Goal: Task Accomplishment & Management: Use online tool/utility

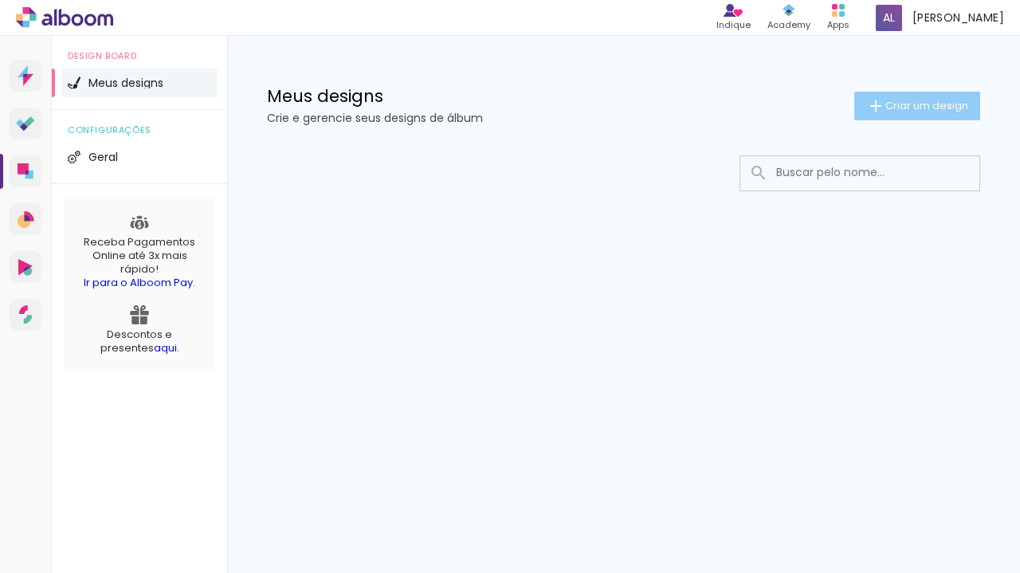
click at [939, 108] on span "Criar um design" at bounding box center [926, 105] width 83 height 10
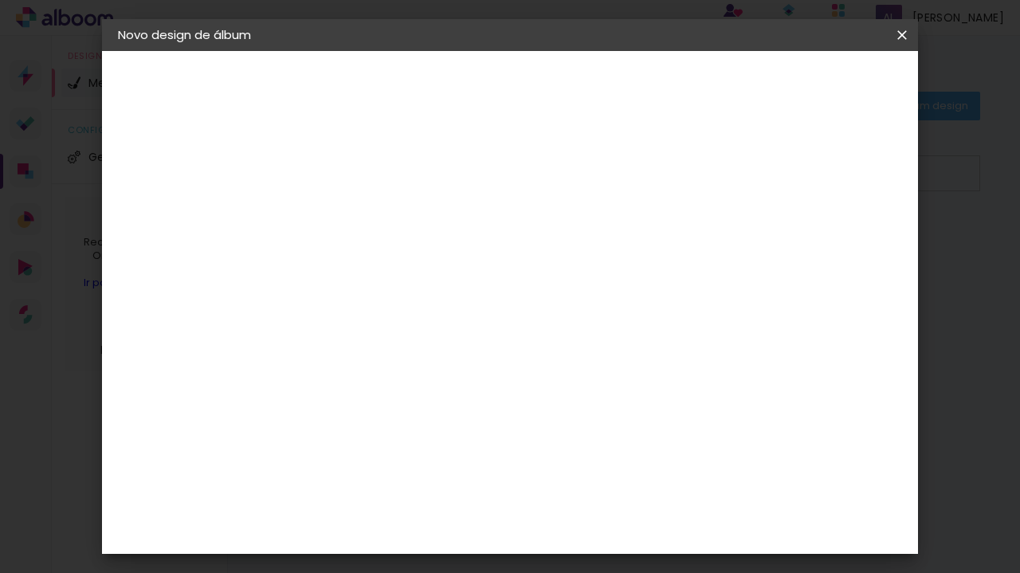
click at [379, 210] on input at bounding box center [379, 214] width 0 height 25
type input "[GEOGRAPHIC_DATA]"
type paper-input "[GEOGRAPHIC_DATA]"
click at [0, 0] on slot "Avançar" at bounding box center [0, 0] width 0 height 0
click at [677, 243] on paper-item "Tamanho Livre" at bounding box center [600, 242] width 153 height 35
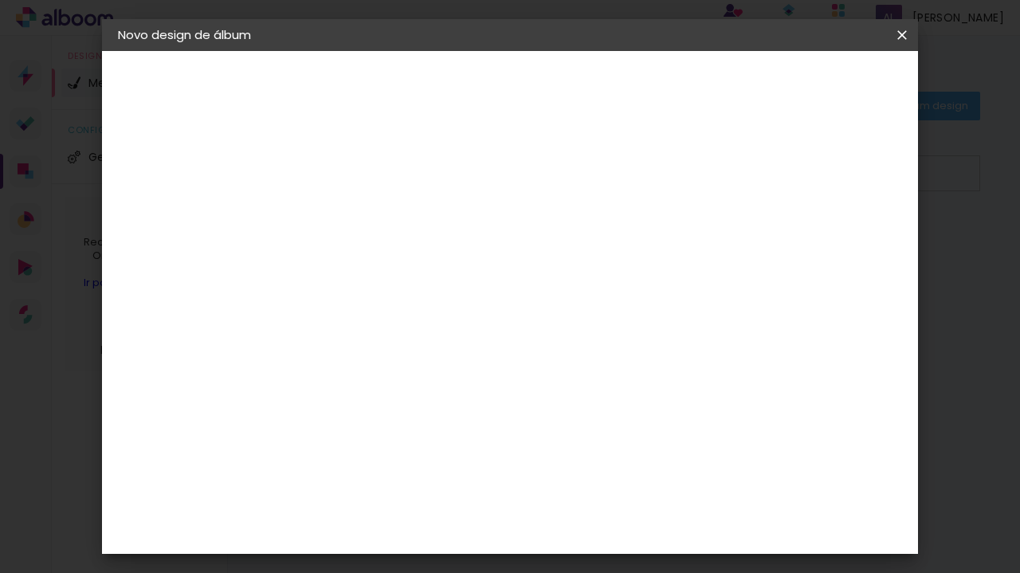
click at [551, 241] on iron-icon at bounding box center [541, 242] width 19 height 19
click at [700, 112] on header "Fornecedor Escolha um fornecedor ou avance com o tamanho livre. Voltar Avançar" at bounding box center [504, 98] width 391 height 95
drag, startPoint x: 908, startPoint y: 80, endPoint x: 912, endPoint y: 106, distance: 26.6
click at [700, 106] on header "Fornecedor Escolha um fornecedor ou avance com o tamanho livre. Voltar Avançar" at bounding box center [504, 98] width 391 height 95
click at [0, 0] on slot "Avançar" at bounding box center [0, 0] width 0 height 0
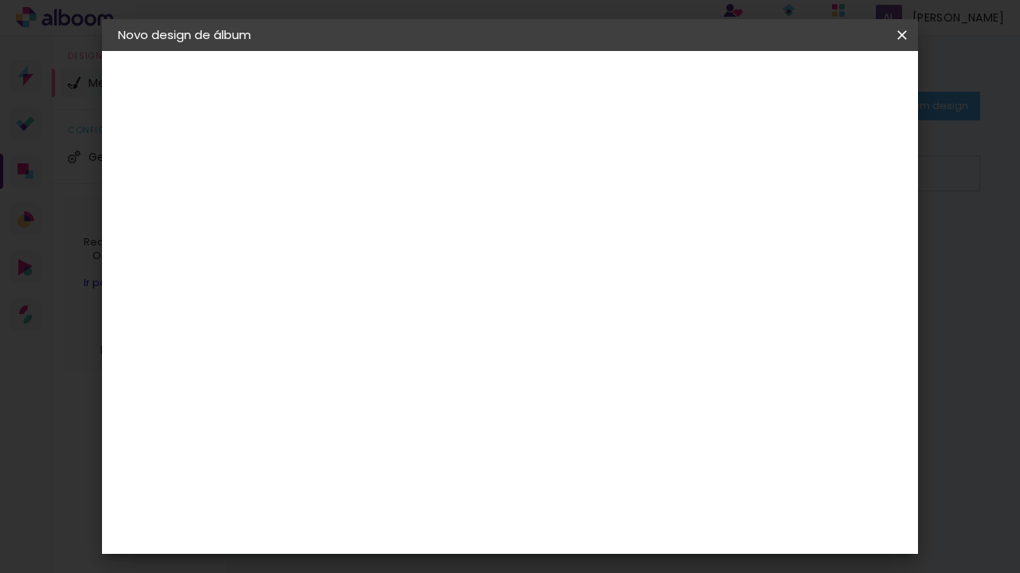
click at [787, 184] on div "Mostrar sangria" at bounding box center [777, 184] width 106 height 20
type paper-checkbox "on"
click at [842, 131] on header "Tamanho livre Defina a largura, altura e sangria das lâminas. Voltar Iniciar de…" at bounding box center [575, 92] width 533 height 82
click at [0, 0] on slot "Voltar" at bounding box center [0, 0] width 0 height 0
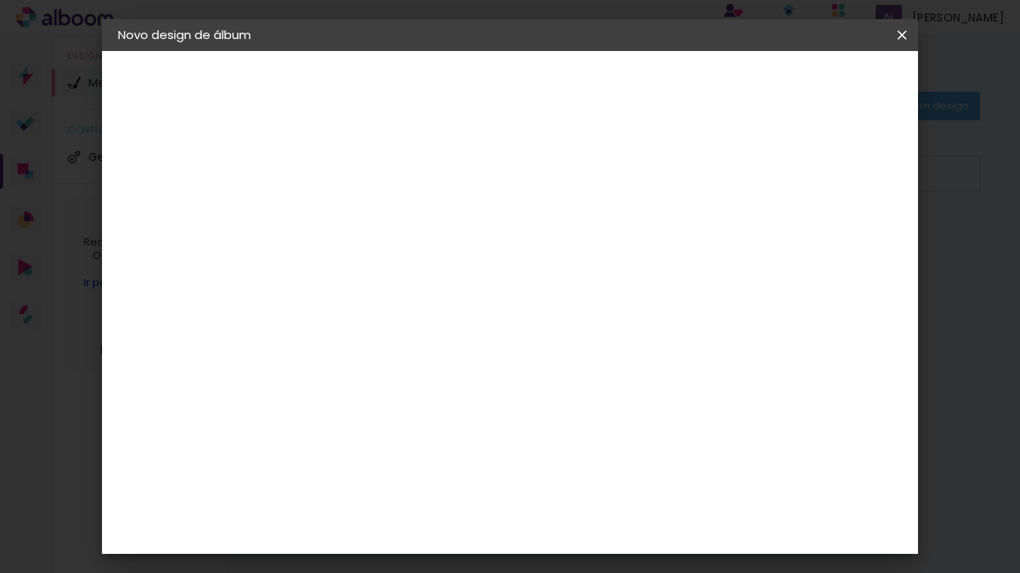
click at [0, 0] on slot "Tamanho Livre" at bounding box center [0, 0] width 0 height 0
click at [677, 238] on paper-item "Tamanho Livre" at bounding box center [600, 242] width 153 height 35
click at [0, 0] on slot "Tamanho Livre" at bounding box center [0, 0] width 0 height 0
click at [677, 245] on paper-item "Tamanho Livre" at bounding box center [600, 242] width 153 height 35
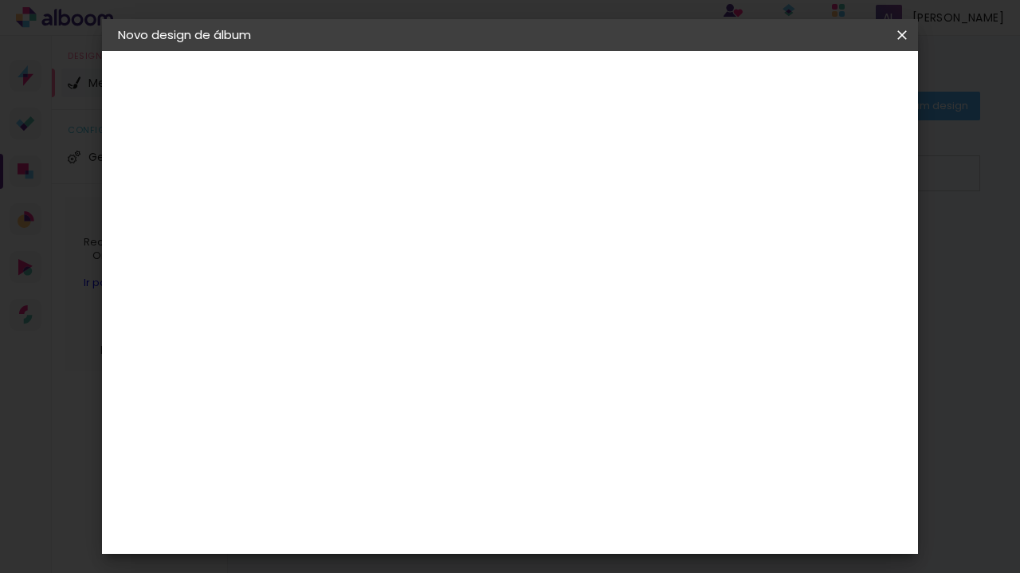
click at [0, 0] on slot "Avançar" at bounding box center [0, 0] width 0 height 0
click at [517, 249] on span "cm" at bounding box center [519, 249] width 19 height 24
type input "6"
type paper-input "6"
click at [830, 238] on input "6" at bounding box center [822, 241] width 29 height 24
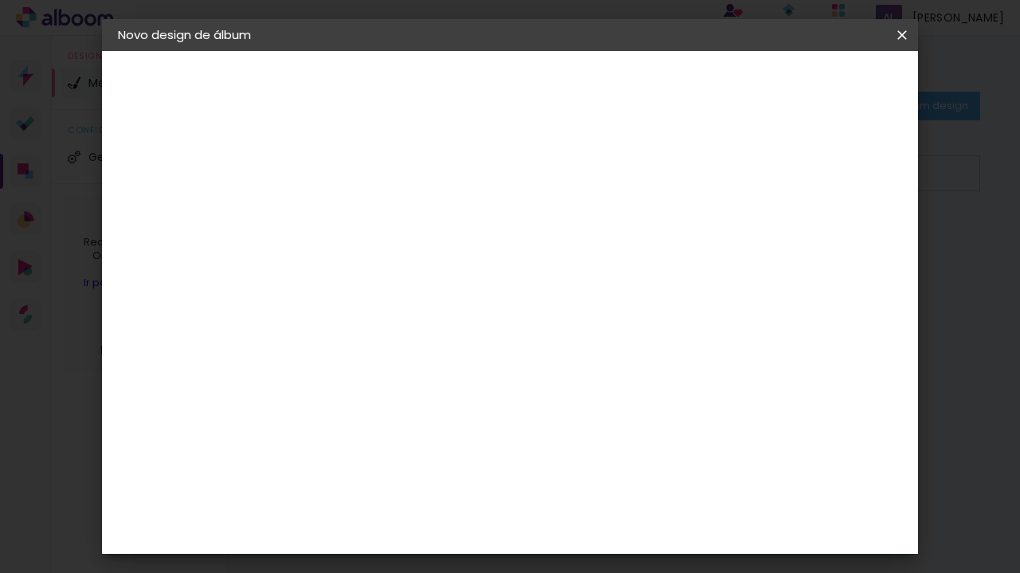
type input "7"
type paper-input "7"
click at [829, 237] on input "7" at bounding box center [820, 241] width 29 height 24
type input "6"
type paper-input "6"
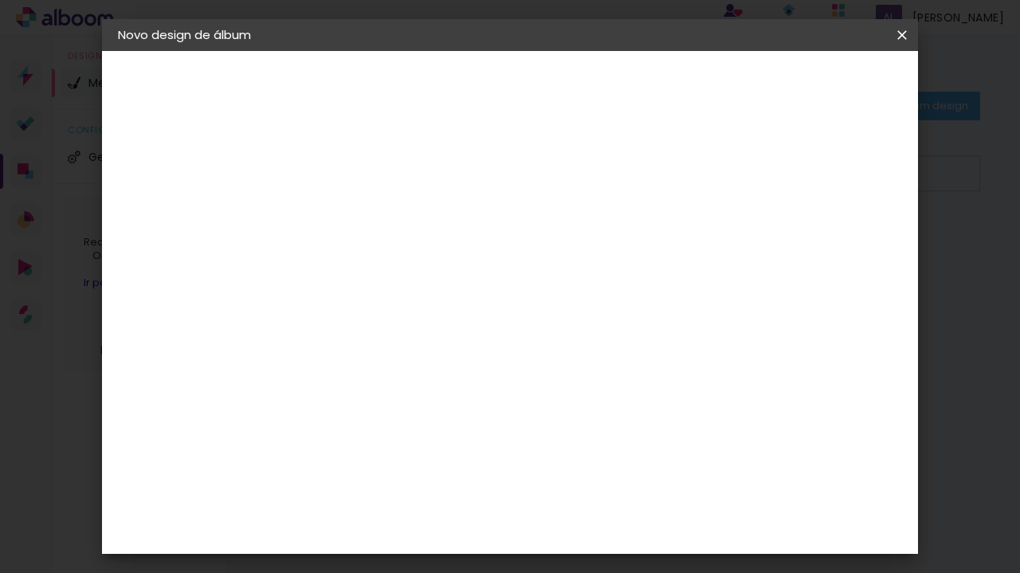
click at [829, 244] on input "6" at bounding box center [822, 241] width 29 height 24
type input "5"
type paper-input "5"
click at [829, 244] on input "5" at bounding box center [822, 241] width 29 height 24
drag, startPoint x: 349, startPoint y: 398, endPoint x: 300, endPoint y: 397, distance: 48.6
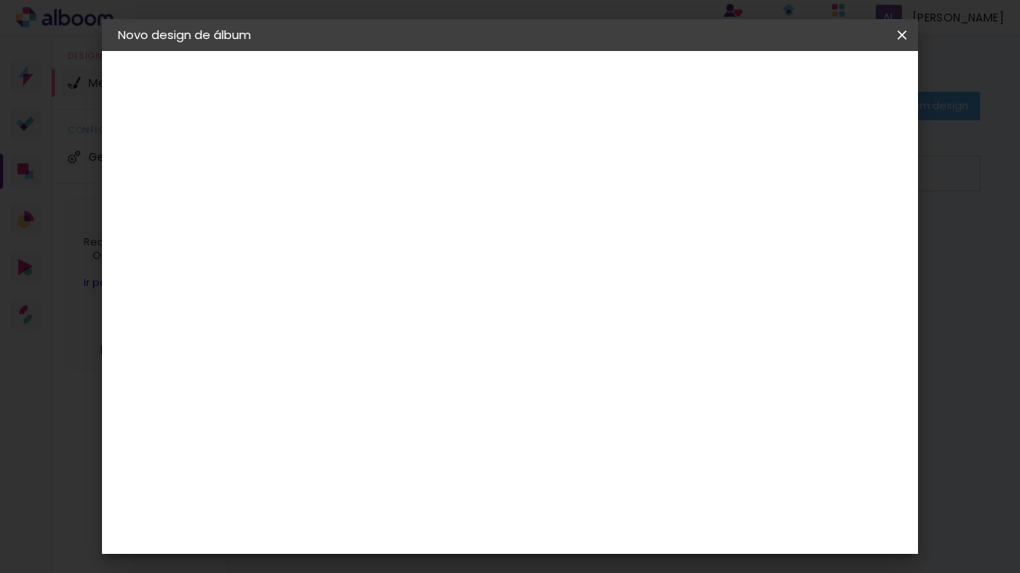
click at [300, 51] on quentale-album-spec "Iniciar design Iniciar design" at bounding box center [510, 51] width 816 height 0
type input "3"
type input "51"
type paper-input "51"
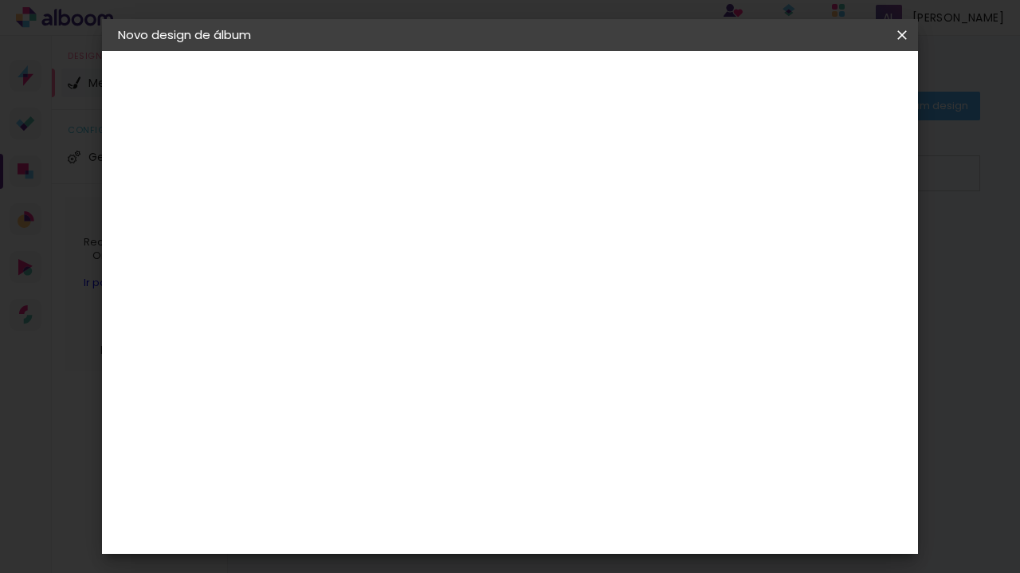
drag, startPoint x: 618, startPoint y: 526, endPoint x: 575, endPoint y: 527, distance: 43.0
click at [575, 527] on paper-input-container "60 cm" at bounding box center [608, 526] width 72 height 40
type input "26"
type paper-input "26"
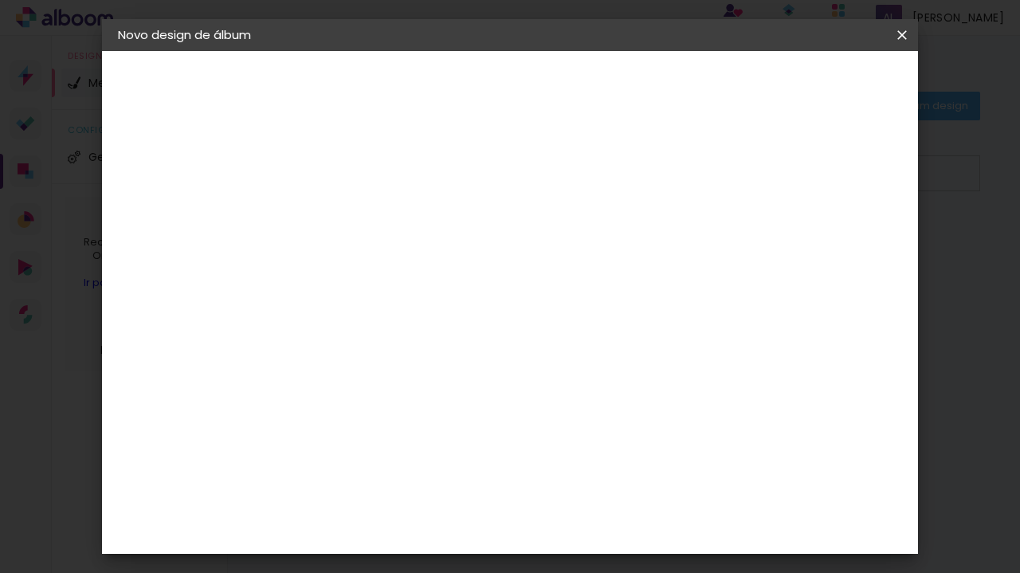
drag, startPoint x: 457, startPoint y: 314, endPoint x: 475, endPoint y: 313, distance: 17.5
click at [475, 313] on div "51" at bounding box center [461, 314] width 61 height 24
type input "26"
type paper-input "26"
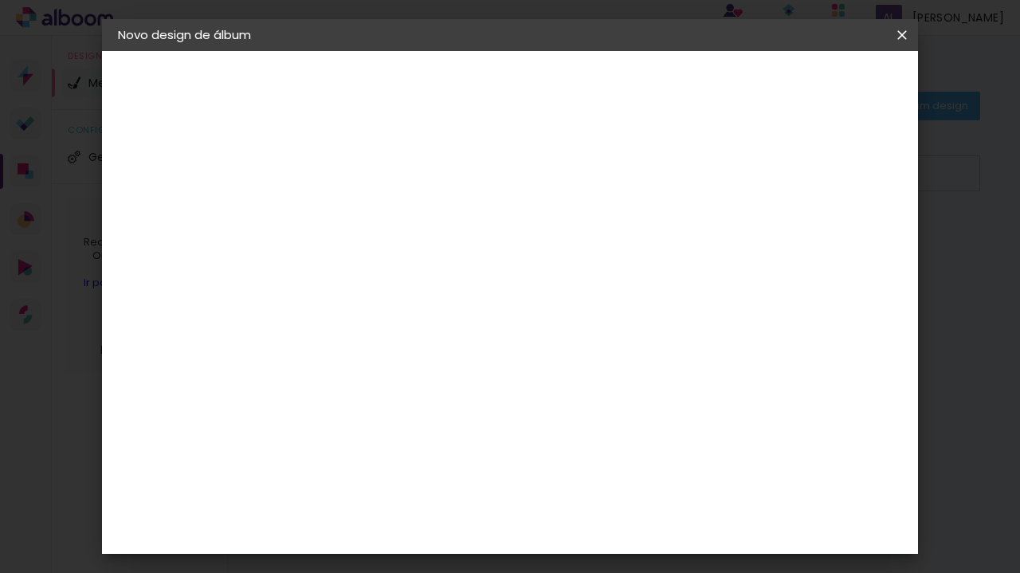
scroll to position [422, 0]
drag, startPoint x: 617, startPoint y: 525, endPoint x: 585, endPoint y: 527, distance: 31.9
click at [585, 527] on input "26" at bounding box center [598, 525] width 41 height 24
type input "51"
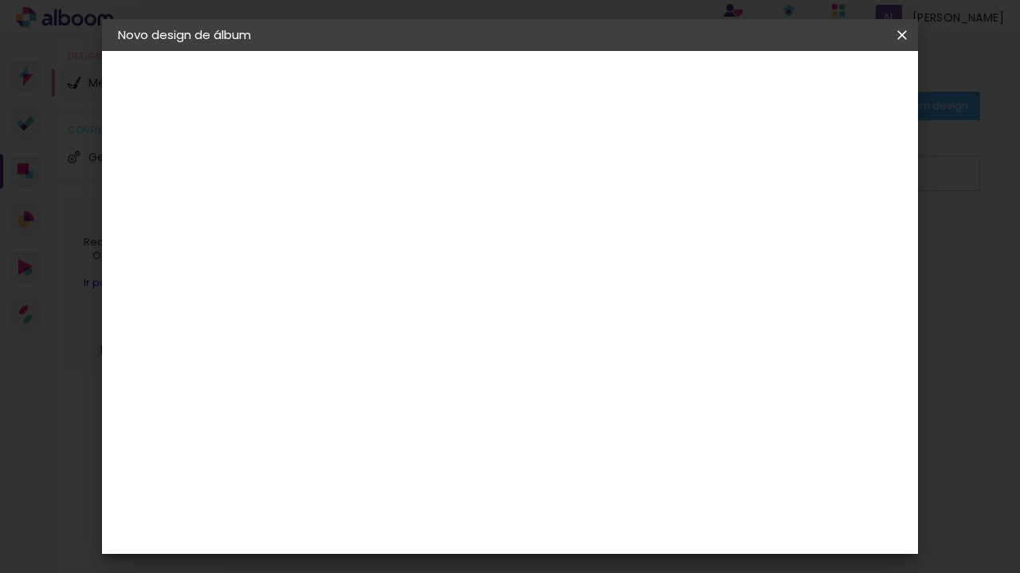
type paper-input "51"
click at [802, 79] on span "Iniciar design" at bounding box center [766, 84] width 73 height 11
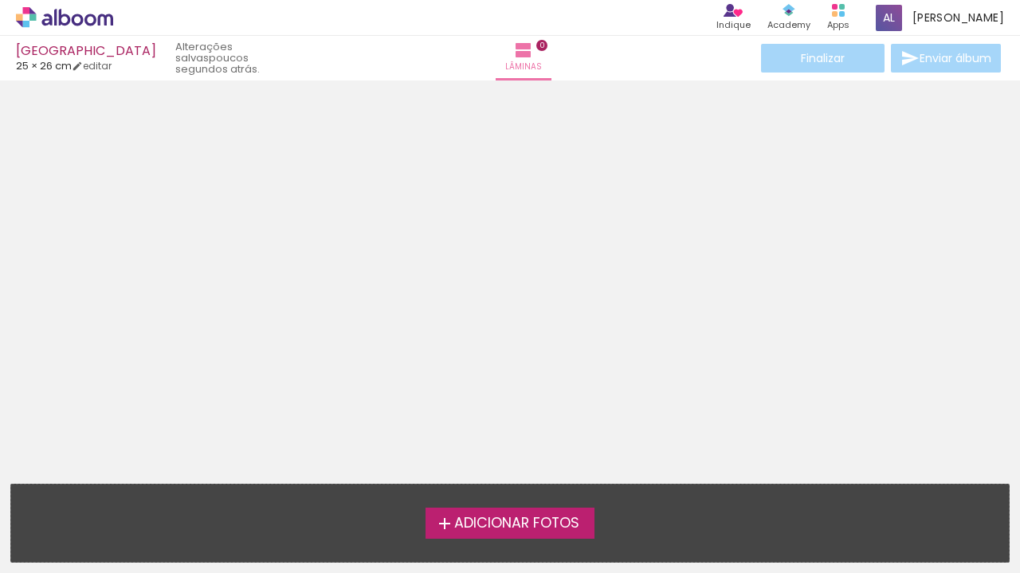
click at [558, 528] on span "Adicionar Fotos" at bounding box center [516, 523] width 125 height 14
click at [0, 0] on input "file" at bounding box center [0, 0] width 0 height 0
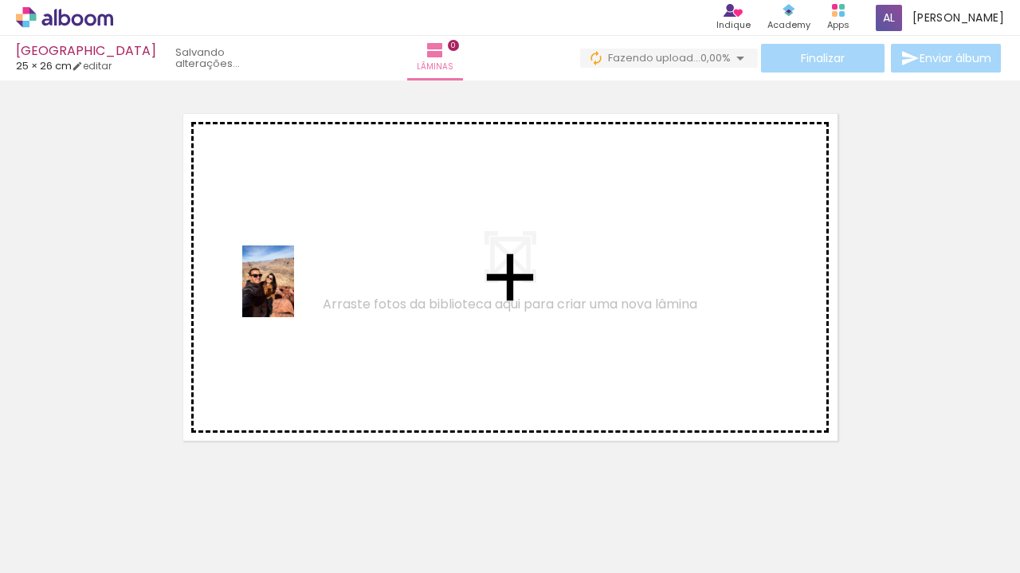
drag, startPoint x: 197, startPoint y: 453, endPoint x: 290, endPoint y: 293, distance: 184.6
click at [290, 293] on quentale-workspace at bounding box center [510, 286] width 1020 height 573
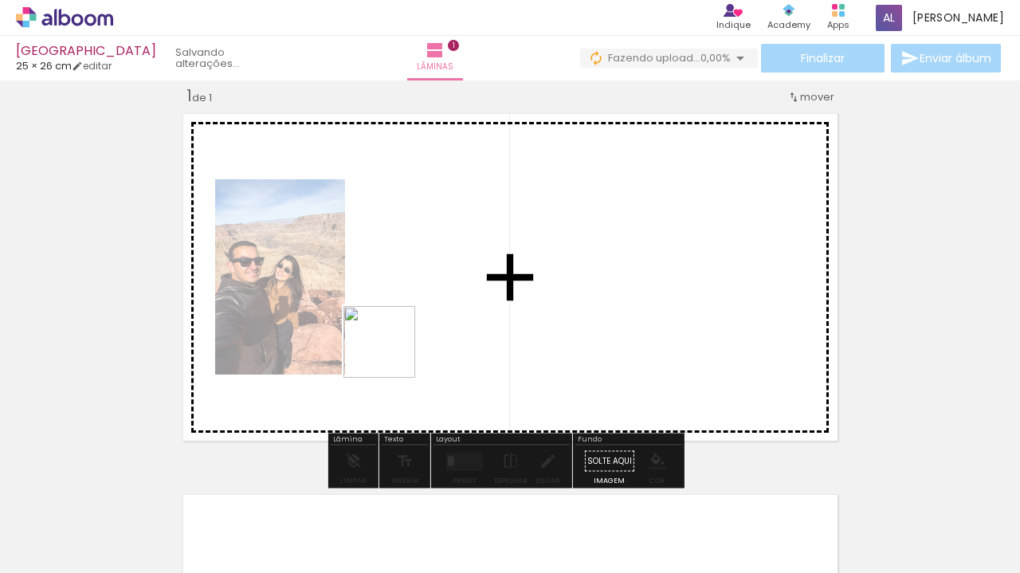
drag, startPoint x: 264, startPoint y: 524, endPoint x: 412, endPoint y: 308, distance: 261.3
click at [412, 308] on quentale-workspace at bounding box center [510, 286] width 1020 height 573
drag, startPoint x: 350, startPoint y: 524, endPoint x: 573, endPoint y: 277, distance: 332.9
click at [573, 277] on quentale-workspace at bounding box center [510, 286] width 1020 height 573
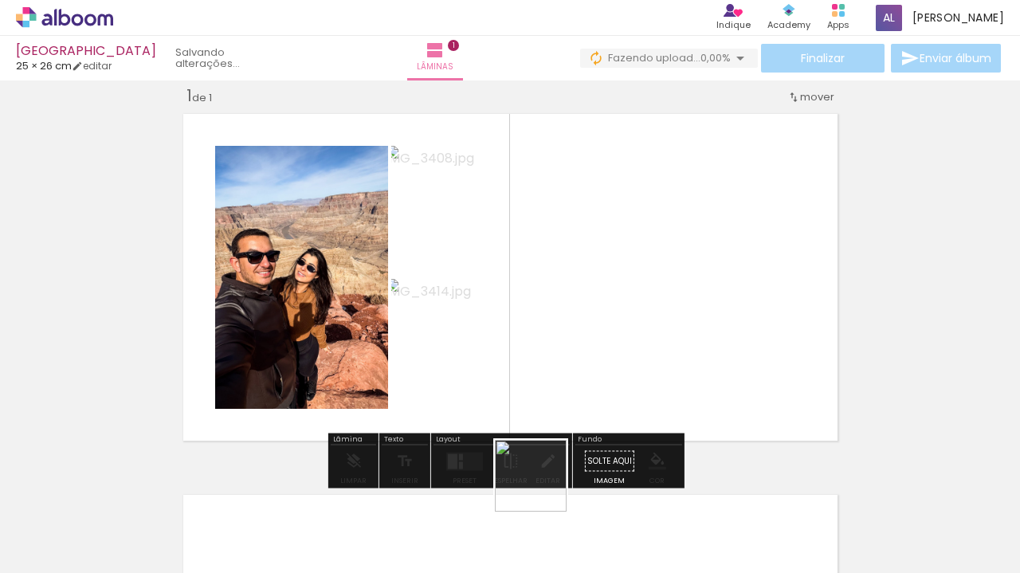
drag, startPoint x: 533, startPoint y: 525, endPoint x: 615, endPoint y: 264, distance: 273.9
click at [615, 264] on quentale-workspace at bounding box center [510, 286] width 1020 height 573
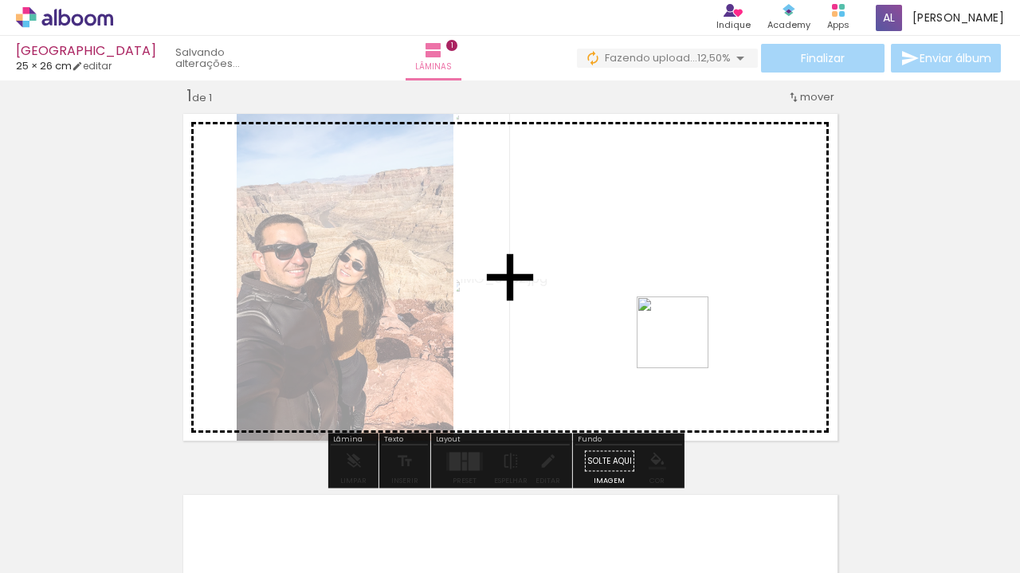
drag, startPoint x: 630, startPoint y: 507, endPoint x: 688, endPoint y: 308, distance: 206.8
click at [688, 308] on quentale-workspace at bounding box center [510, 286] width 1020 height 573
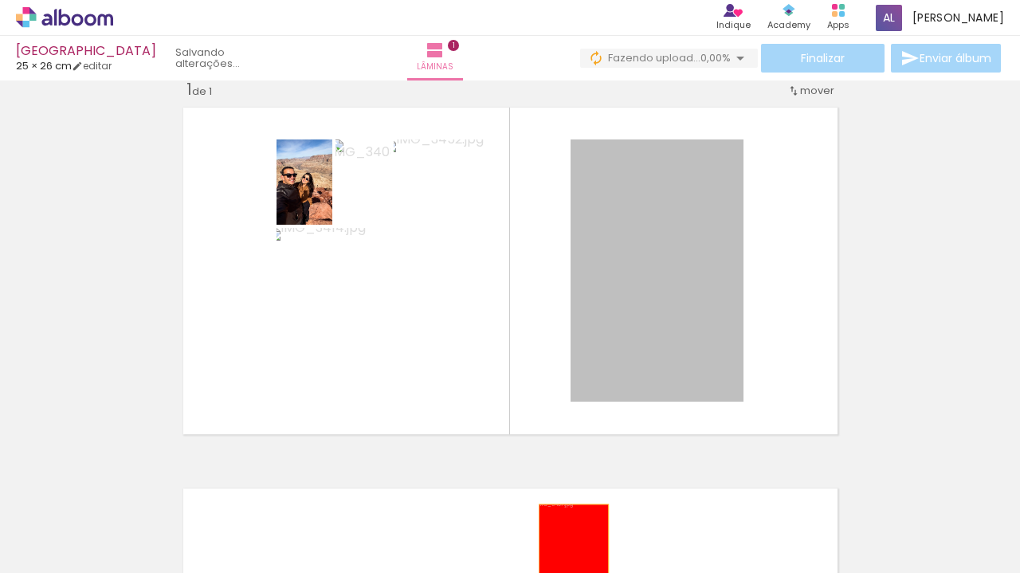
drag, startPoint x: 695, startPoint y: 286, endPoint x: 570, endPoint y: 555, distance: 296.2
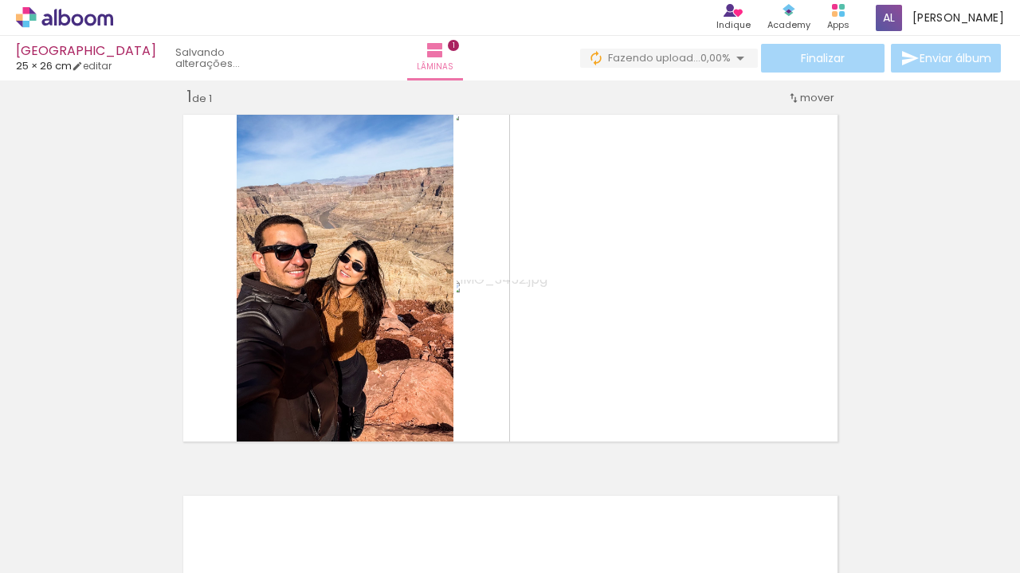
scroll to position [14, 0]
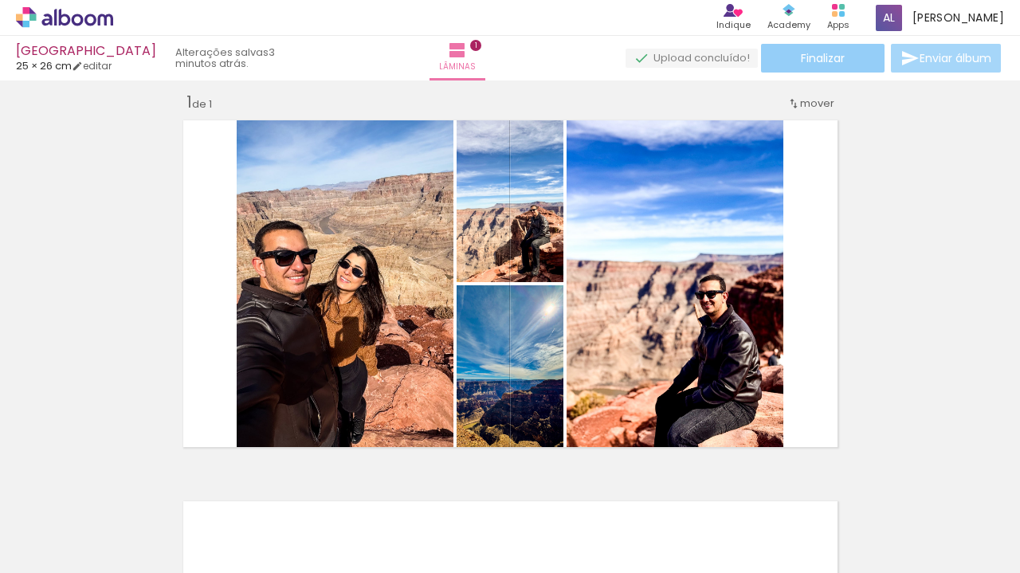
click at [856, 57] on paper-button "Finalizar" at bounding box center [823, 58] width 124 height 29
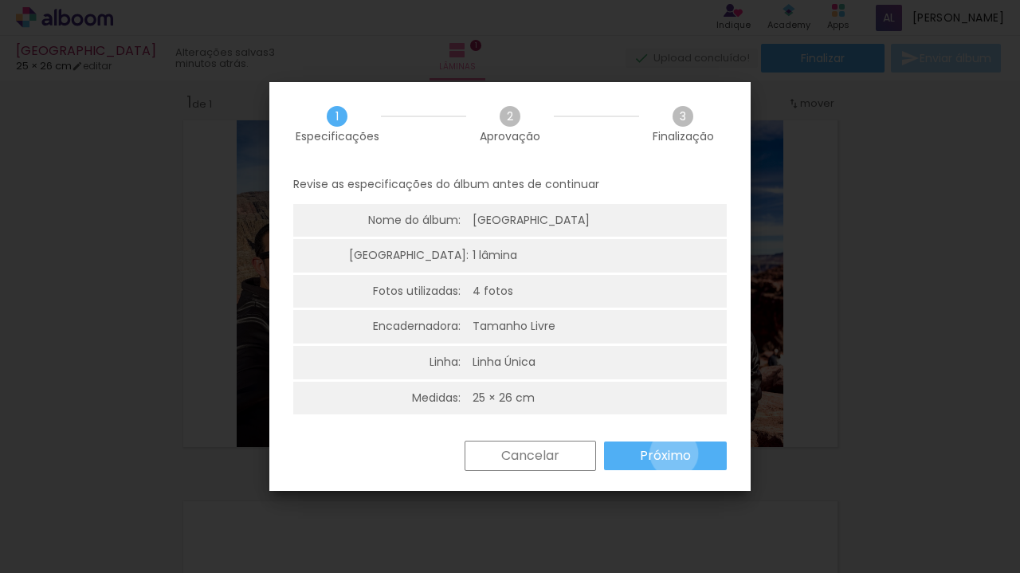
click at [0, 0] on slot "Próximo" at bounding box center [0, 0] width 0 height 0
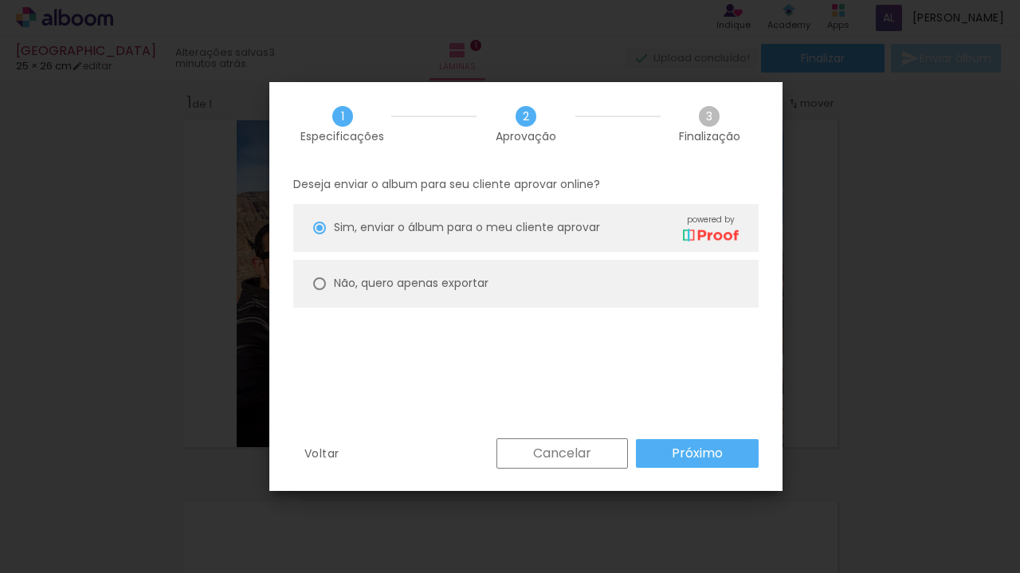
click at [528, 284] on paper-radio-button "Não, quero apenas exportar" at bounding box center [525, 284] width 465 height 48
type paper-radio-button "on"
click at [0, 0] on slot "Próximo" at bounding box center [0, 0] width 0 height 0
type input "Alta, 300 DPI"
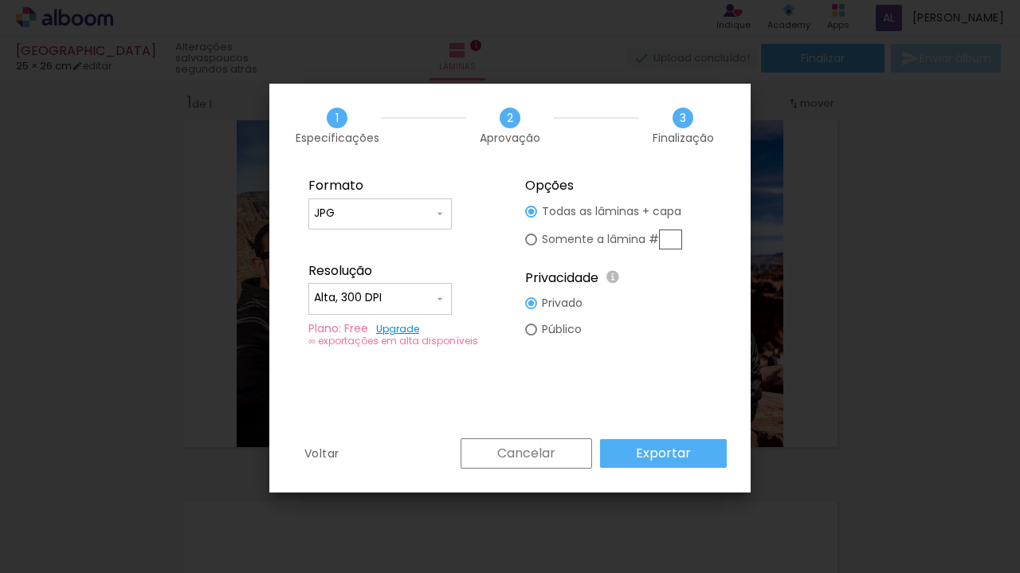
click at [442, 303] on iron-icon at bounding box center [439, 298] width 13 height 13
click at [442, 303] on paper-item "Alta, 300 DPI" at bounding box center [379, 296] width 143 height 32
click at [537, 241] on paper-radio-button "Somente a lâmina #" at bounding box center [603, 239] width 157 height 29
type paper-radio-button "on"
click at [676, 461] on div "Cancelar Exportar" at bounding box center [590, 453] width 274 height 30
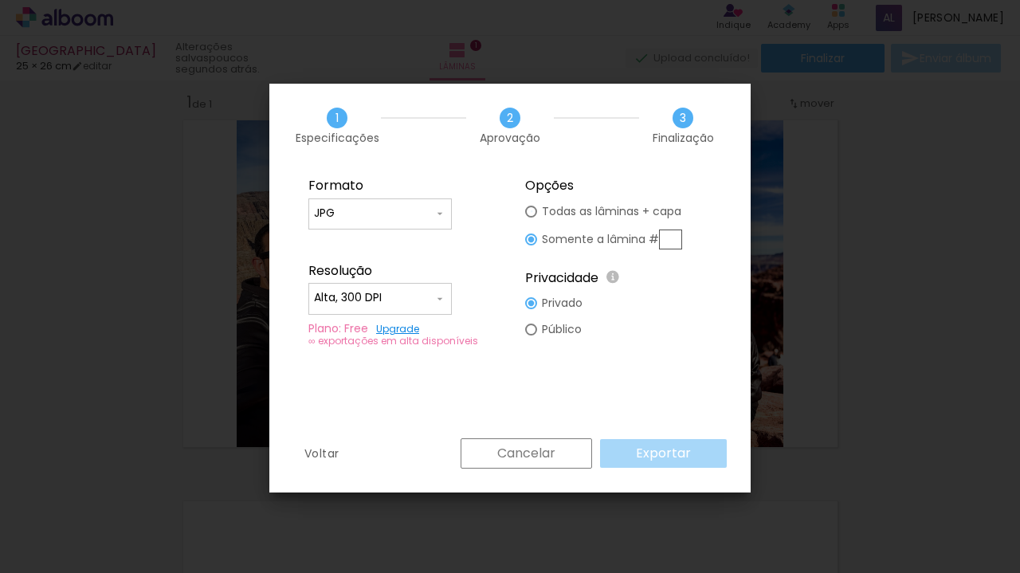
click at [534, 213] on div at bounding box center [531, 212] width 12 height 12
type paper-radio-button "on"
click at [697, 455] on paper-button "Exportar" at bounding box center [663, 453] width 127 height 29
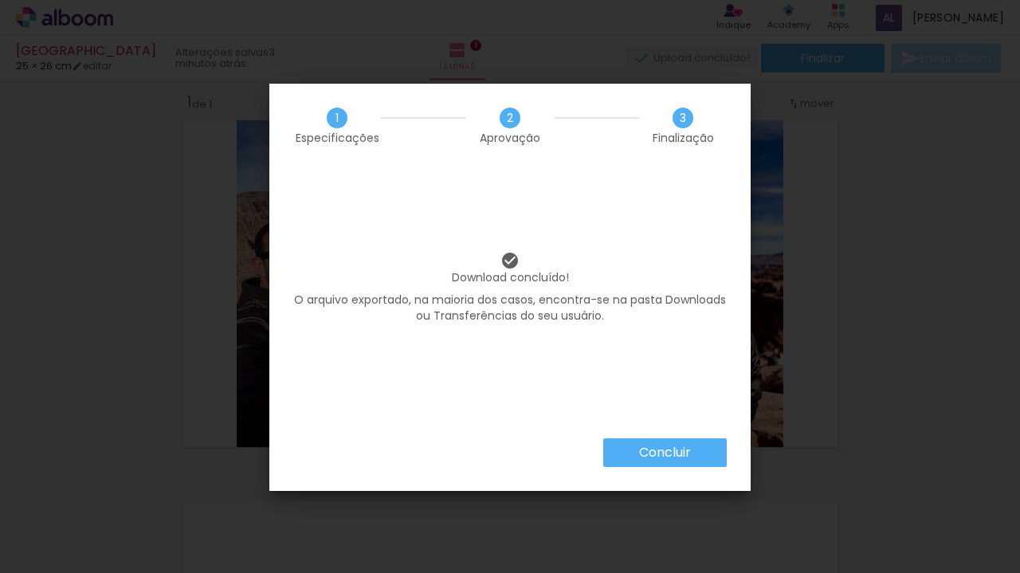
click at [0, 0] on slot "Concluir" at bounding box center [0, 0] width 0 height 0
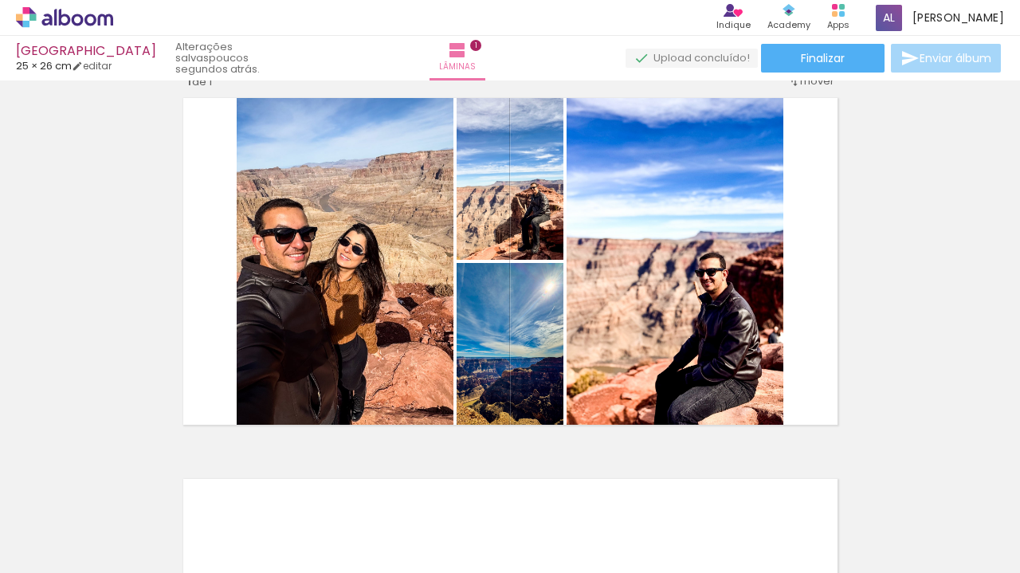
scroll to position [0, 0]
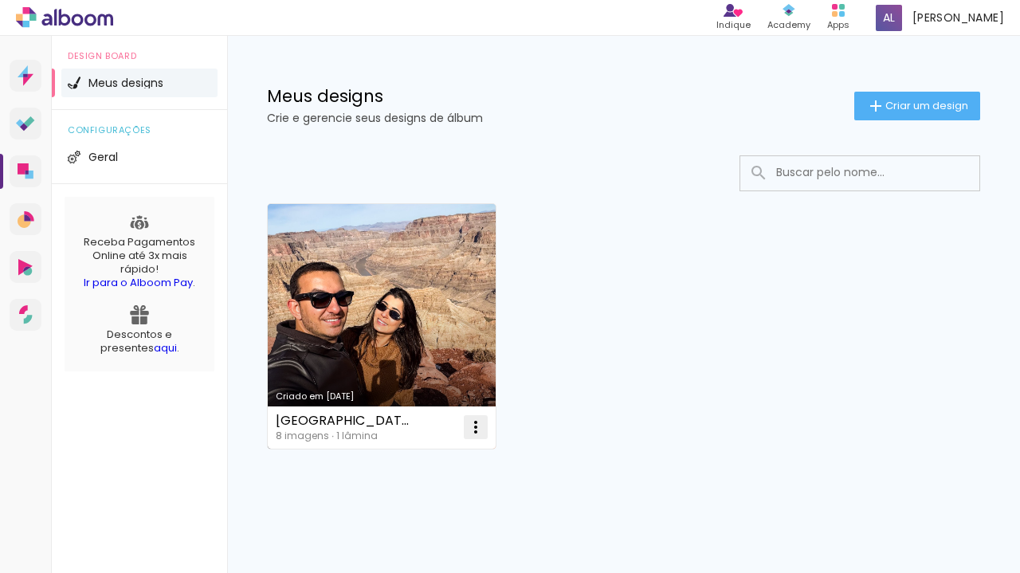
click at [477, 422] on iron-icon at bounding box center [475, 427] width 19 height 19
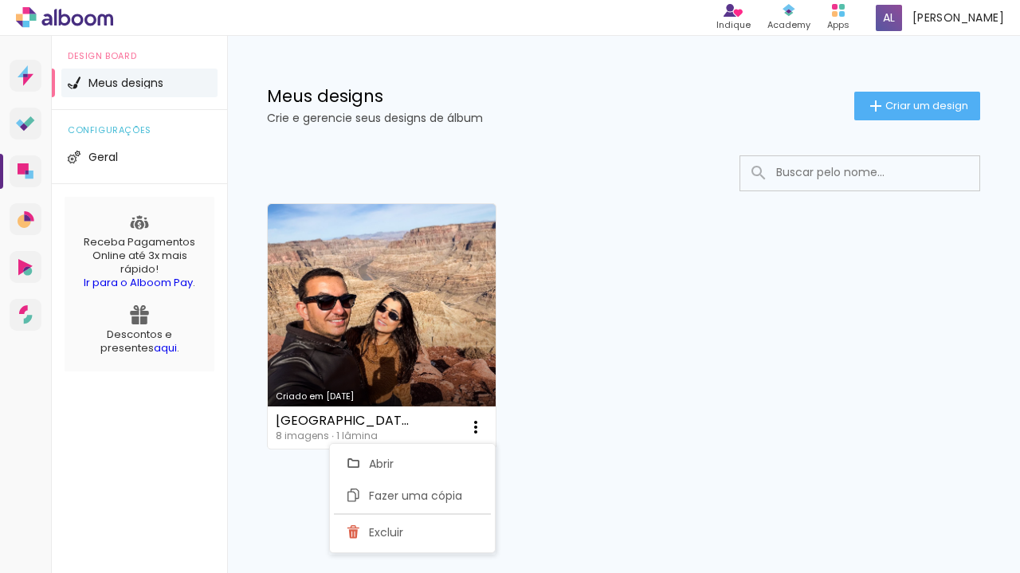
click at [584, 442] on div "Criado em [DATE] Las Vegas 8 imagens ∙ 1 lâmina Abrir Fazer uma cópia Excluir" at bounding box center [624, 325] width 728 height 259
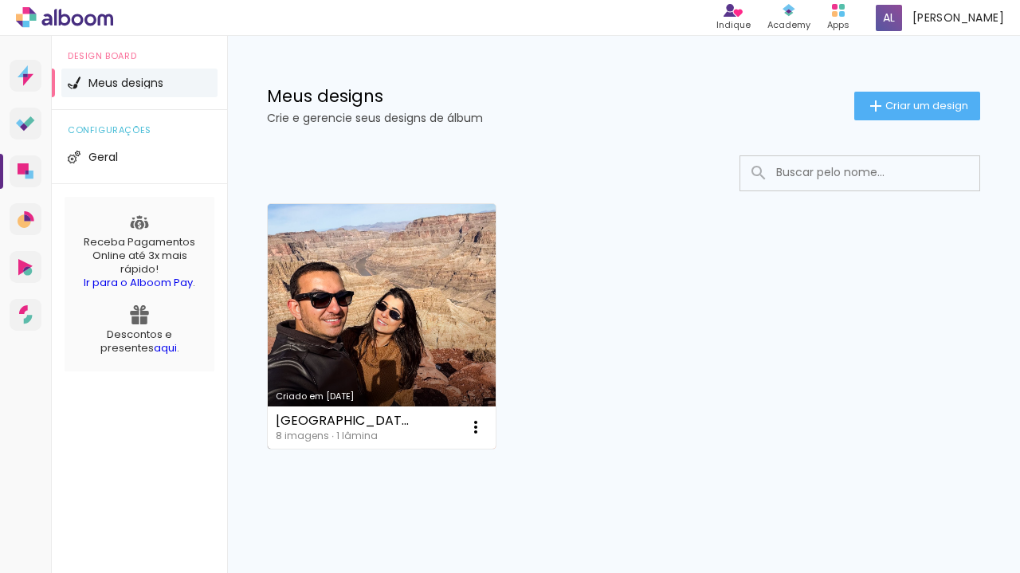
click at [376, 309] on link "Criado em [DATE]" at bounding box center [382, 326] width 228 height 245
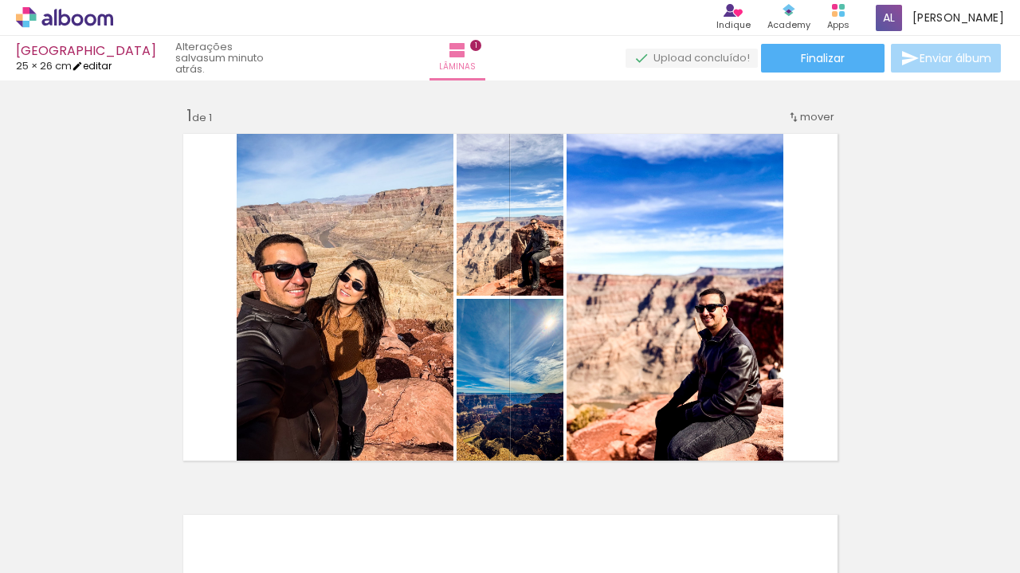
click at [104, 66] on link "editar" at bounding box center [92, 66] width 40 height 14
type input "26"
type input "51"
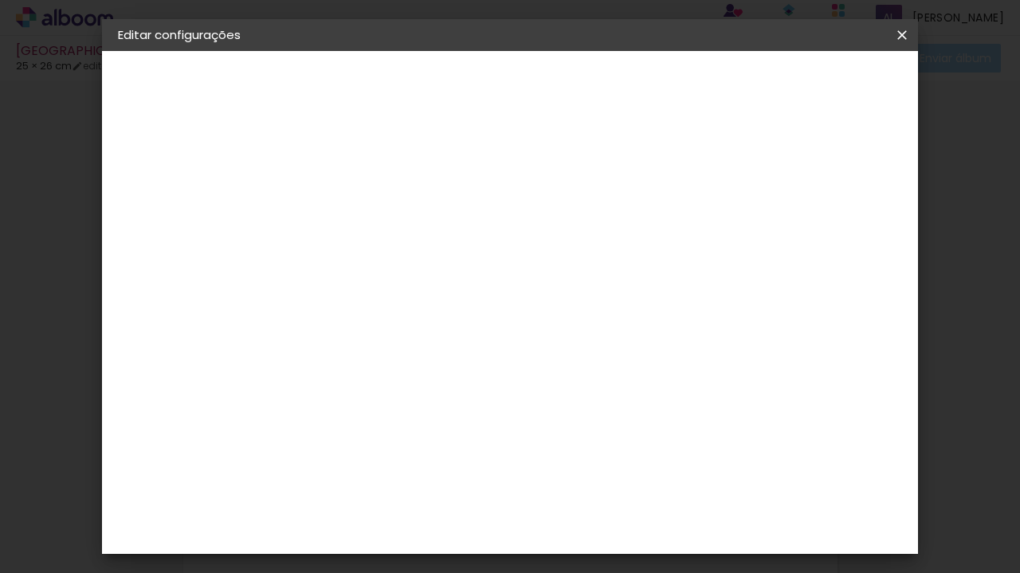
type input "6"
type paper-input "6"
click at [830, 237] on input "6" at bounding box center [820, 241] width 29 height 24
type input "7"
type paper-input "7"
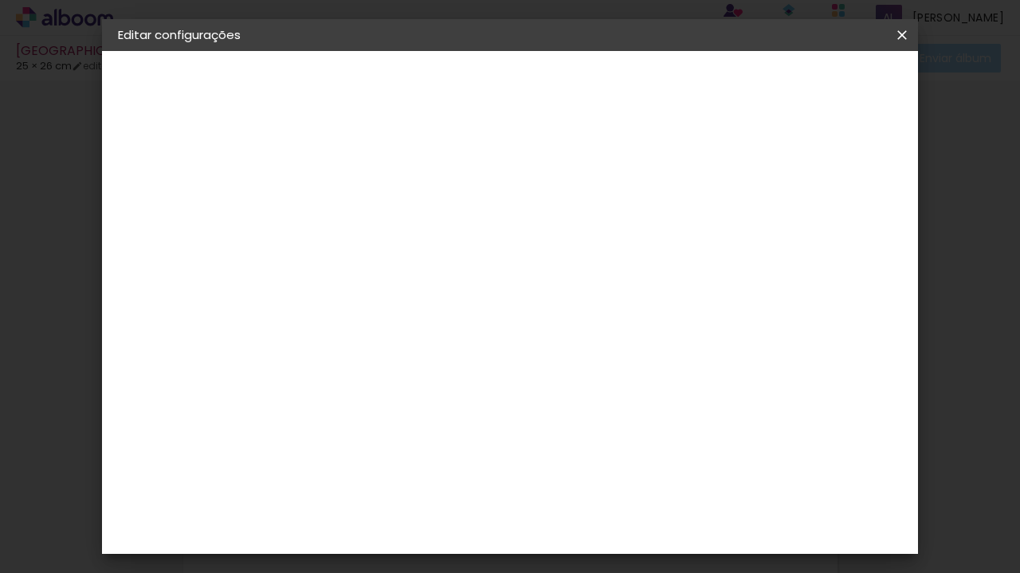
click at [828, 237] on input "7" at bounding box center [820, 241] width 29 height 24
type input "8"
type paper-input "8"
click at [828, 237] on input "8" at bounding box center [819, 241] width 29 height 24
type input "9"
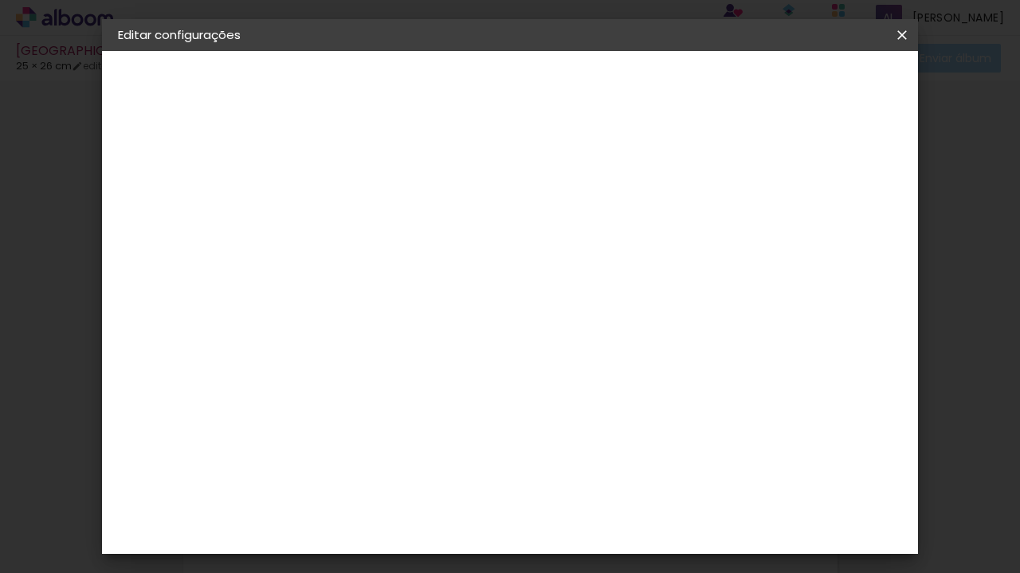
type paper-input "9"
click at [828, 237] on input "9" at bounding box center [816, 241] width 29 height 24
type input "10"
type paper-input "10"
click at [828, 237] on input "10" at bounding box center [816, 241] width 29 height 24
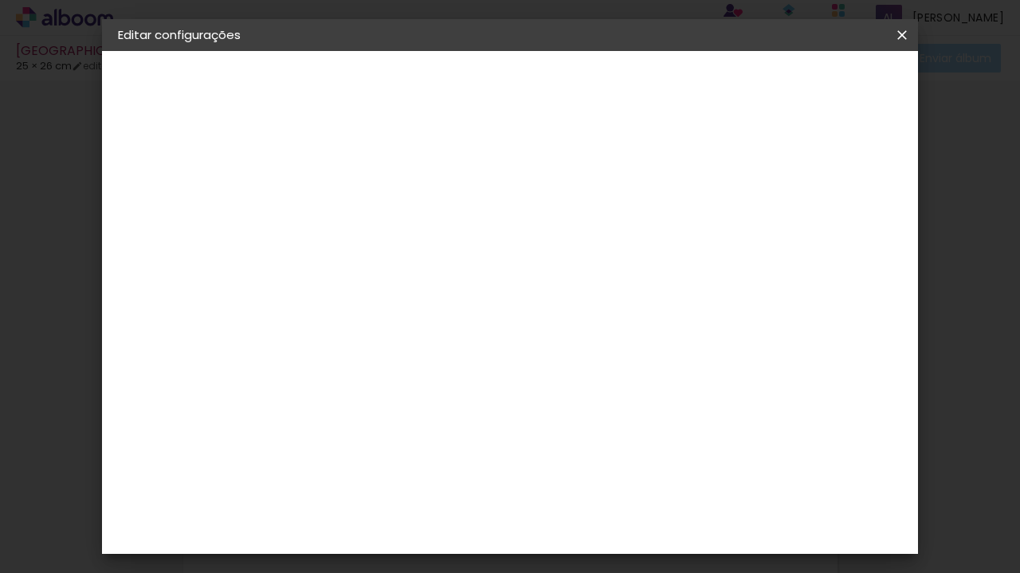
click at [828, 237] on input "10" at bounding box center [814, 241] width 29 height 24
type input "9"
type paper-input "9"
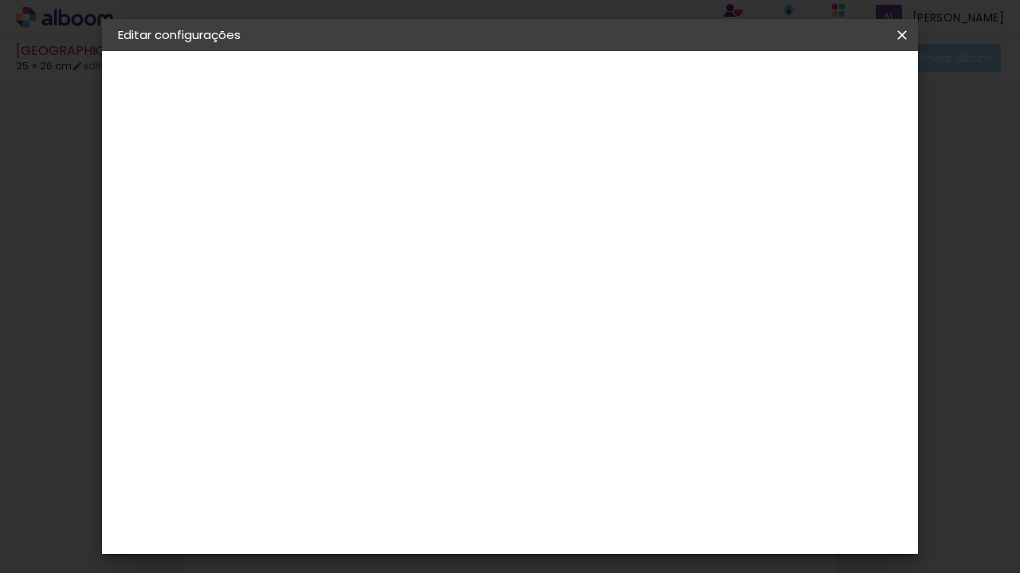
click at [821, 245] on input "9" at bounding box center [816, 241] width 29 height 24
type input "8"
type paper-input "8"
click at [820, 245] on input "8" at bounding box center [816, 241] width 29 height 24
type input "7"
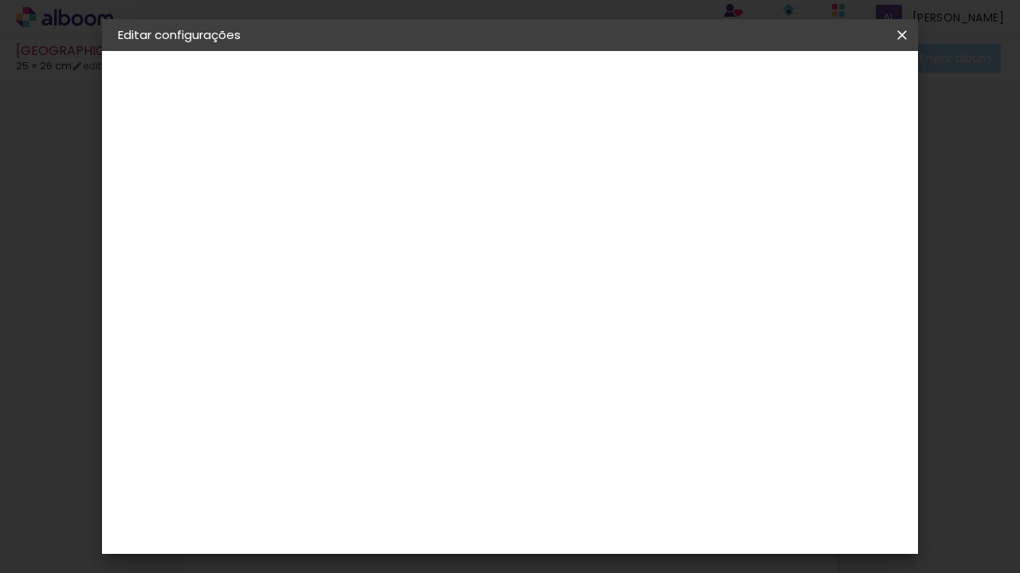
type paper-input "7"
click at [820, 245] on input "7" at bounding box center [817, 241] width 29 height 24
type input "6"
type paper-input "6"
click at [820, 245] on input "6" at bounding box center [820, 241] width 29 height 24
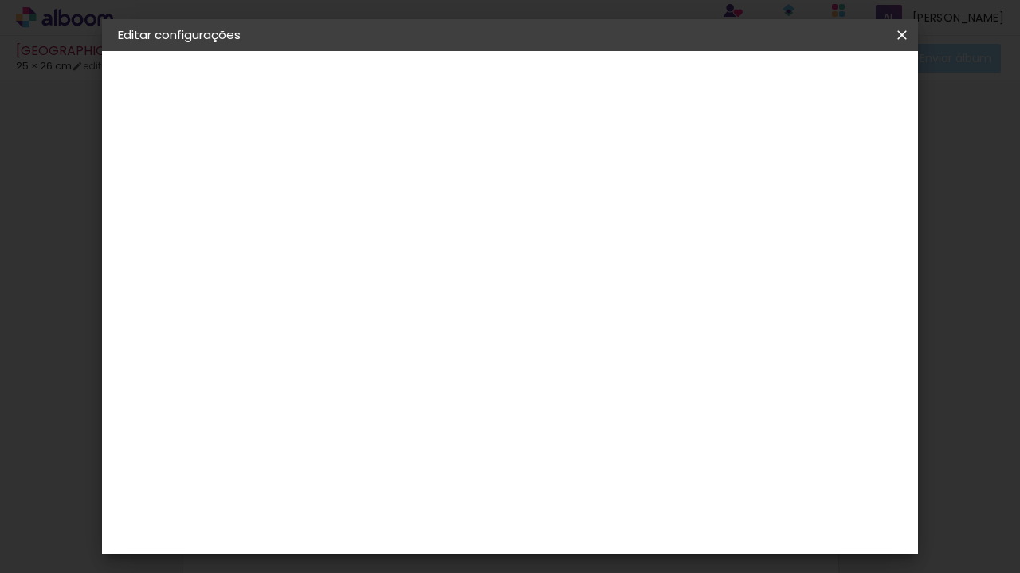
type input "5"
type paper-input "5"
click at [820, 245] on input "5" at bounding box center [820, 241] width 29 height 24
click at [820, 245] on input "5" at bounding box center [822, 241] width 29 height 24
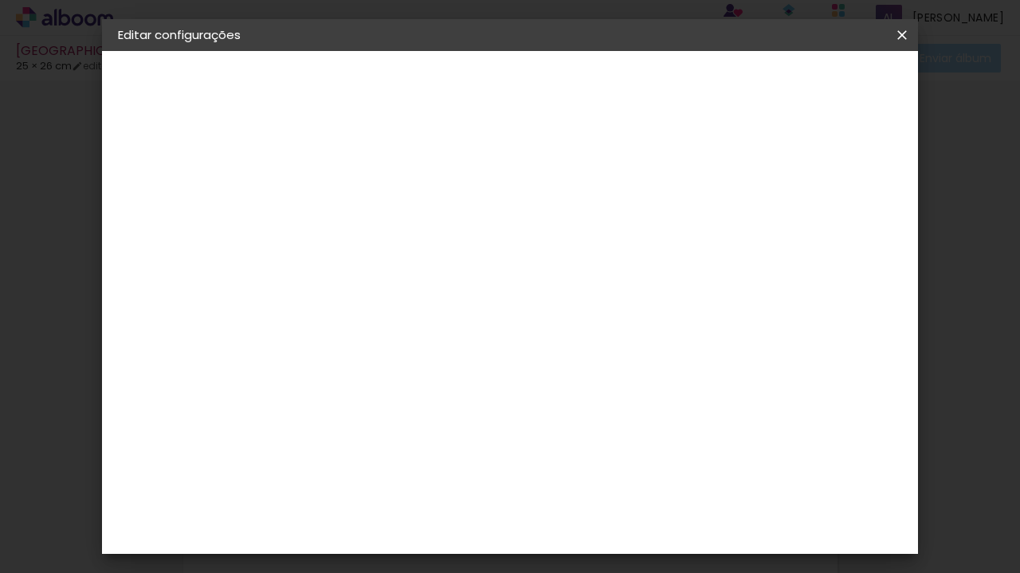
click at [819, 245] on input "5" at bounding box center [822, 241] width 29 height 24
type input "4"
type paper-input "4"
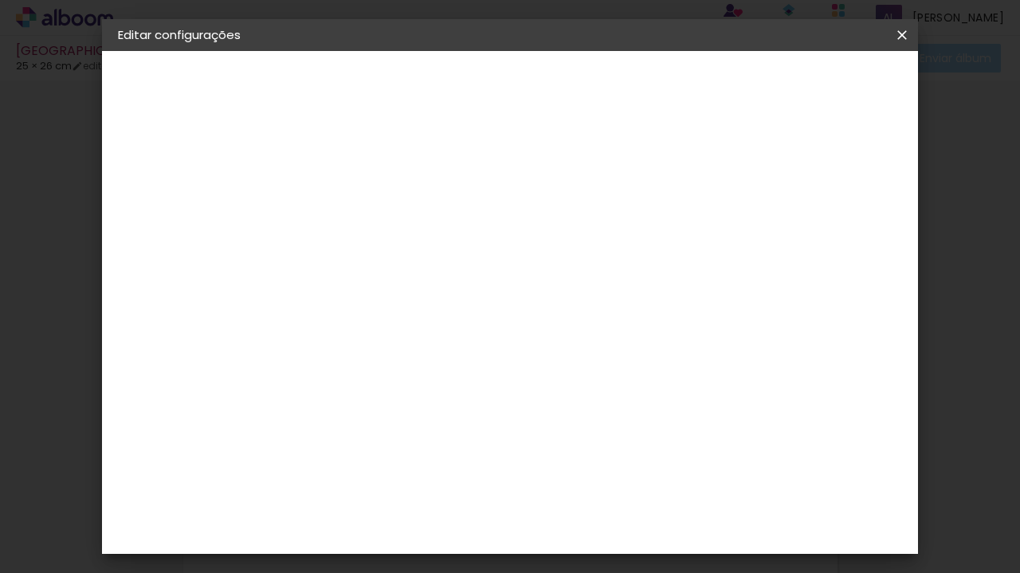
click at [827, 246] on input "4" at bounding box center [822, 241] width 29 height 24
type input "3"
type paper-input "3"
click at [827, 246] on input "3" at bounding box center [824, 241] width 29 height 24
type input "2"
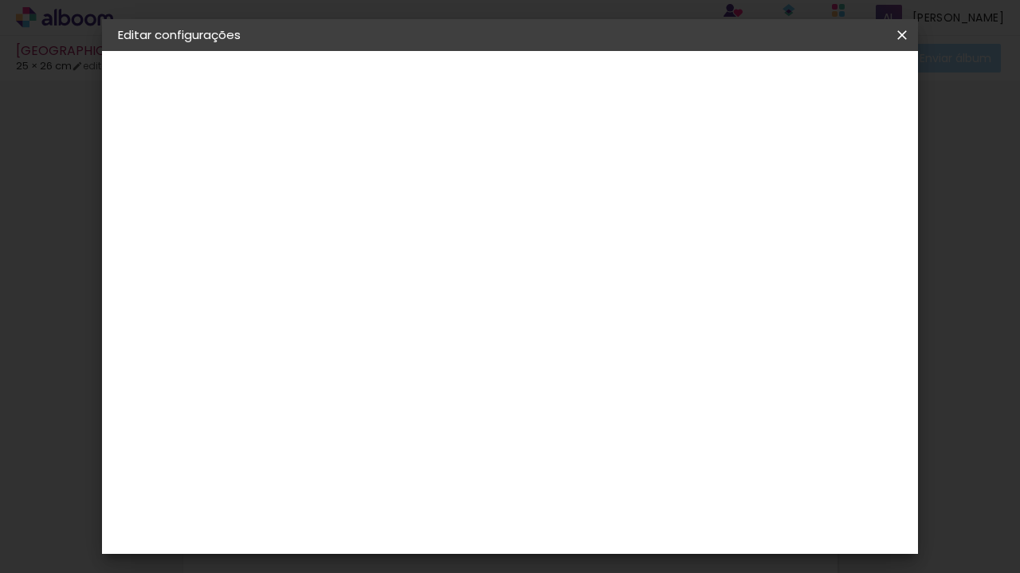
type paper-input "2"
click at [830, 245] on input "2" at bounding box center [825, 241] width 29 height 24
type input "1"
type paper-input "1"
click at [830, 245] on input "1" at bounding box center [827, 241] width 29 height 24
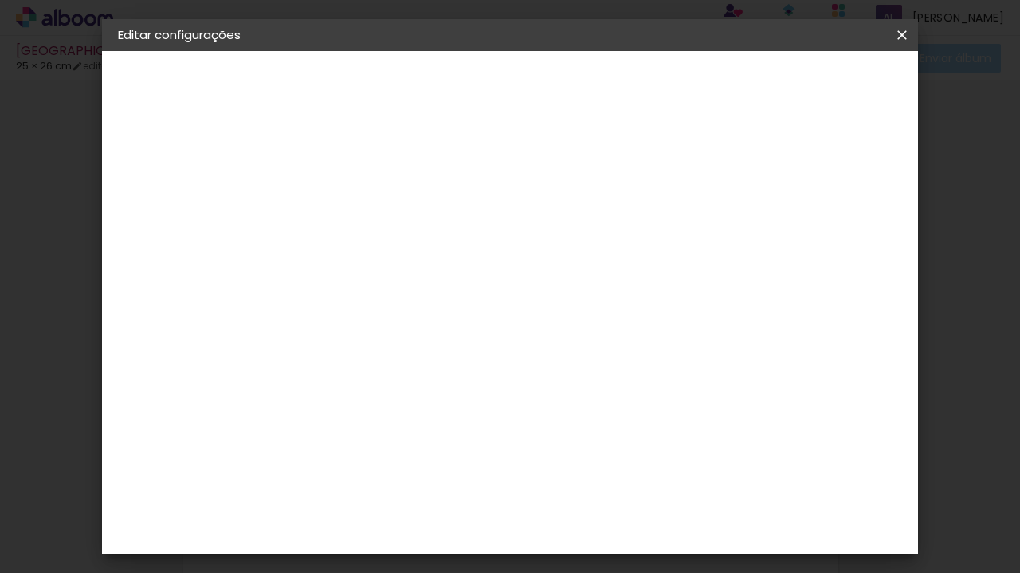
type input "0"
click at [830, 245] on input "0" at bounding box center [830, 241] width 29 height 24
type input "0"
type paper-input "0"
click at [831, 245] on input "0" at bounding box center [830, 241] width 29 height 24
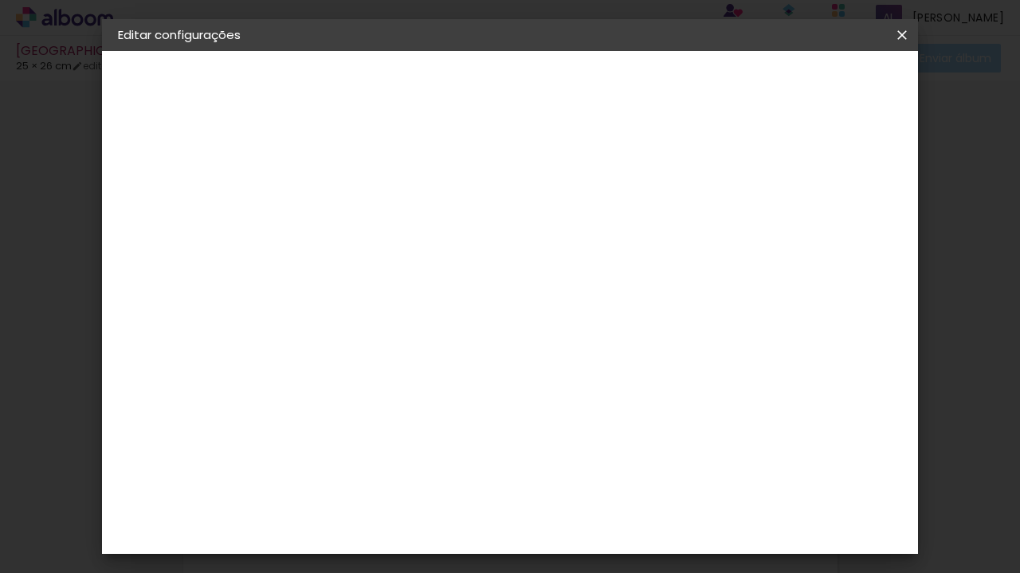
type input "0"
click at [834, 245] on input "0" at bounding box center [830, 241] width 29 height 24
type input "3"
type paper-input "3"
click at [388, 180] on input "3" at bounding box center [367, 183] width 55 height 20
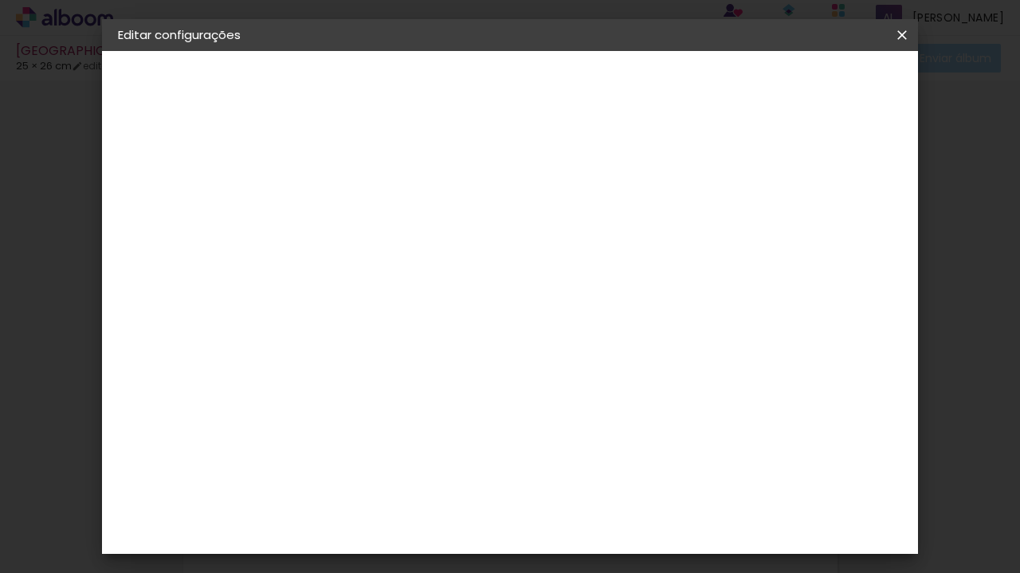
type input "4"
type paper-input "4"
click at [388, 180] on input "4" at bounding box center [367, 183] width 55 height 20
type input "5"
type paper-input "5"
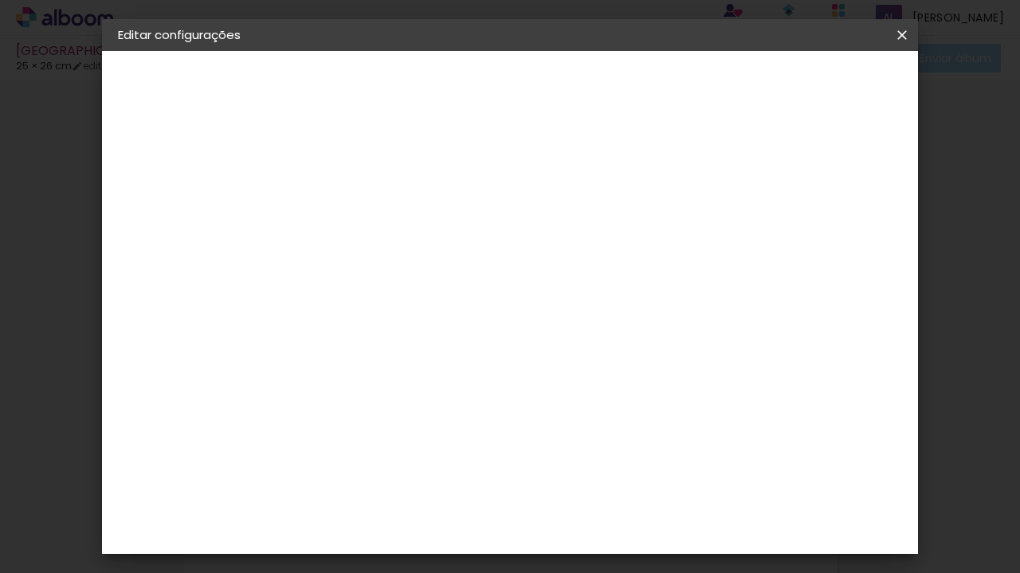
click at [388, 180] on input "5" at bounding box center [367, 183] width 55 height 20
type input "6"
type paper-input "6"
click at [388, 180] on input "6" at bounding box center [367, 183] width 55 height 20
type input "7"
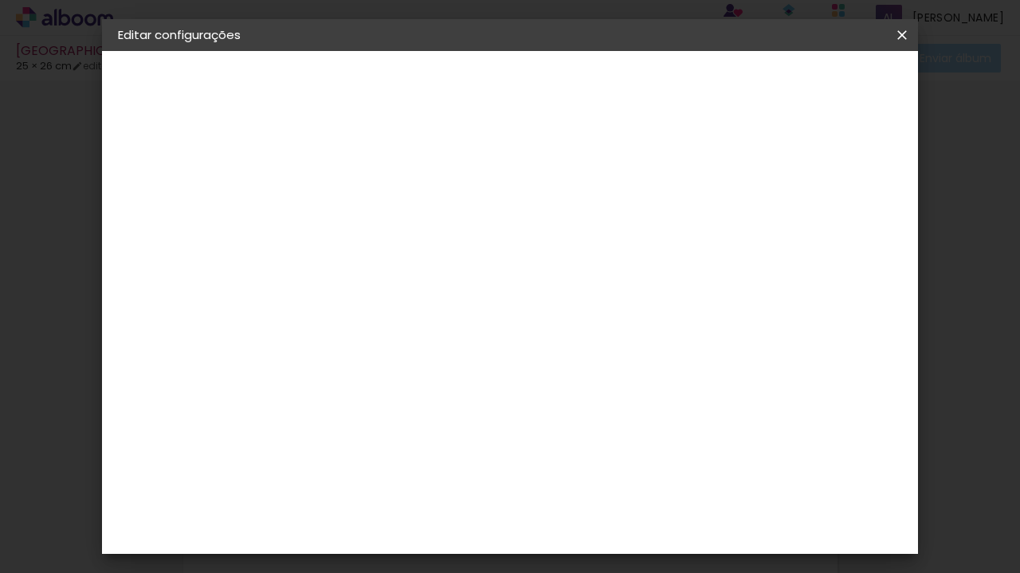
type paper-input "7"
click at [389, 180] on input "7" at bounding box center [367, 183] width 55 height 20
type input "6"
type paper-input "6"
click at [389, 186] on input "6" at bounding box center [367, 183] width 55 height 20
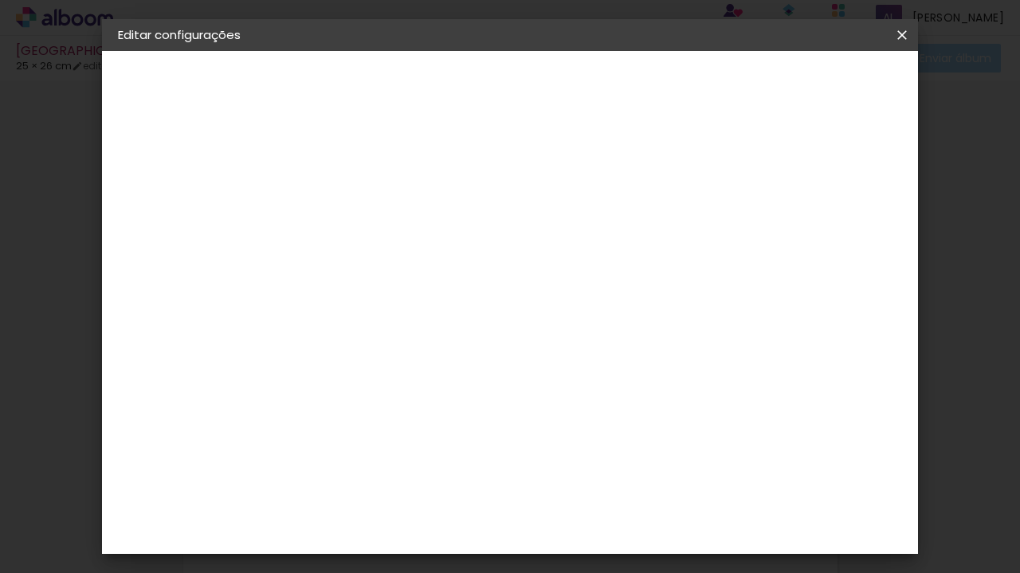
type input "5"
type paper-input "5"
click at [389, 186] on input "5" at bounding box center [367, 183] width 55 height 20
type input "4"
type paper-input "4"
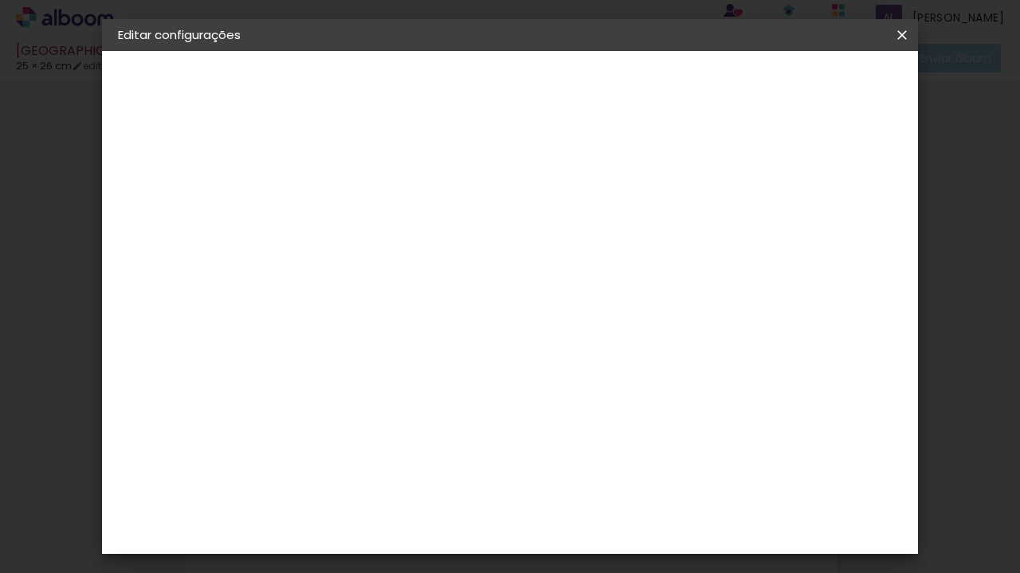
click at [389, 186] on input "4" at bounding box center [367, 183] width 55 height 20
type input "3"
type paper-input "3"
click at [389, 186] on input "3" at bounding box center [367, 183] width 55 height 20
type input "2"
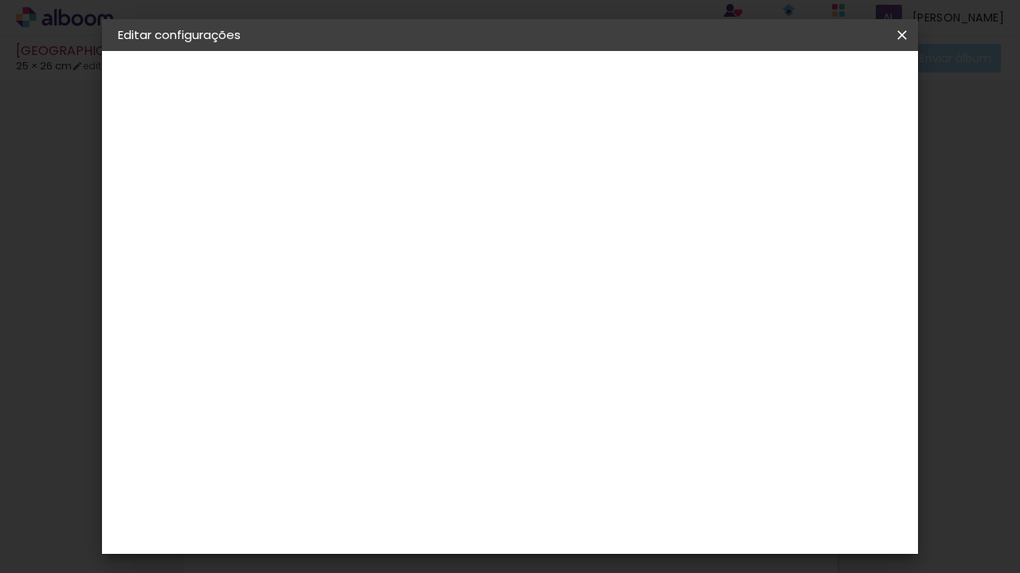
type paper-input "2"
click at [389, 186] on input "2" at bounding box center [367, 183] width 55 height 20
click at [406, 157] on div "mm Mostrar sangria" at bounding box center [575, 126] width 533 height 151
click at [788, 185] on div "Mostrar sangria" at bounding box center [777, 184] width 106 height 20
type paper-checkbox "on"
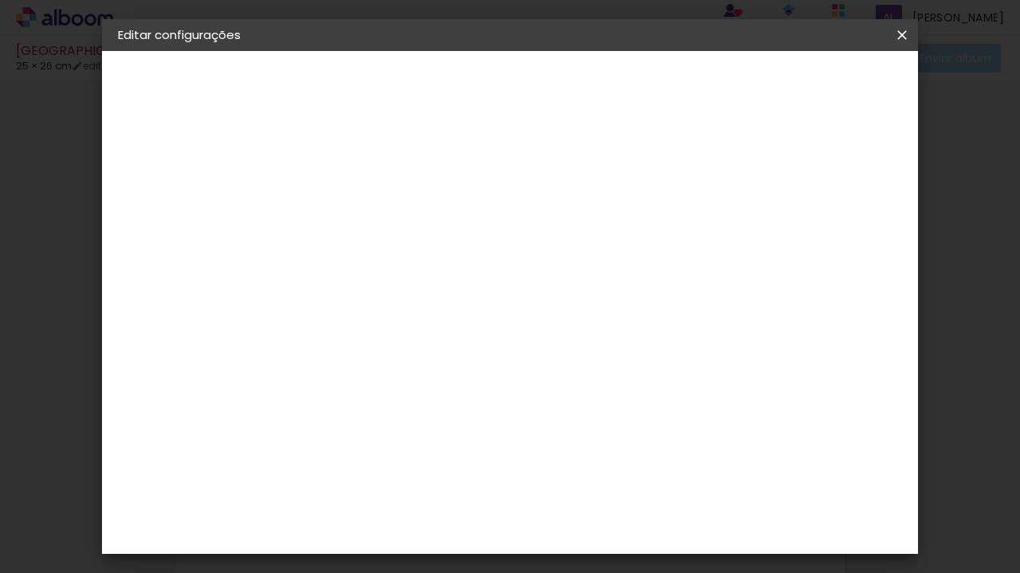
type input "1"
type paper-input "1"
click at [835, 237] on input "1" at bounding box center [830, 241] width 29 height 24
type input "2"
type paper-input "2"
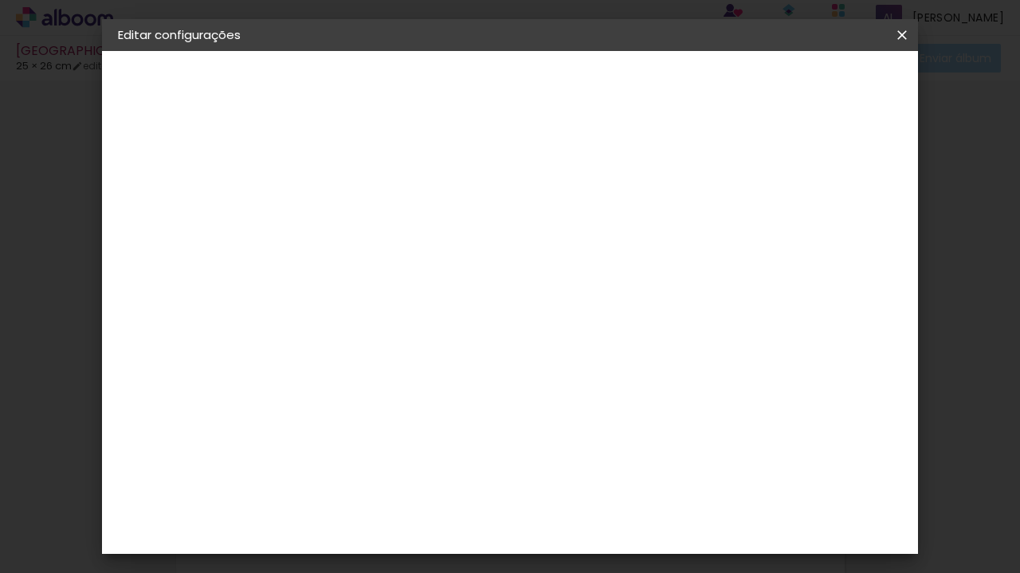
click at [835, 237] on input "2" at bounding box center [828, 241] width 29 height 24
type input "3"
type paper-input "3"
click at [835, 237] on input "3" at bounding box center [827, 241] width 29 height 24
type input "4"
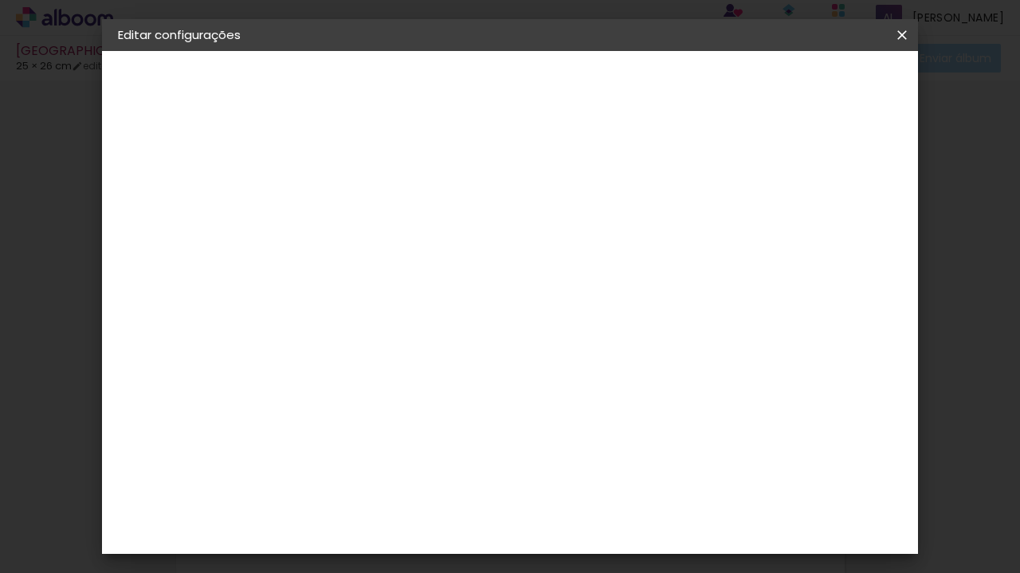
type paper-input "4"
click at [835, 237] on input "4" at bounding box center [825, 241] width 29 height 24
type input "5"
type paper-input "5"
click at [835, 237] on input "5" at bounding box center [824, 241] width 29 height 24
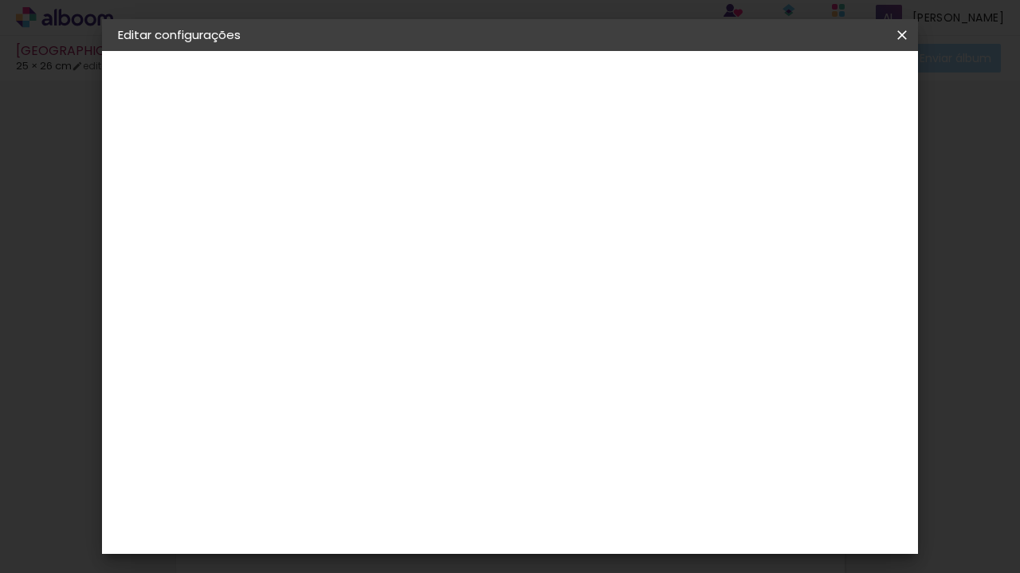
click at [802, 90] on span "Salvar configurações" at bounding box center [749, 90] width 105 height 22
click at [513, 244] on span "25.5" at bounding box center [496, 249] width 41 height 24
click at [502, 249] on span "25.5" at bounding box center [496, 249] width 41 height 24
click at [802, 85] on span "Salvar configurações" at bounding box center [749, 90] width 105 height 22
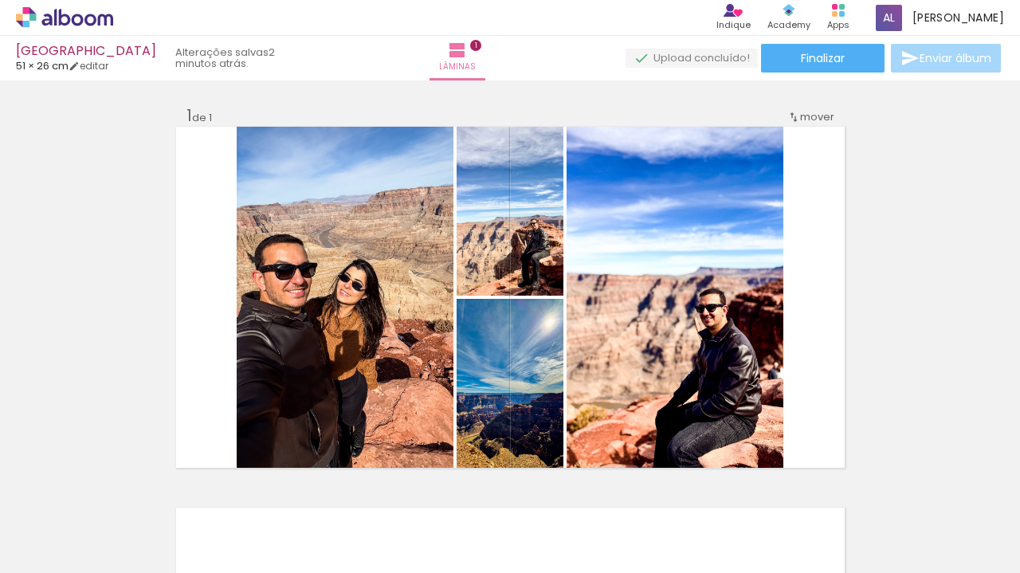
drag, startPoint x: 1012, startPoint y: 172, endPoint x: 1019, endPoint y: 333, distance: 161.1
click at [1019, 333] on div "Inserir lâmina 1 de 1 Confirmar Cancelar" at bounding box center [510, 326] width 1020 height 492
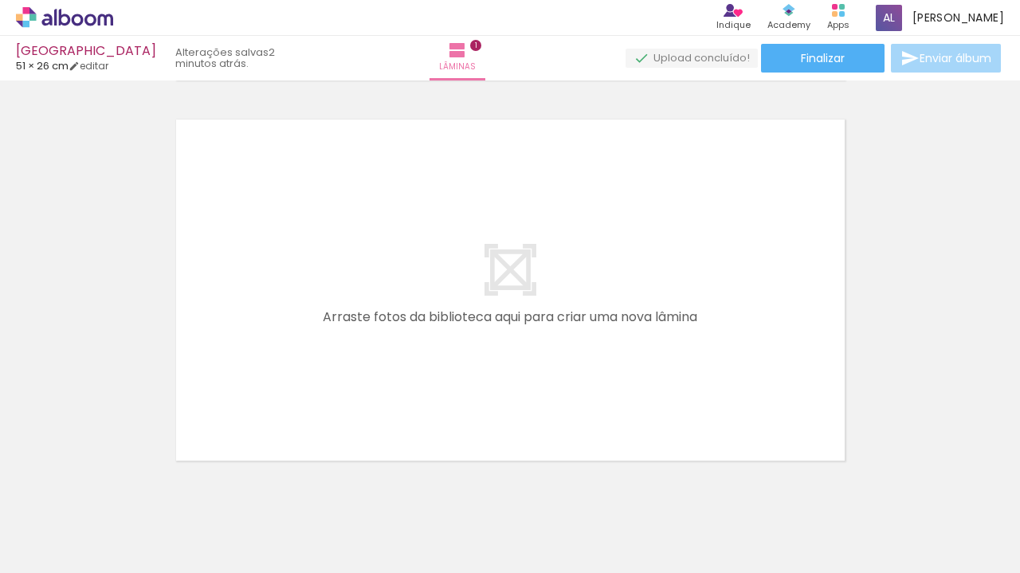
scroll to position [431, 0]
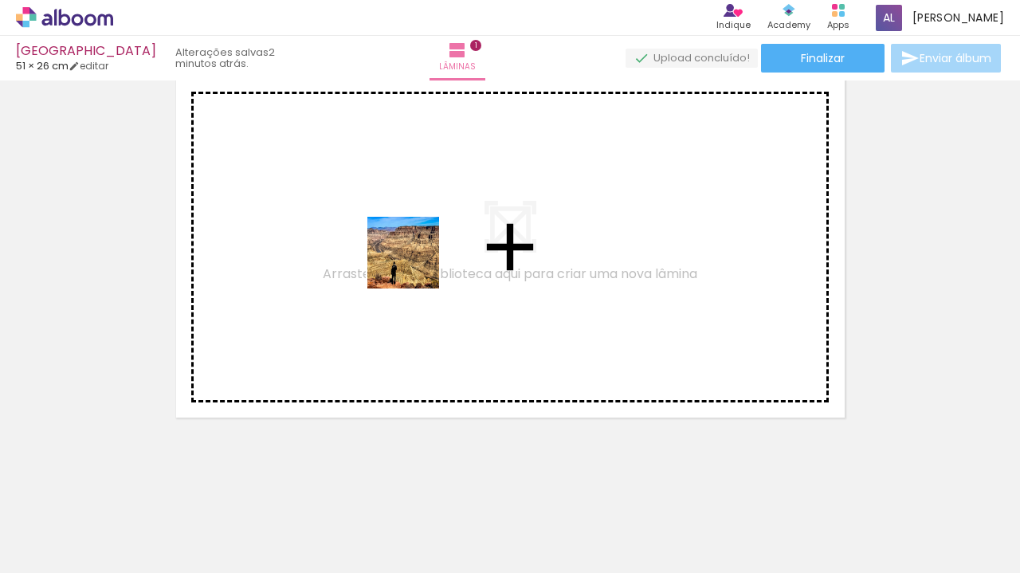
drag, startPoint x: 448, startPoint y: 513, endPoint x: 414, endPoint y: 263, distance: 252.4
click at [414, 263] on quentale-workspace at bounding box center [510, 286] width 1020 height 573
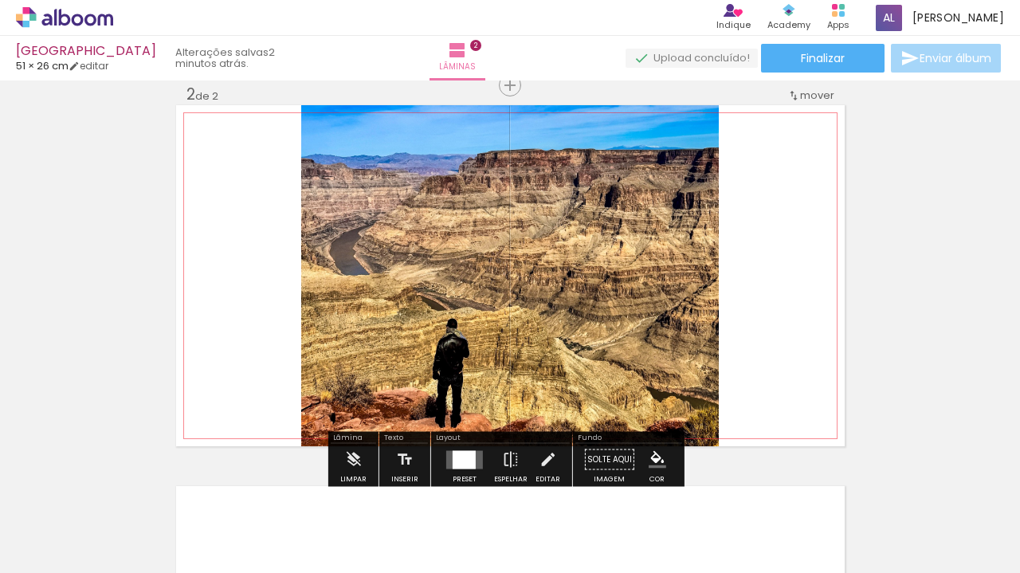
scroll to position [401, 0]
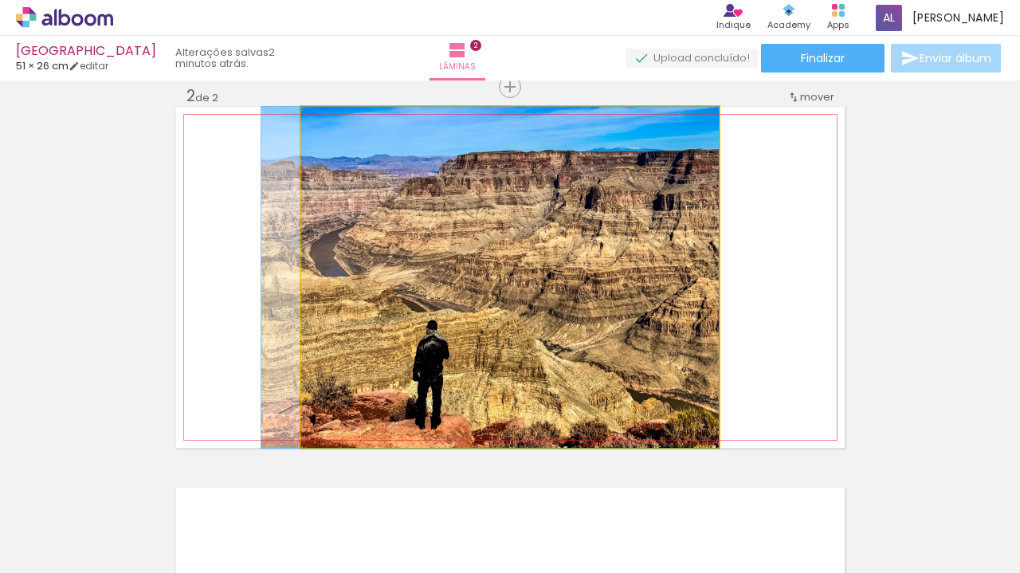
drag, startPoint x: 623, startPoint y: 324, endPoint x: 473, endPoint y: 324, distance: 149.8
drag, startPoint x: 604, startPoint y: 299, endPoint x: 495, endPoint y: 296, distance: 109.2
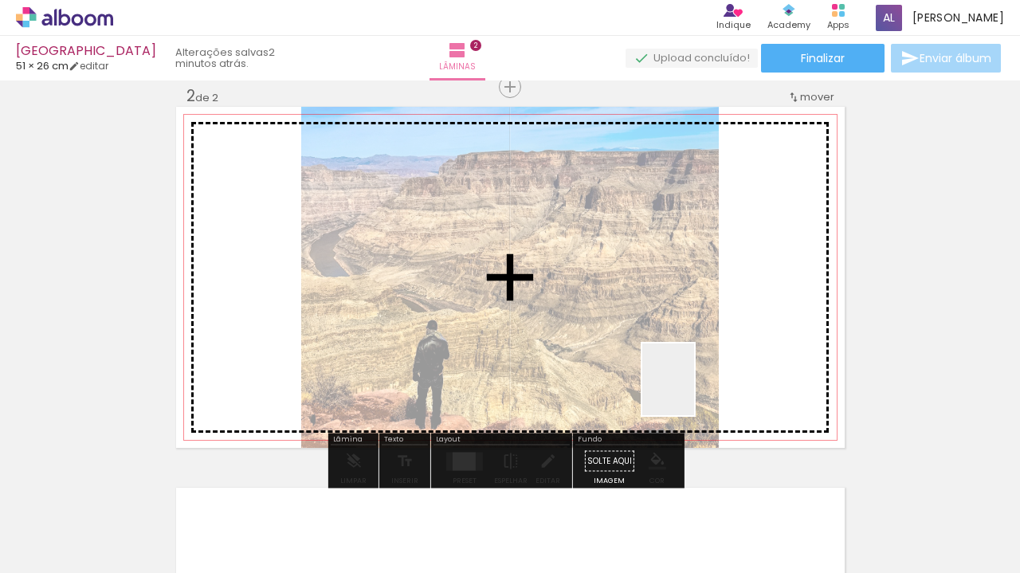
drag, startPoint x: 619, startPoint y: 531, endPoint x: 724, endPoint y: 265, distance: 286.2
click at [724, 265] on quentale-workspace at bounding box center [510, 286] width 1020 height 573
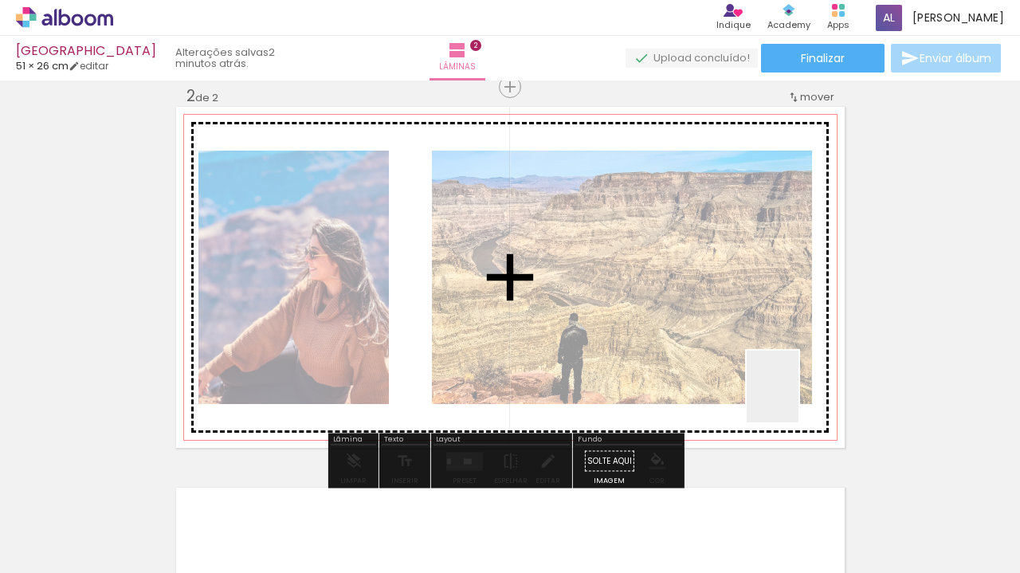
drag, startPoint x: 794, startPoint y: 500, endPoint x: 763, endPoint y: 297, distance: 204.8
click at [763, 297] on quentale-workspace at bounding box center [510, 286] width 1020 height 573
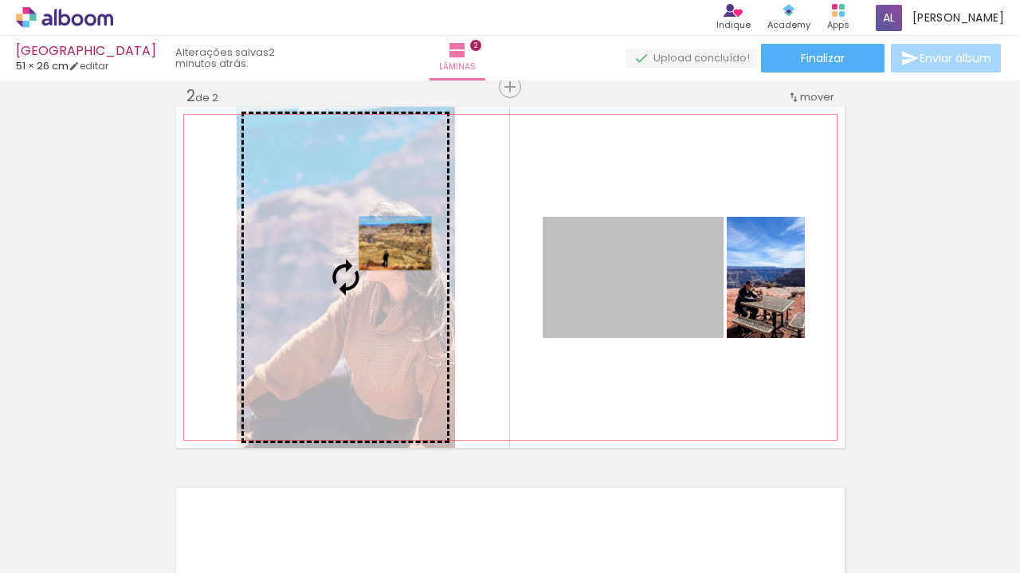
drag, startPoint x: 682, startPoint y: 271, endPoint x: 389, endPoint y: 245, distance: 294.3
click at [0, 0] on slot at bounding box center [0, 0] width 0 height 0
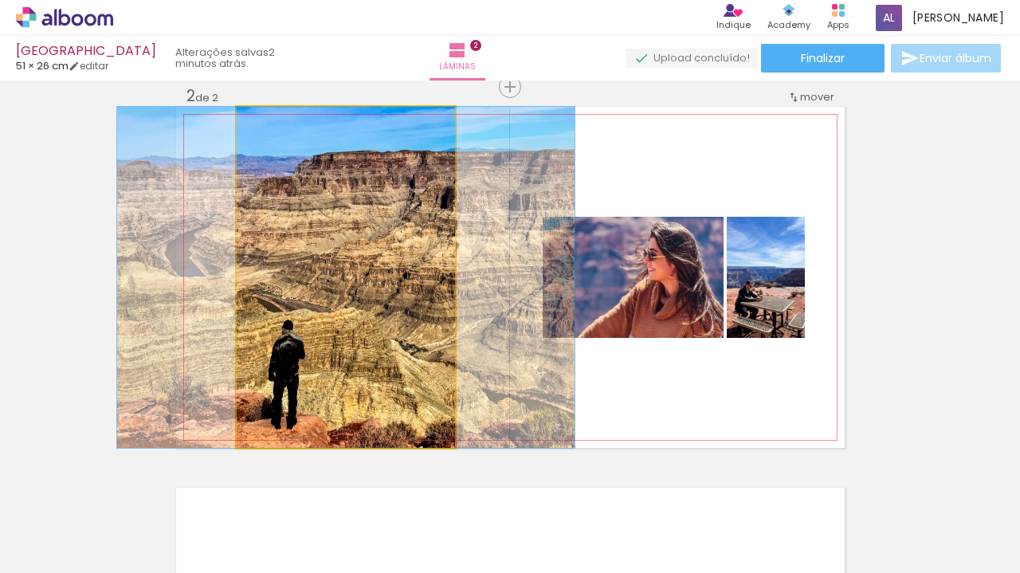
click at [390, 242] on quentale-photo at bounding box center [346, 277] width 218 height 341
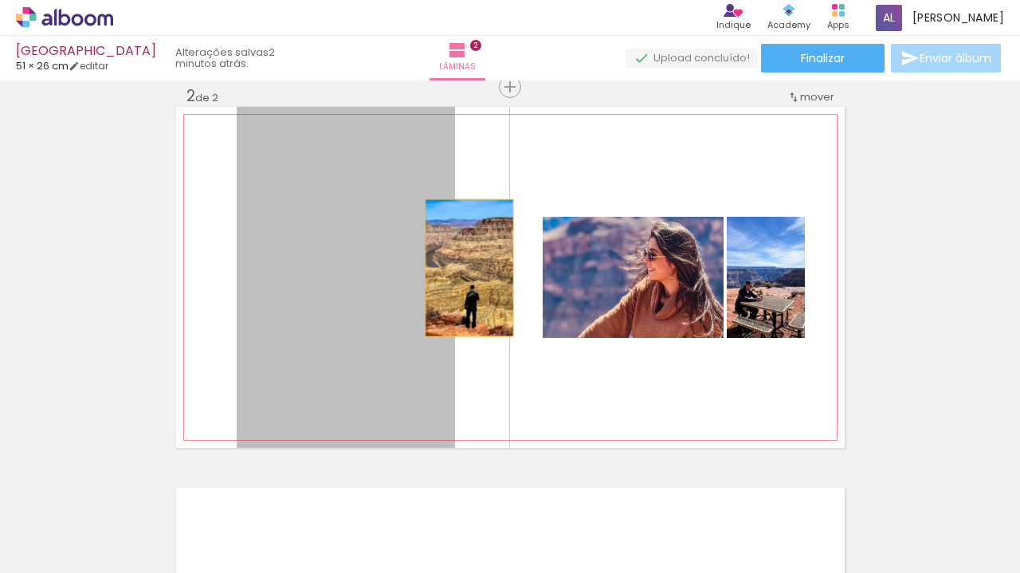
drag, startPoint x: 390, startPoint y: 242, endPoint x: 463, endPoint y: 268, distance: 76.9
click at [463, 268] on quentale-layouter at bounding box center [510, 277] width 669 height 341
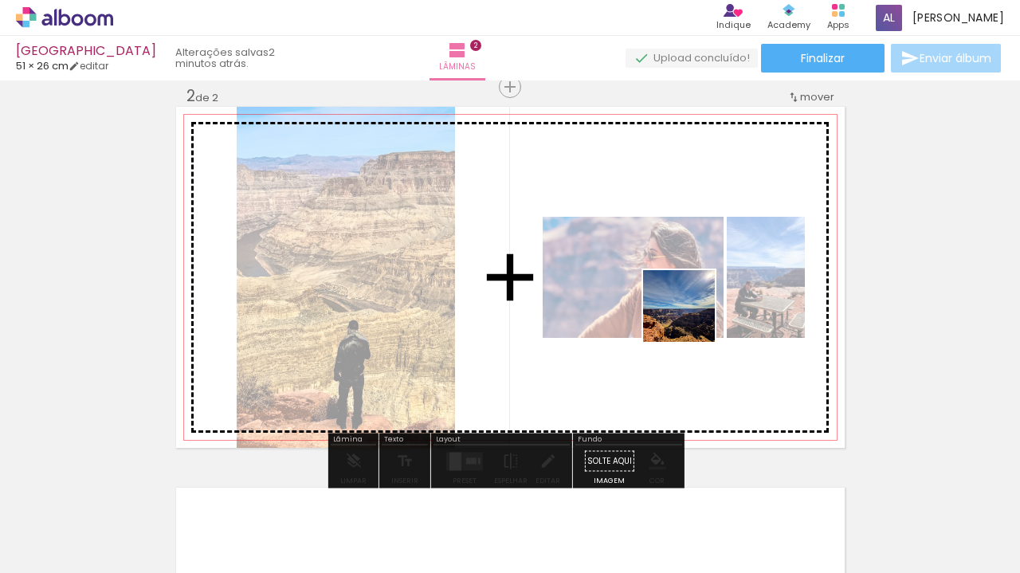
drag, startPoint x: 715, startPoint y: 547, endPoint x: 687, endPoint y: 304, distance: 245.4
click at [687, 304] on quentale-workspace at bounding box center [510, 286] width 1020 height 573
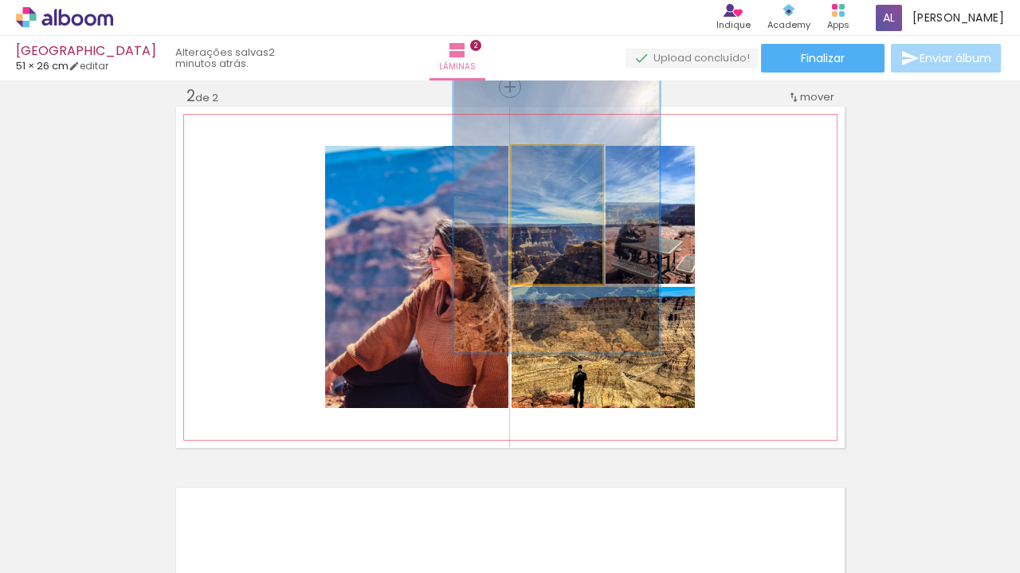
drag, startPoint x: 538, startPoint y: 164, endPoint x: 572, endPoint y: 162, distance: 34.3
click at [572, 162] on div at bounding box center [576, 162] width 14 height 14
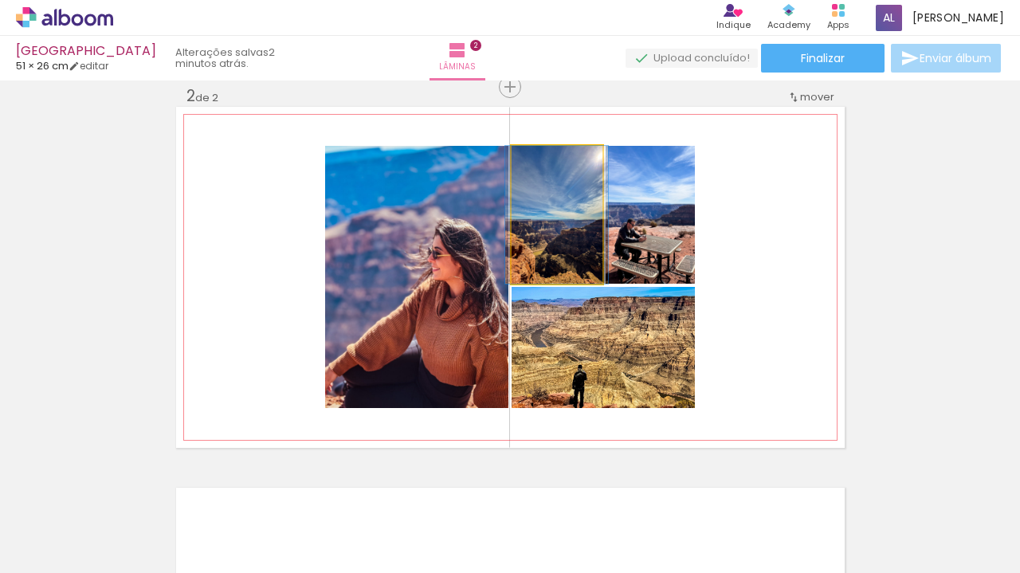
drag, startPoint x: 578, startPoint y: 164, endPoint x: 531, endPoint y: 163, distance: 46.2
click at [538, 163] on div at bounding box center [545, 162] width 14 height 14
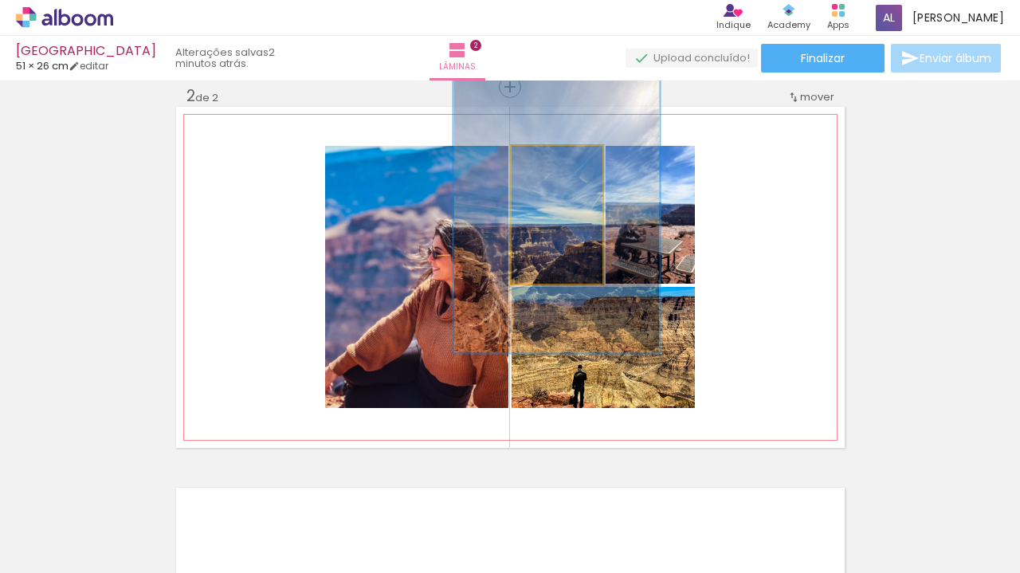
drag, startPoint x: 539, startPoint y: 163, endPoint x: 576, endPoint y: 163, distance: 37.5
click at [576, 163] on div at bounding box center [576, 162] width 14 height 14
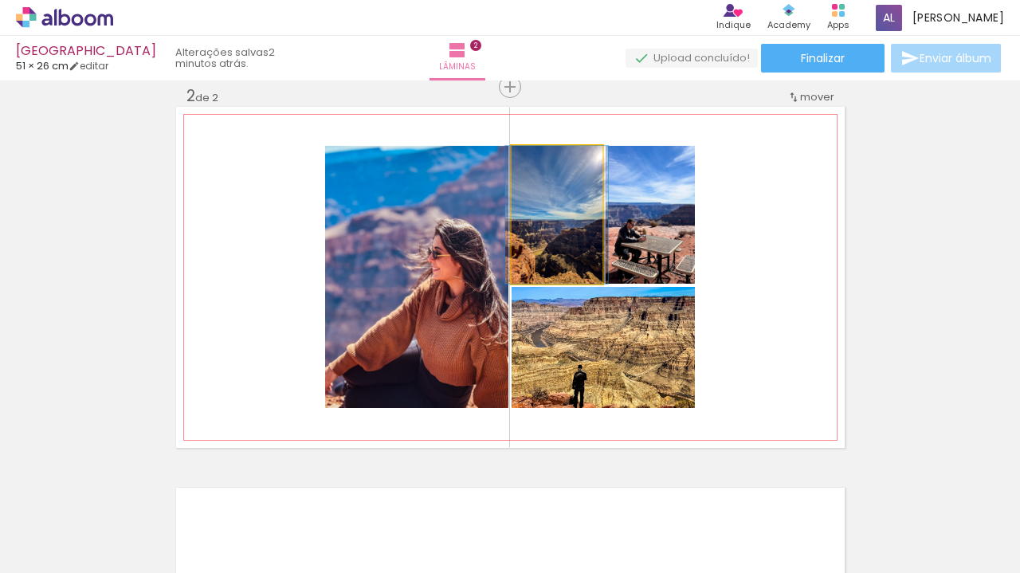
drag, startPoint x: 575, startPoint y: 162, endPoint x: 520, endPoint y: 162, distance: 54.2
type paper-slider "100"
click at [520, 162] on div at bounding box center [556, 163] width 80 height 24
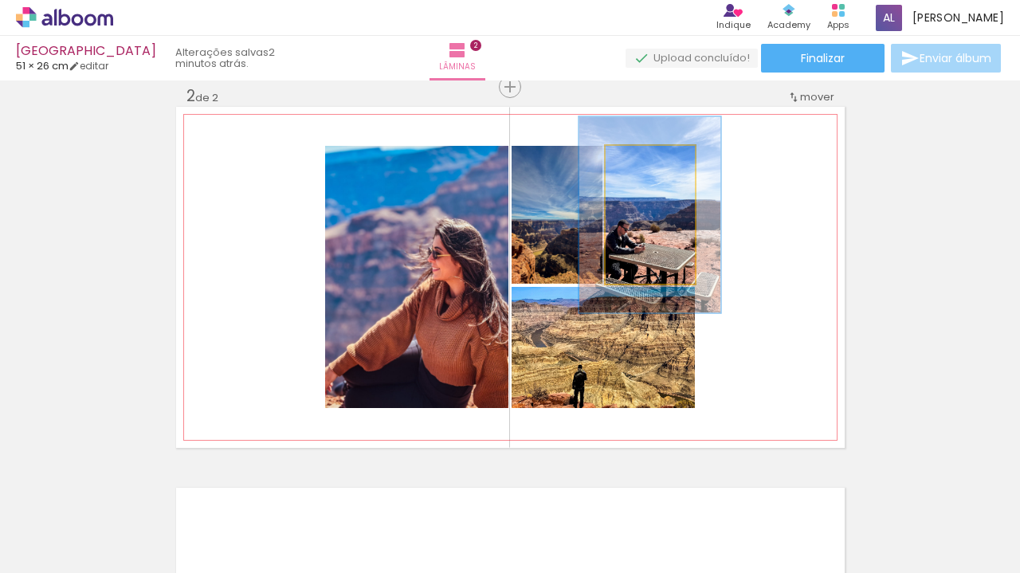
drag, startPoint x: 633, startPoint y: 166, endPoint x: 645, endPoint y: 164, distance: 12.8
click at [645, 164] on div at bounding box center [651, 162] width 14 height 14
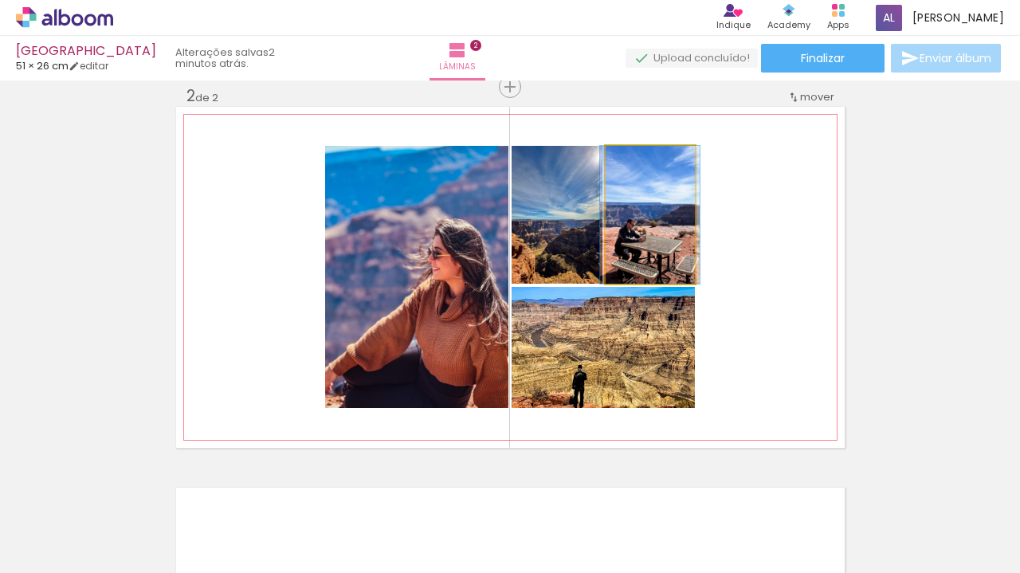
drag, startPoint x: 646, startPoint y: 161, endPoint x: 593, endPoint y: 161, distance: 53.4
type paper-slider "100"
click at [0, 0] on slot at bounding box center [0, 0] width 0 height 0
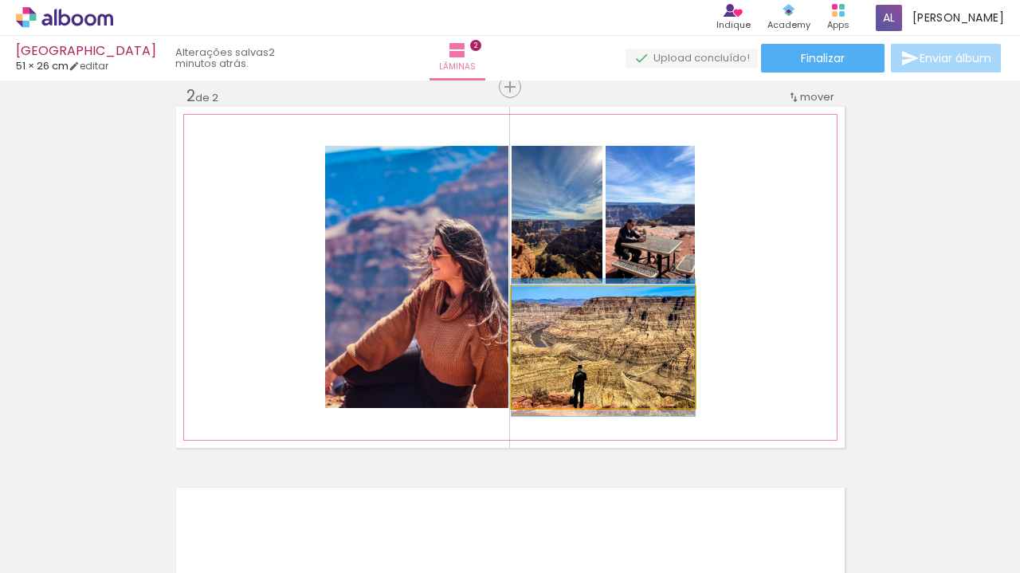
drag, startPoint x: 543, startPoint y: 304, endPoint x: 520, endPoint y: 299, distance: 23.8
type paper-slider "100"
click at [520, 299] on div at bounding box center [571, 304] width 111 height 24
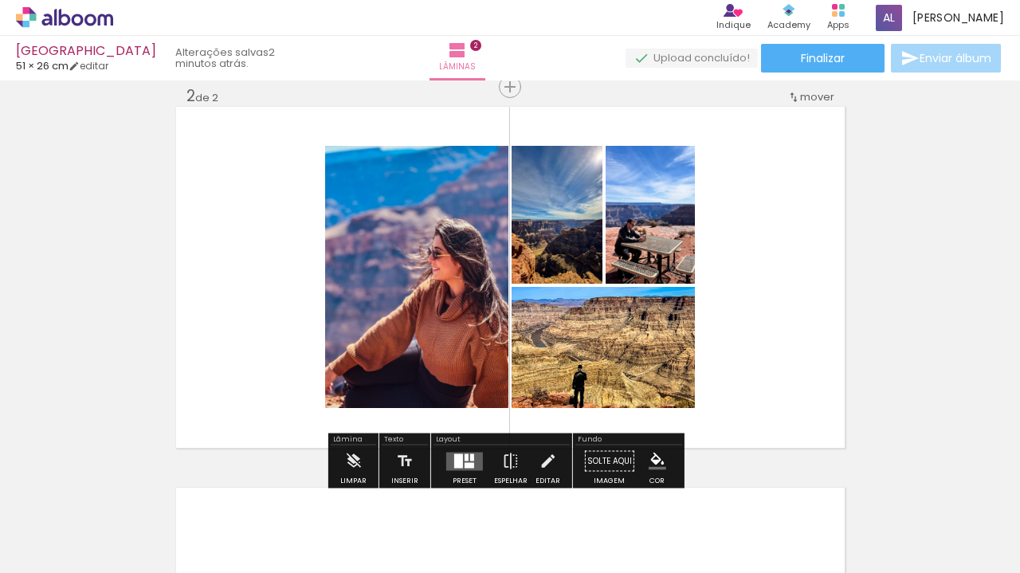
click at [927, 207] on div "Inserir lâmina 1 de 2 Inserir lâmina 2 de 2" at bounding box center [510, 256] width 1020 height 1143
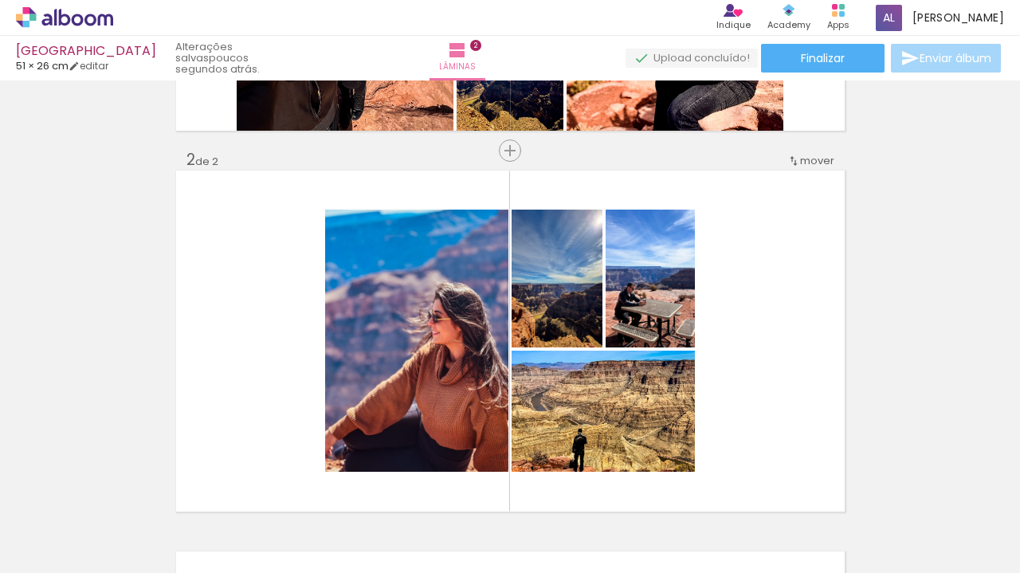
scroll to position [375, 0]
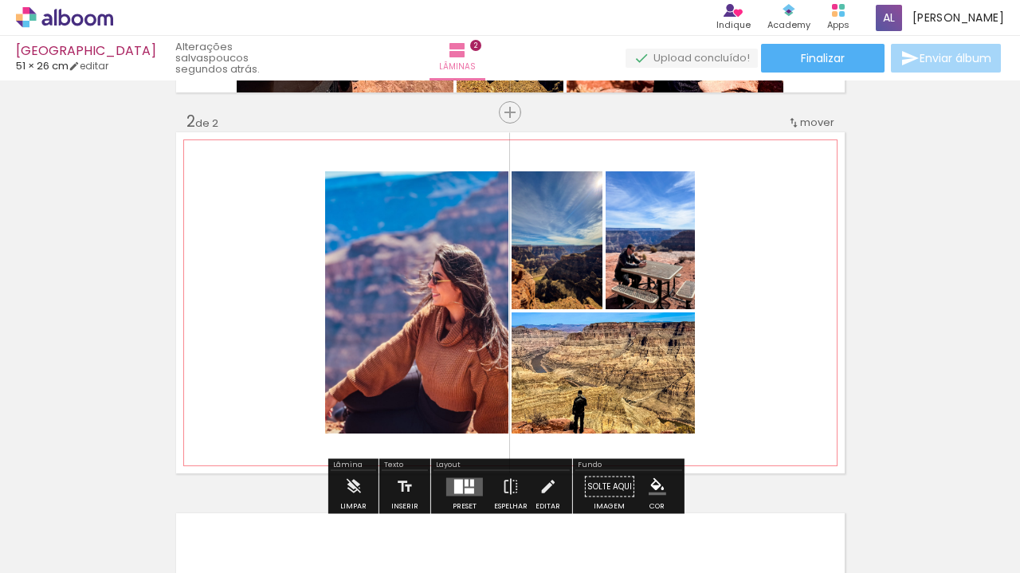
click at [616, 372] on quentale-photo at bounding box center [603, 372] width 183 height 121
click at [423, 260] on quentale-photo at bounding box center [416, 302] width 183 height 262
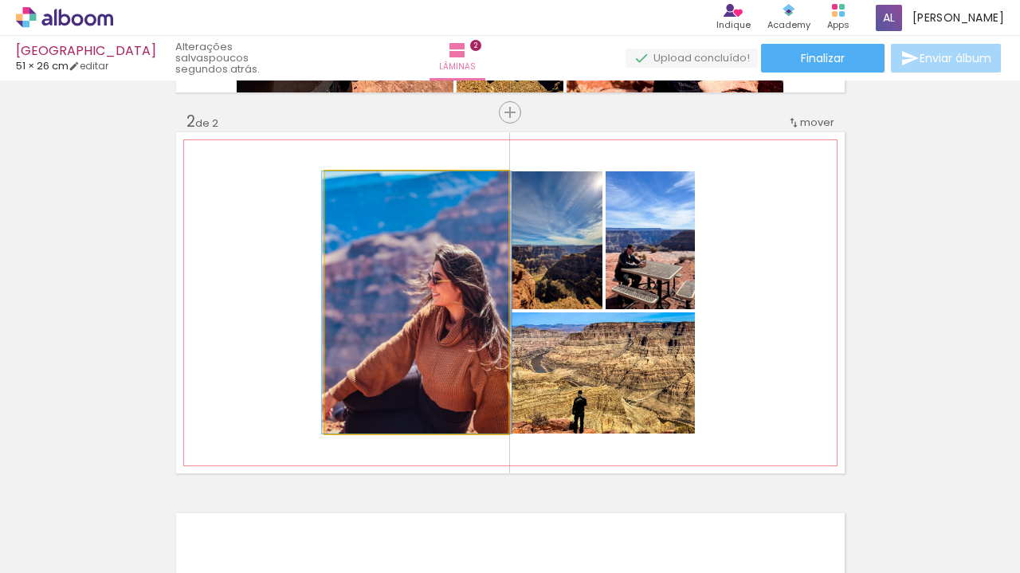
click at [455, 225] on quentale-photo at bounding box center [416, 302] width 183 height 262
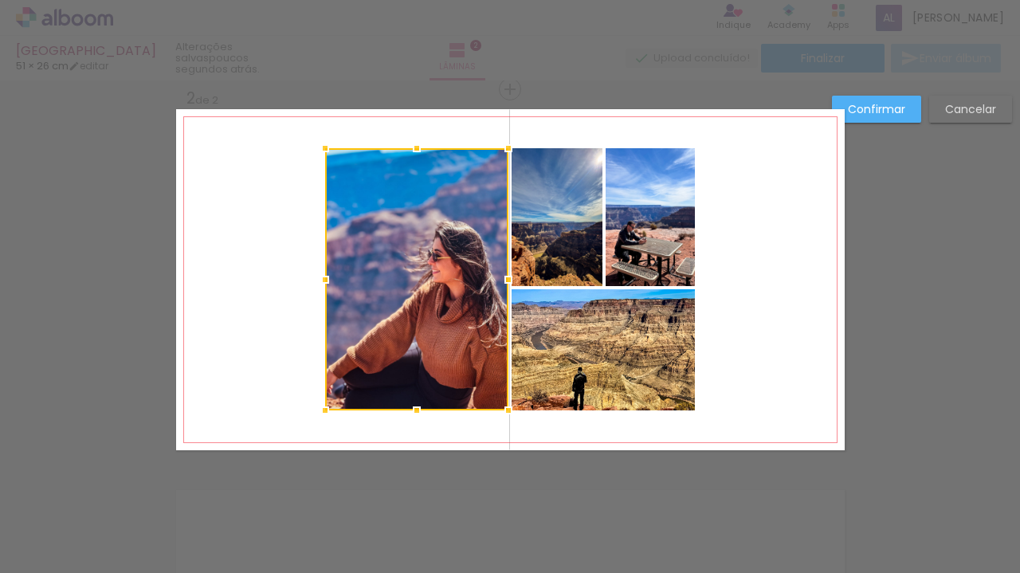
scroll to position [401, 0]
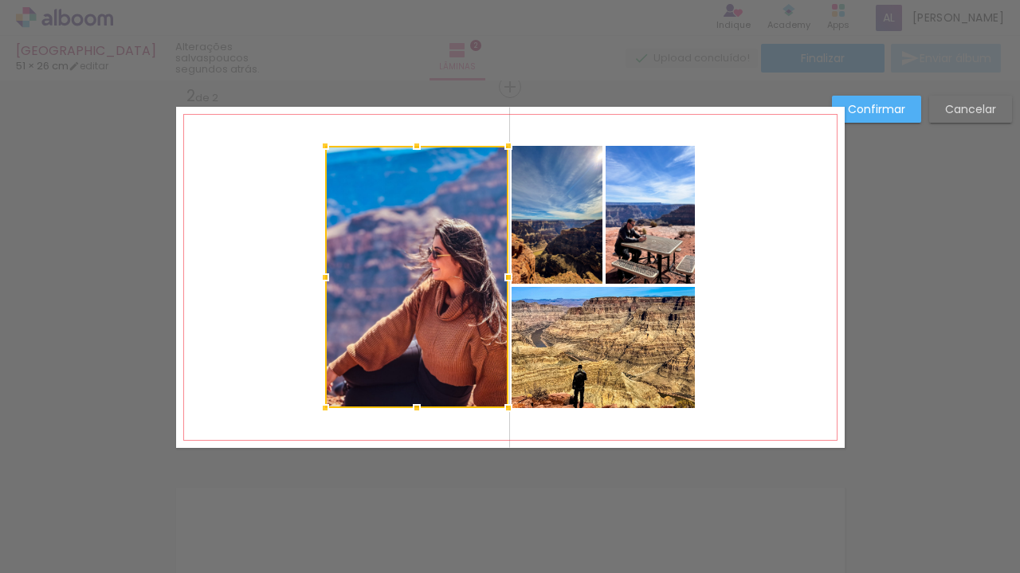
click at [455, 225] on div at bounding box center [416, 277] width 183 height 262
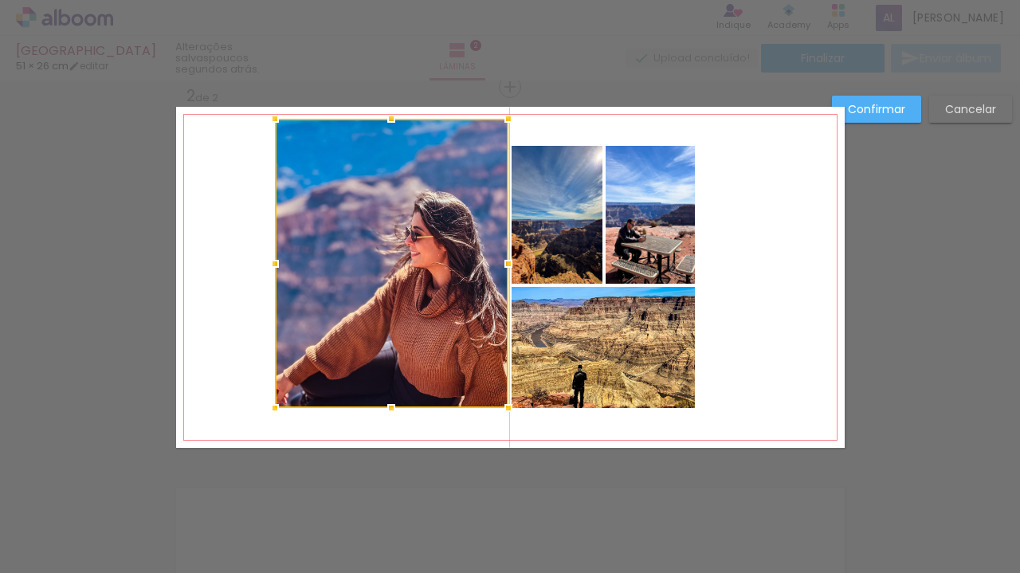
drag, startPoint x: 318, startPoint y: 143, endPoint x: 268, endPoint y: 116, distance: 57.0
click at [268, 116] on div at bounding box center [275, 119] width 32 height 32
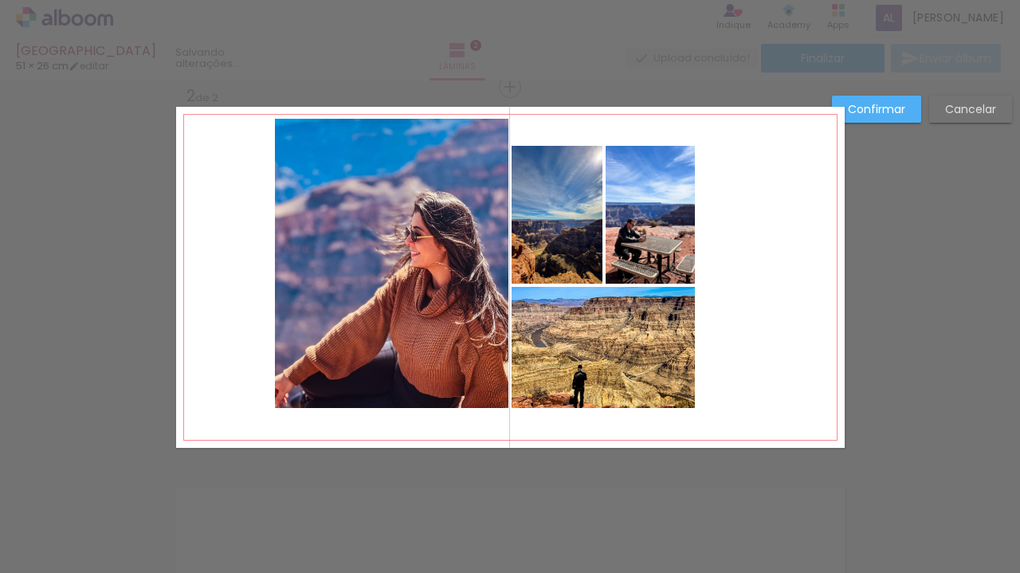
click at [275, 403] on quentale-photo at bounding box center [391, 263] width 233 height 289
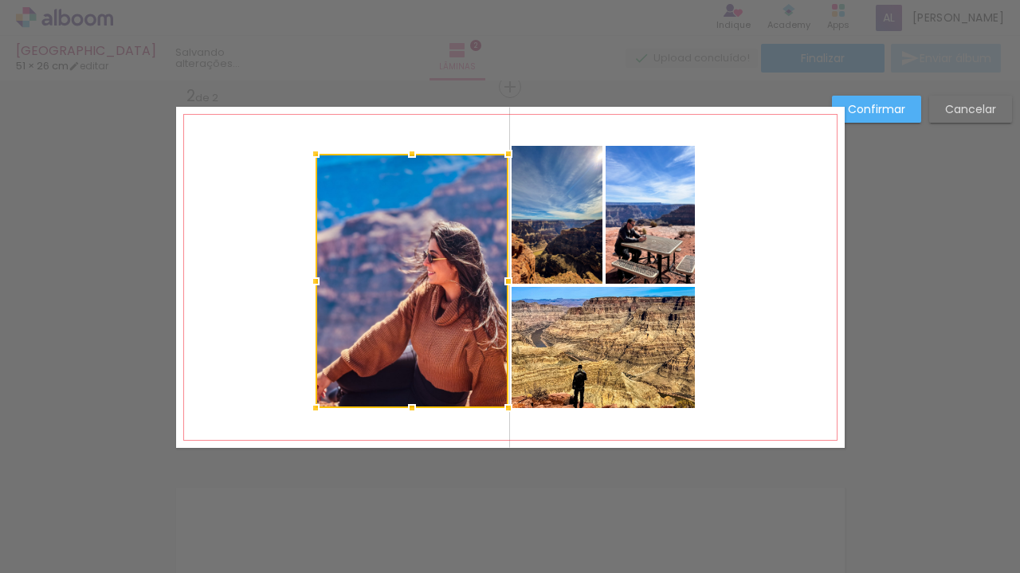
drag, startPoint x: 268, startPoint y: 122, endPoint x: 310, endPoint y: 159, distance: 55.9
click at [310, 159] on div at bounding box center [316, 154] width 32 height 32
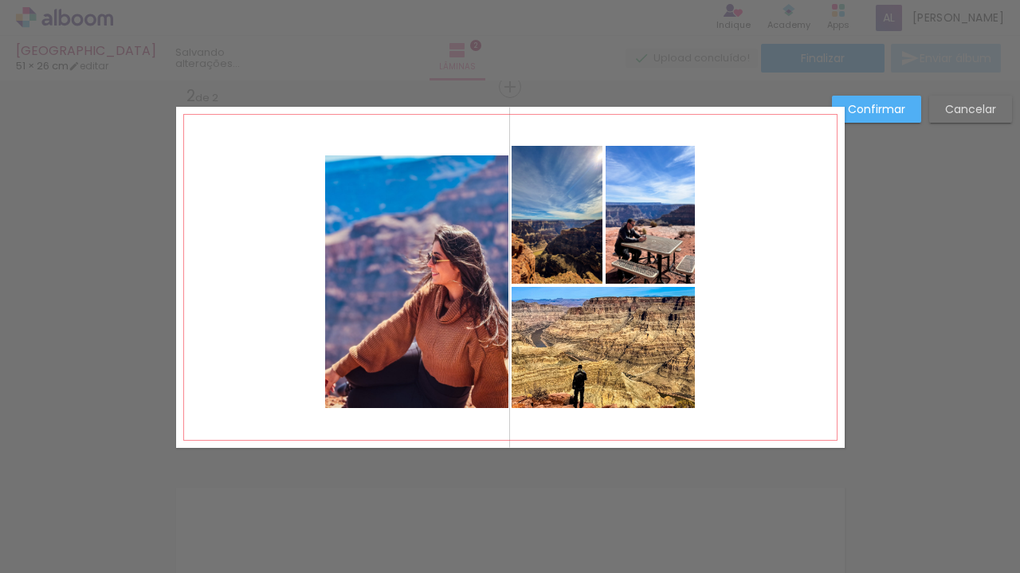
click at [561, 334] on quentale-photo at bounding box center [603, 347] width 183 height 121
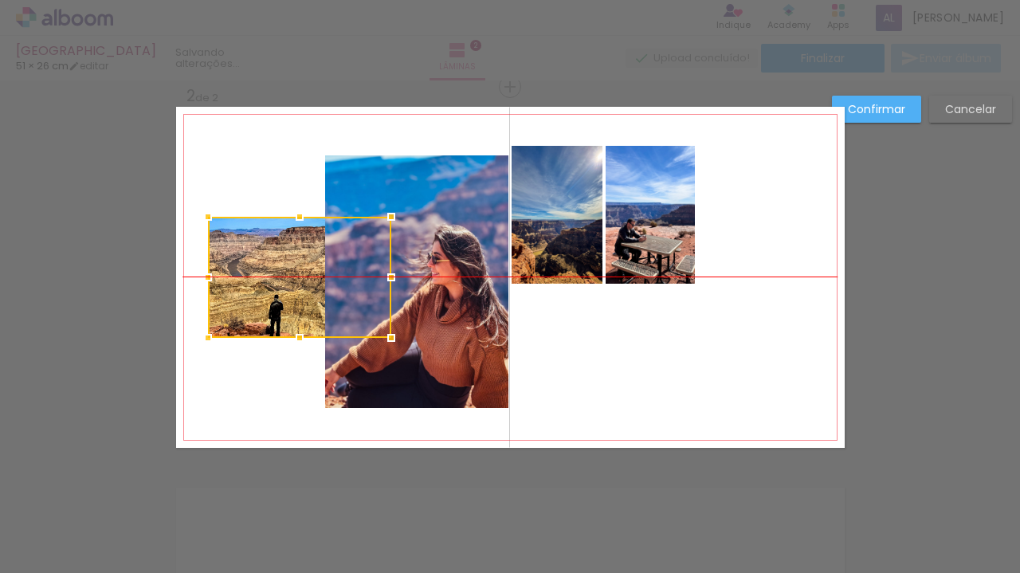
drag, startPoint x: 608, startPoint y: 350, endPoint x: 325, endPoint y: 292, distance: 288.6
click at [325, 292] on div at bounding box center [299, 277] width 183 height 121
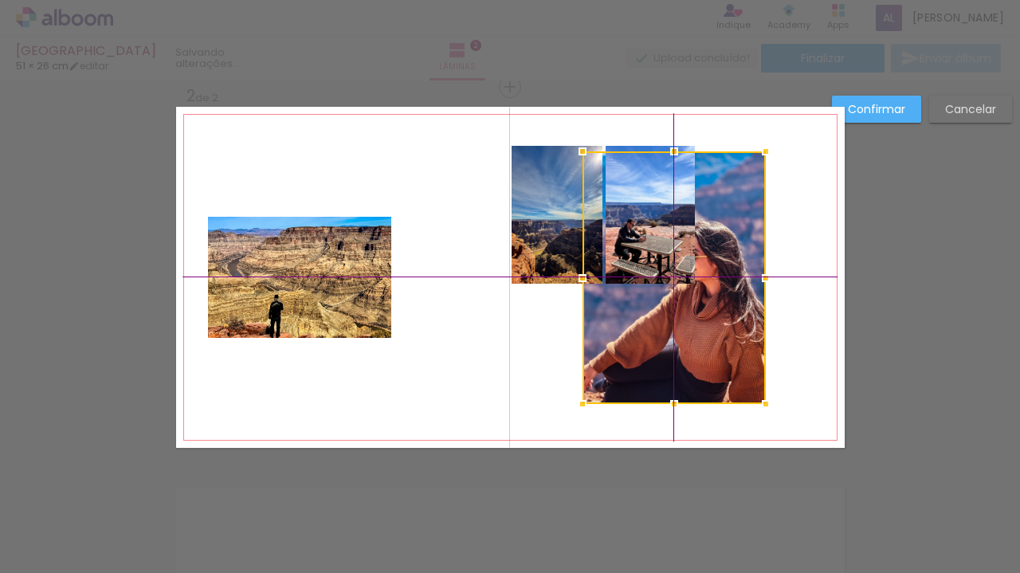
drag, startPoint x: 447, startPoint y: 313, endPoint x: 709, endPoint y: 312, distance: 262.2
click at [709, 312] on div at bounding box center [673, 277] width 183 height 253
click at [359, 243] on quentale-photo at bounding box center [299, 277] width 183 height 121
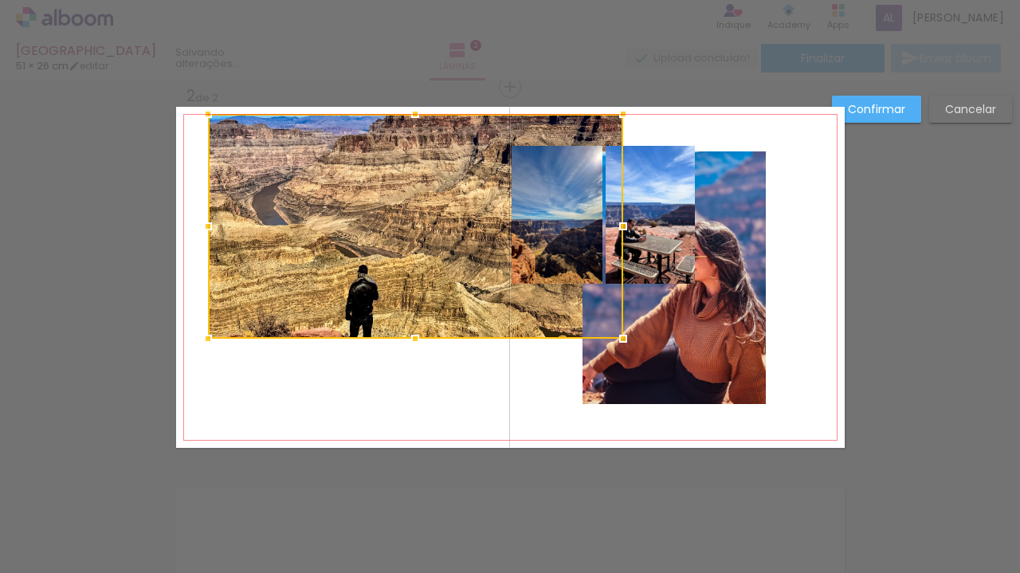
drag, startPoint x: 381, startPoint y: 214, endPoint x: 608, endPoint y: 109, distance: 249.9
click at [608, 109] on div at bounding box center [623, 114] width 32 height 32
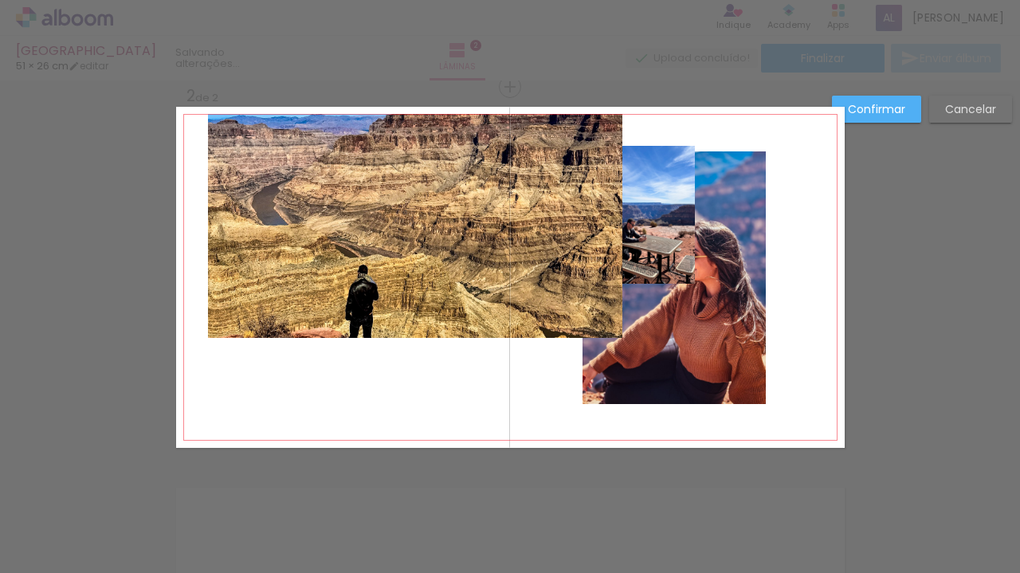
click at [208, 336] on quentale-photo at bounding box center [415, 226] width 415 height 225
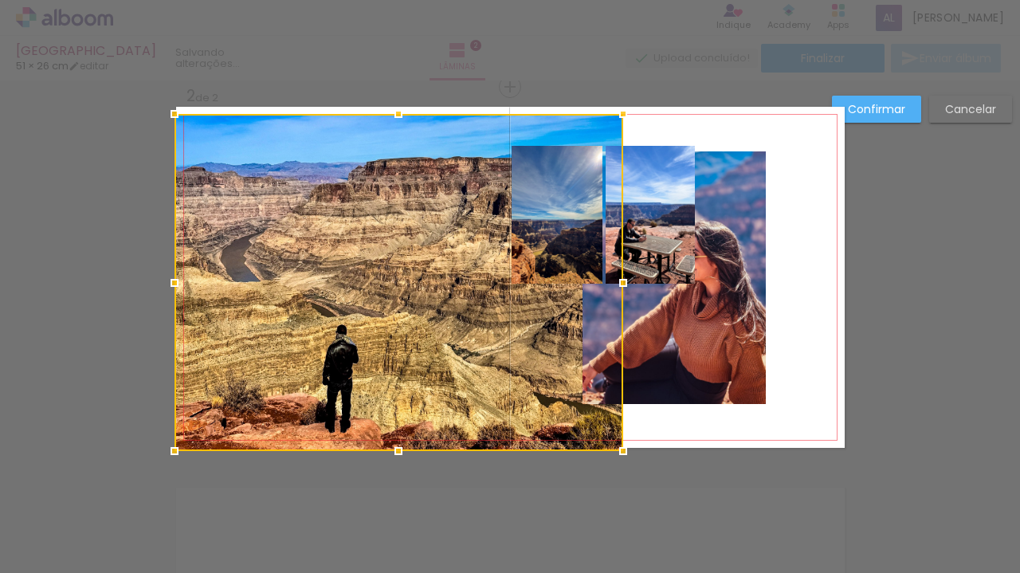
drag, startPoint x: 203, startPoint y: 338, endPoint x: 160, endPoint y: 469, distance: 138.3
click at [160, 469] on div "Inserir lâmina 1 de 2 Inserir lâmina 2 de 2 Confirmar Cancelar" at bounding box center [510, 270] width 1020 height 1181
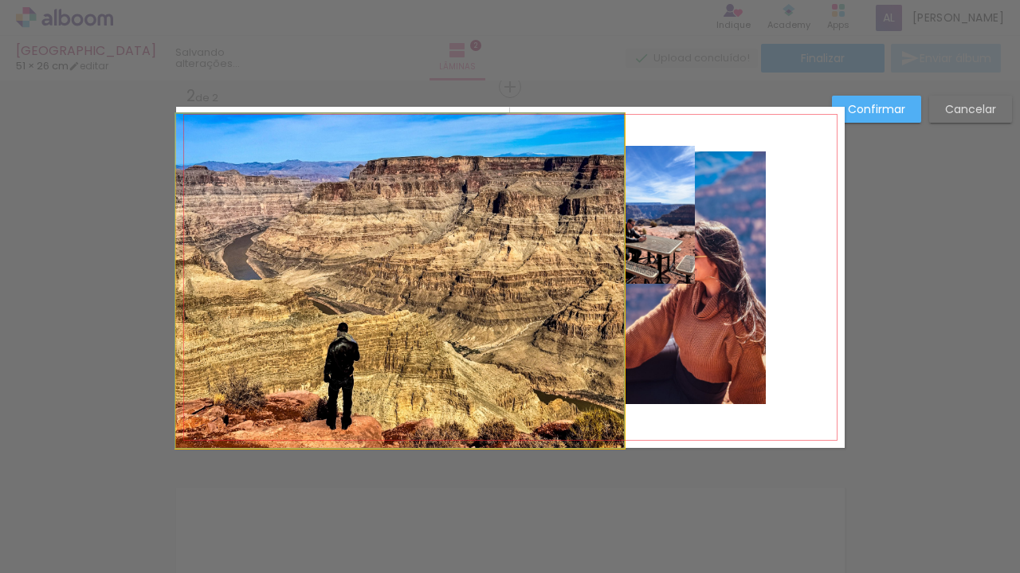
drag, startPoint x: 229, startPoint y: 140, endPoint x: 226, endPoint y: 121, distance: 19.4
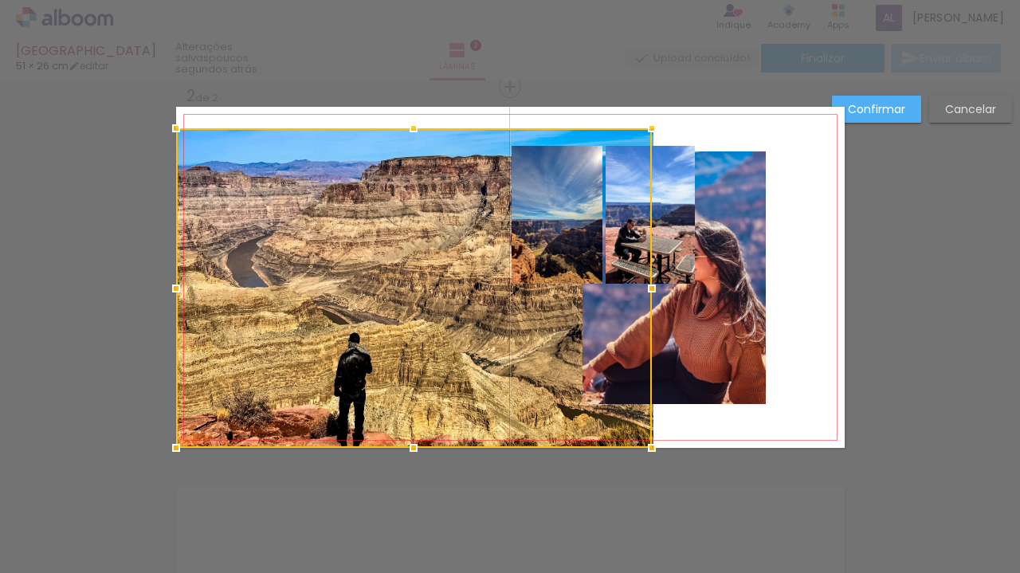
drag, startPoint x: 617, startPoint y: 114, endPoint x: 284, endPoint y: 47, distance: 339.7
click at [284, 0] on div "Las Vegas 51 × 26 cm editar poucos segundos atrás. Lâminas 2 Finalizar Enviar á…" at bounding box center [510, 0] width 1020 height 0
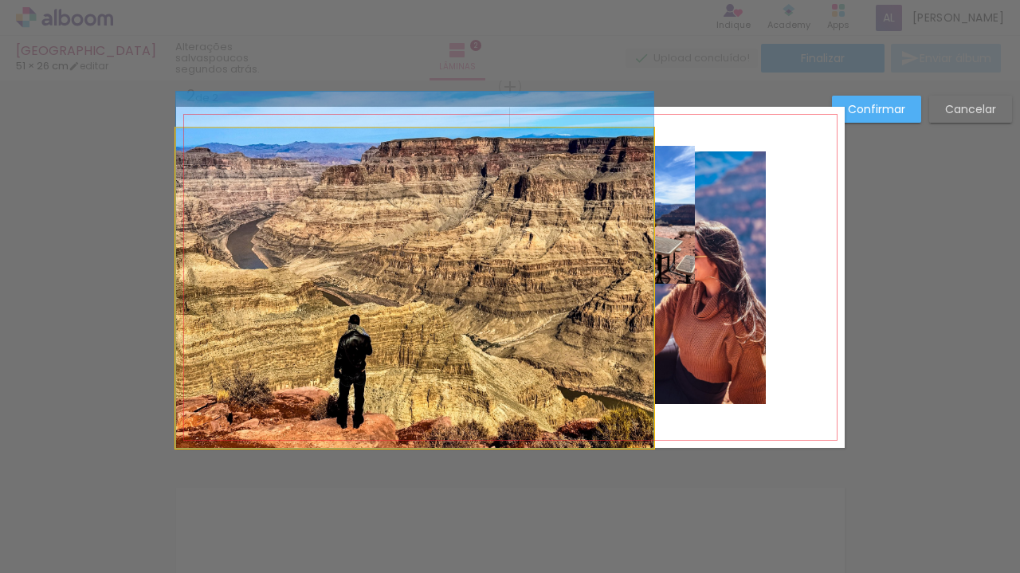
drag, startPoint x: 406, startPoint y: 233, endPoint x: 379, endPoint y: 208, distance: 37.8
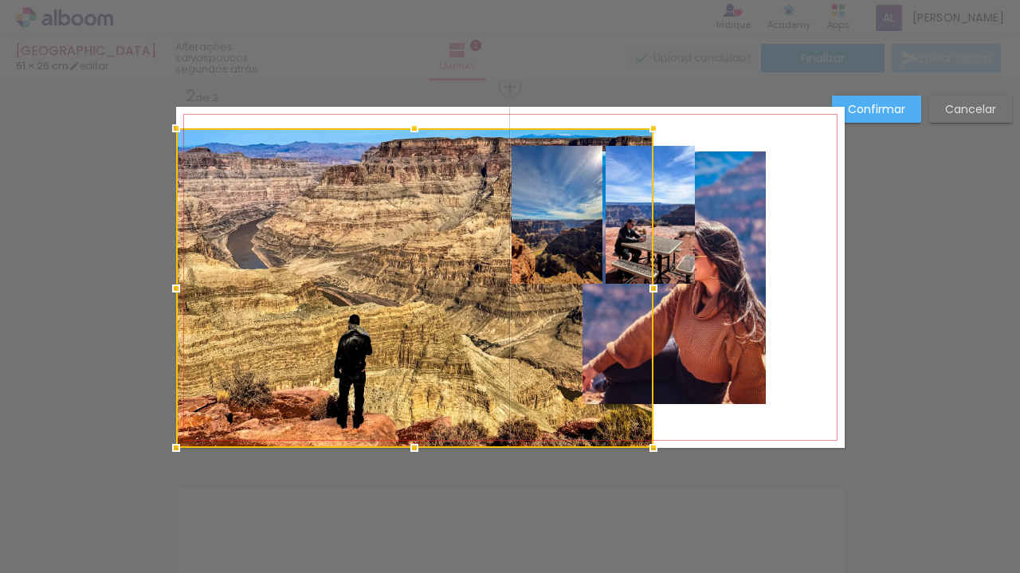
drag, startPoint x: 437, startPoint y: 304, endPoint x: 418, endPoint y: 326, distance: 28.9
click at [418, 326] on div at bounding box center [414, 288] width 477 height 320
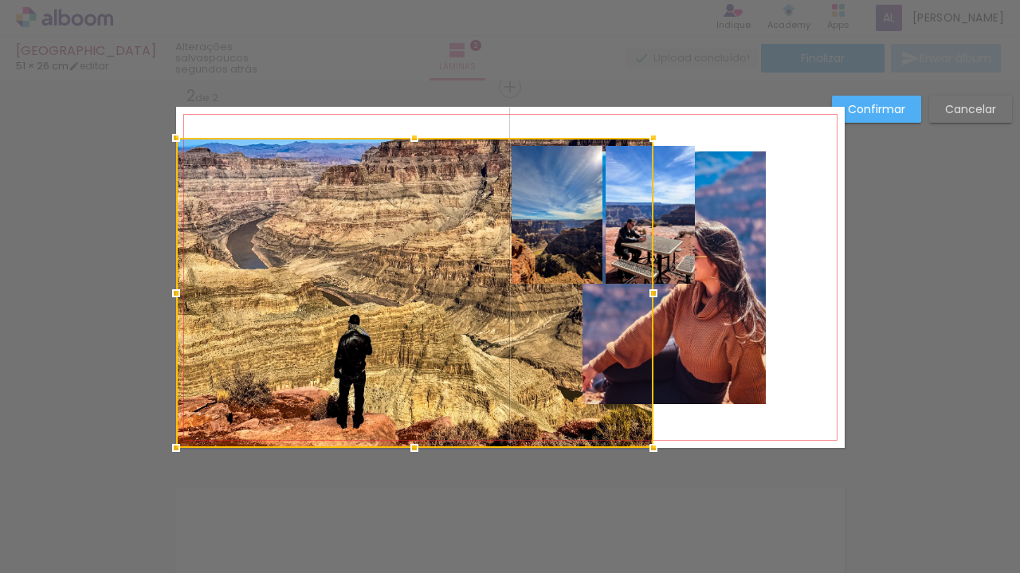
drag, startPoint x: 408, startPoint y: 125, endPoint x: 435, endPoint y: -2, distance: 130.3
click at [435, 0] on html "link( href="../../bower_components/polymer/polymer.html" rel="import" ) picture…" at bounding box center [510, 286] width 1020 height 573
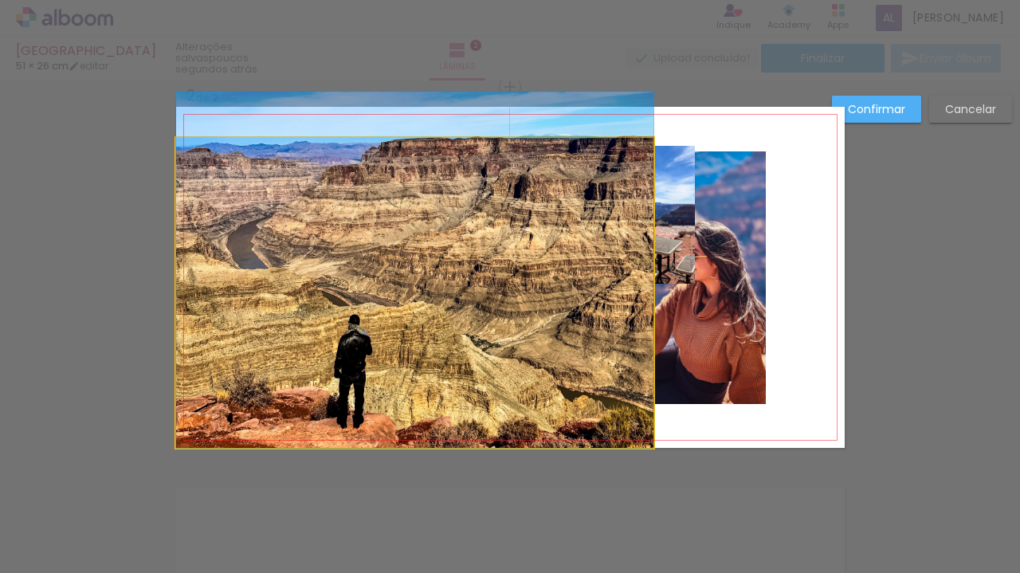
drag, startPoint x: 410, startPoint y: 448, endPoint x: 410, endPoint y: 438, distance: 9.6
click at [410, 447] on quentale-photo at bounding box center [414, 293] width 477 height 310
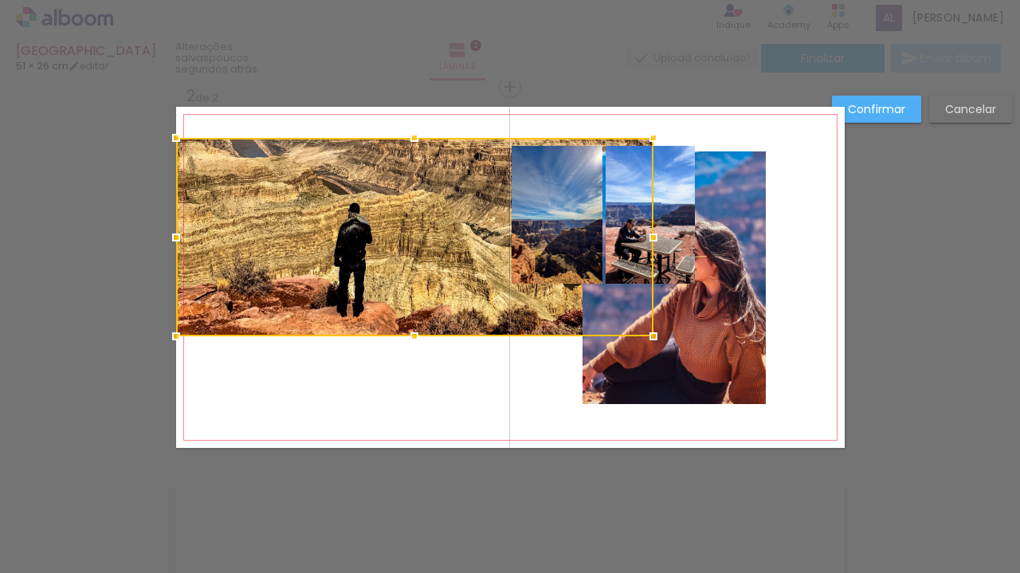
drag, startPoint x: 410, startPoint y: 449, endPoint x: 429, endPoint y: 507, distance: 60.5
click at [428, 512] on div "Inserir lâmina 1 de 2 Inserir lâmina 2 de 2 Confirmar Cancelar" at bounding box center [510, 270] width 1020 height 1181
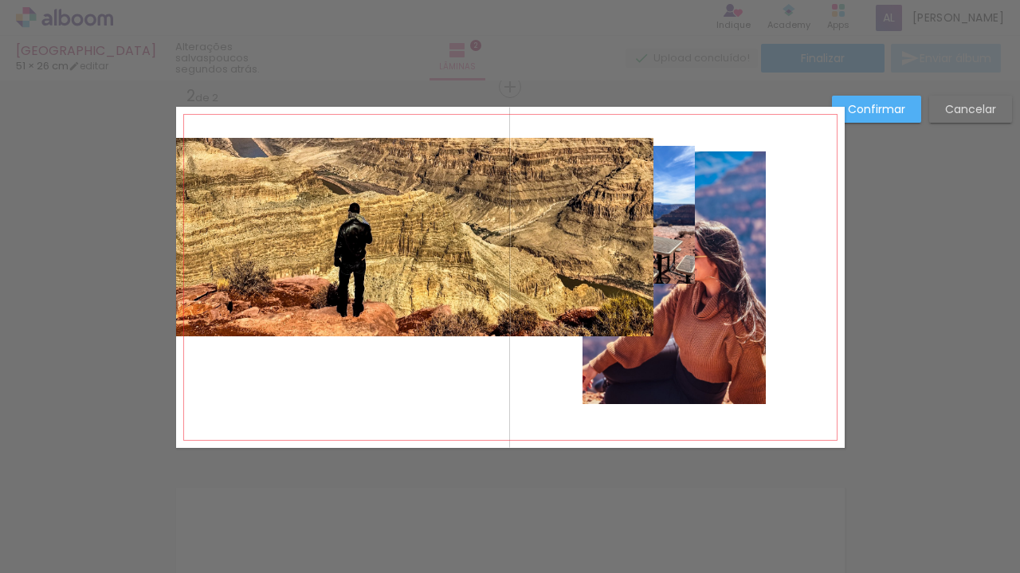
click at [452, 245] on quentale-photo at bounding box center [414, 237] width 477 height 198
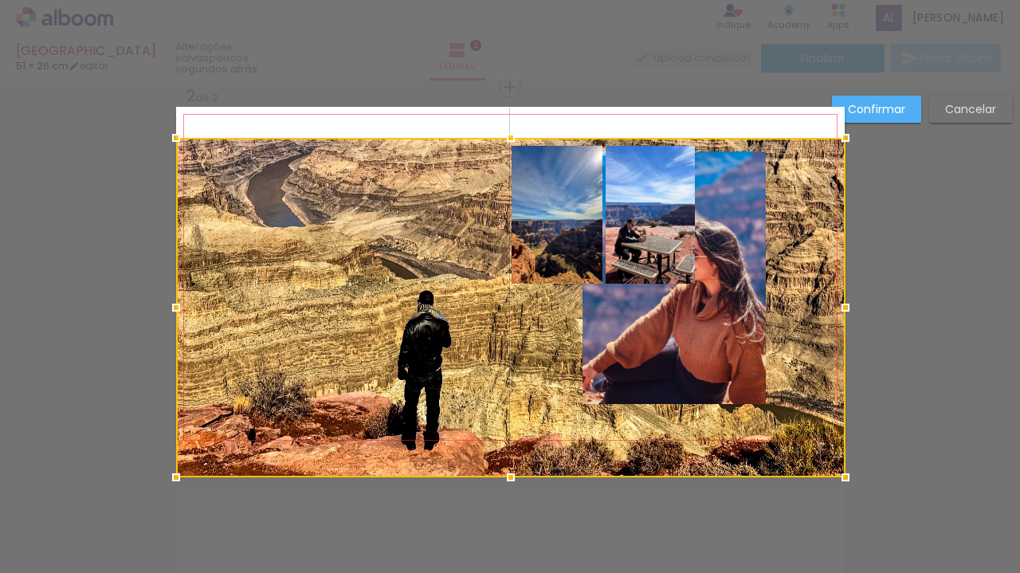
drag, startPoint x: 646, startPoint y: 335, endPoint x: 892, endPoint y: 412, distance: 257.8
click at [892, 412] on div "Inserir lâmina 1 de 2 Inserir lâmina 2 de 2 Confirmar Cancelar" at bounding box center [510, 270] width 1020 height 1181
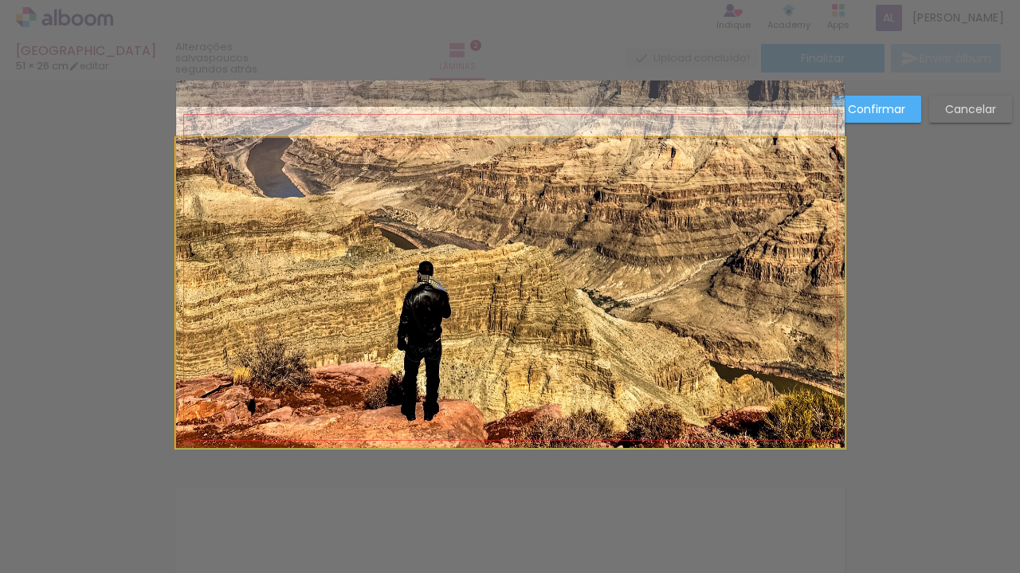
drag, startPoint x: 465, startPoint y: 279, endPoint x: 461, endPoint y: 249, distance: 29.8
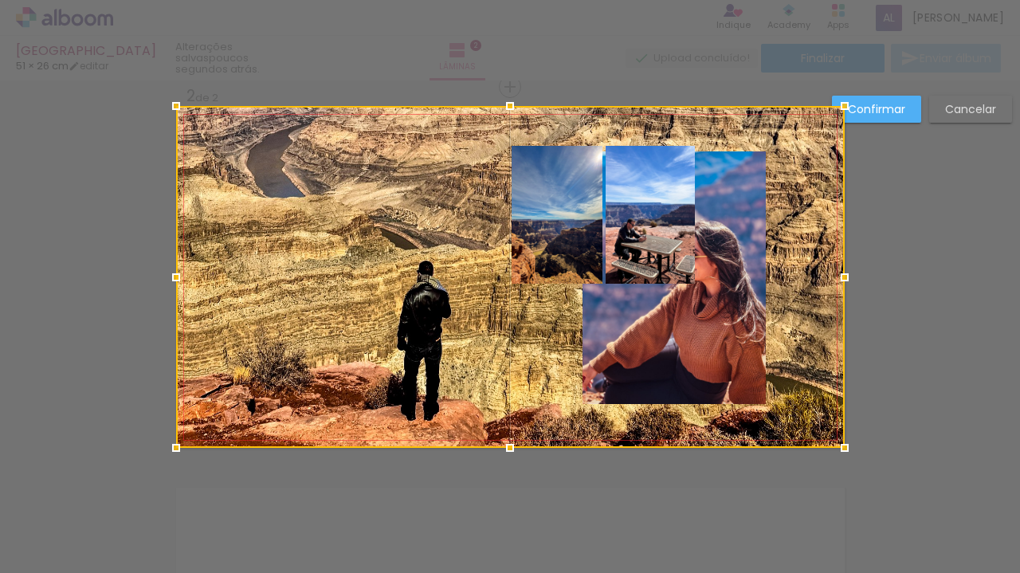
drag, startPoint x: 507, startPoint y: 139, endPoint x: 508, endPoint y: 106, distance: 32.7
click at [508, 106] on div at bounding box center [510, 106] width 32 height 32
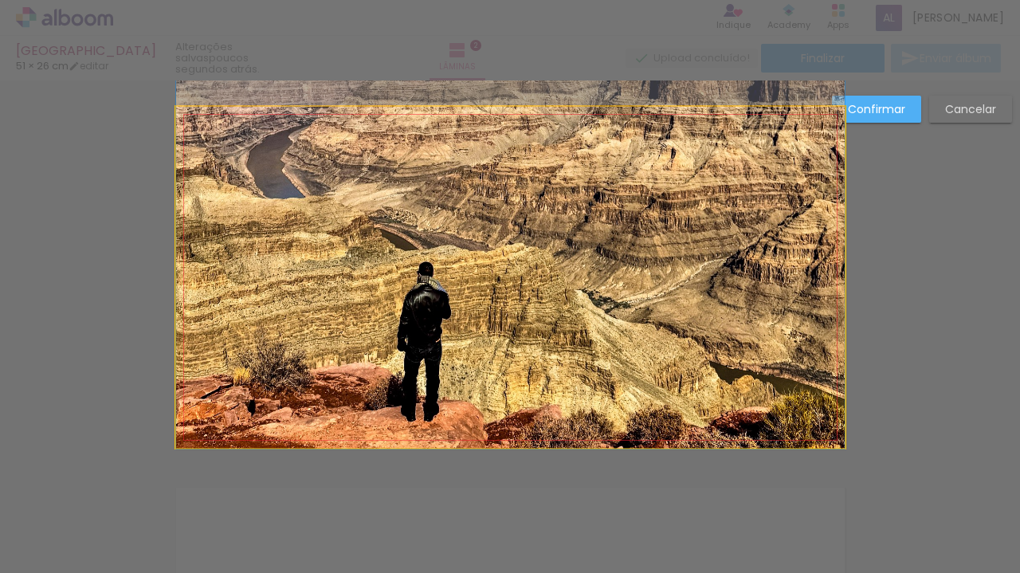
drag, startPoint x: 418, startPoint y: 280, endPoint x: 362, endPoint y: 280, distance: 55.8
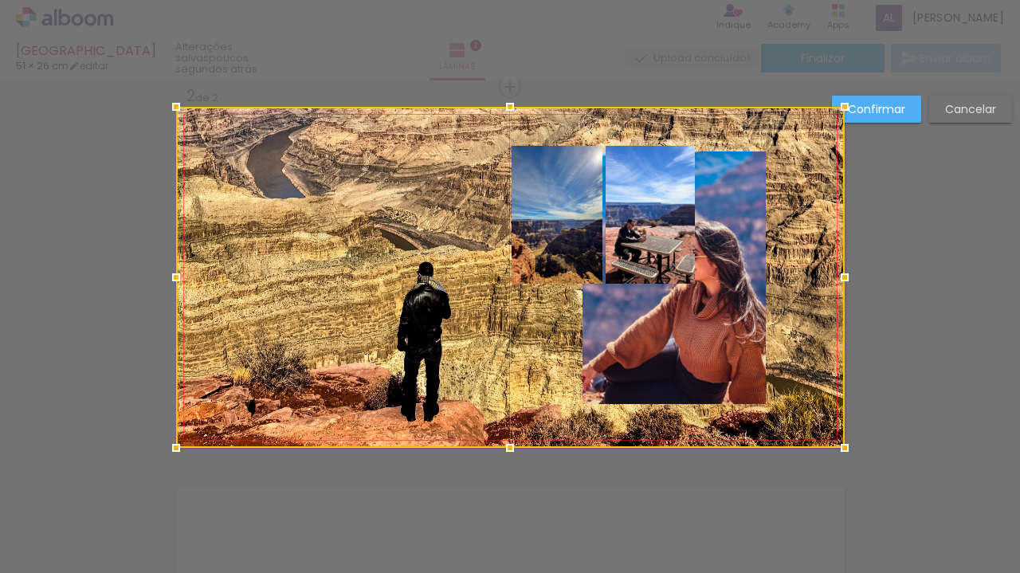
click at [716, 313] on div at bounding box center [510, 277] width 669 height 341
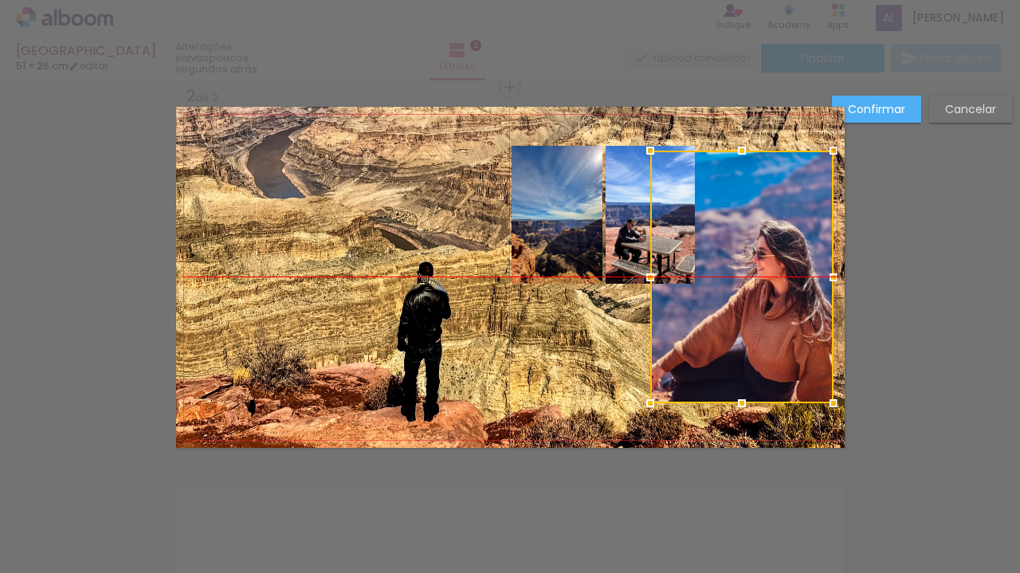
drag, startPoint x: 704, startPoint y: 308, endPoint x: 771, endPoint y: 316, distance: 68.2
click at [771, 316] on div at bounding box center [741, 277] width 183 height 253
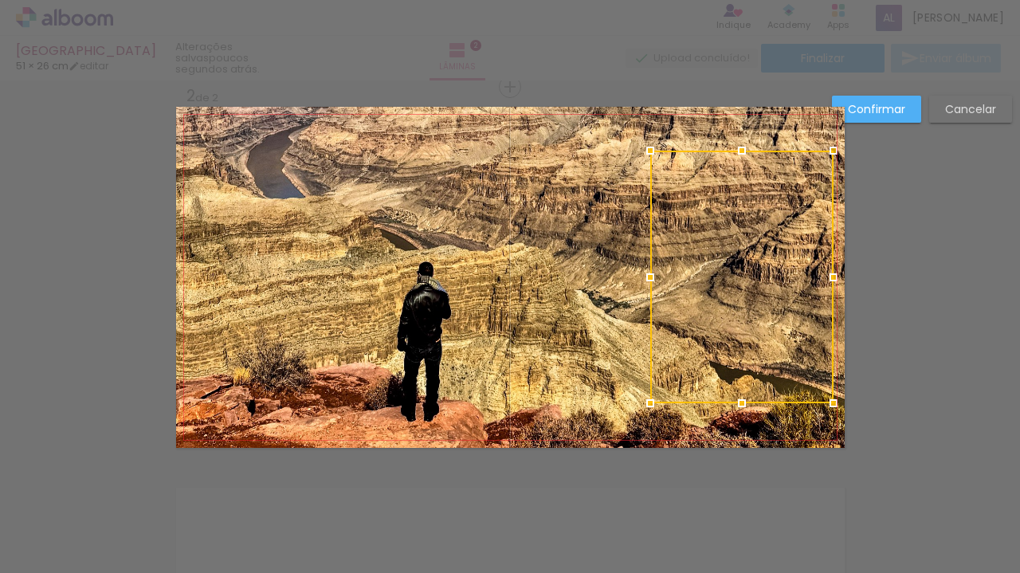
click at [575, 224] on quentale-photo at bounding box center [510, 277] width 669 height 341
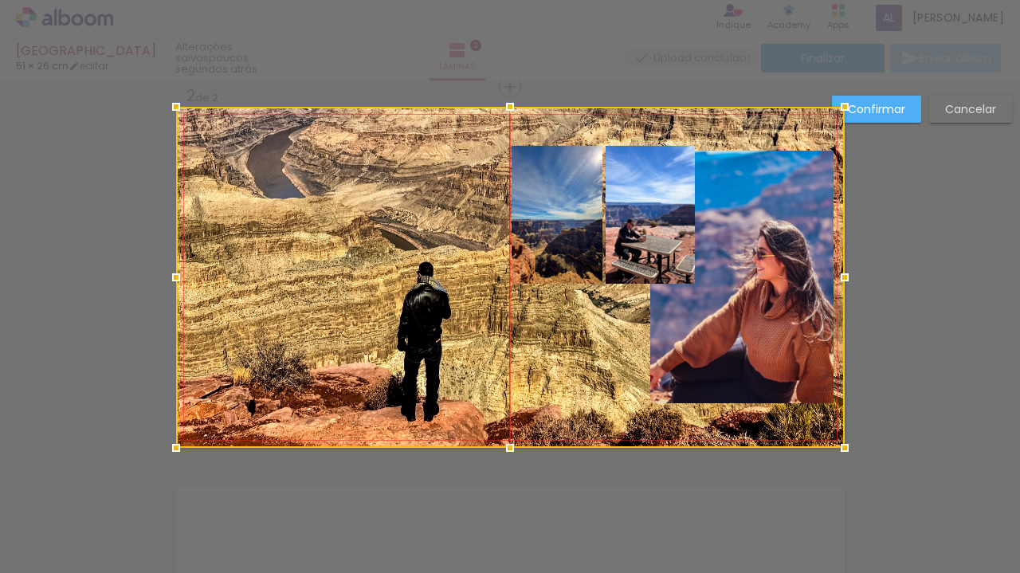
drag, startPoint x: 630, startPoint y: 209, endPoint x: 604, endPoint y: 341, distance: 134.7
click at [604, 341] on div at bounding box center [510, 277] width 669 height 341
drag, startPoint x: 637, startPoint y: 262, endPoint x: 624, endPoint y: 318, distance: 57.4
click at [624, 318] on div at bounding box center [510, 277] width 669 height 341
click at [653, 237] on div at bounding box center [510, 277] width 669 height 341
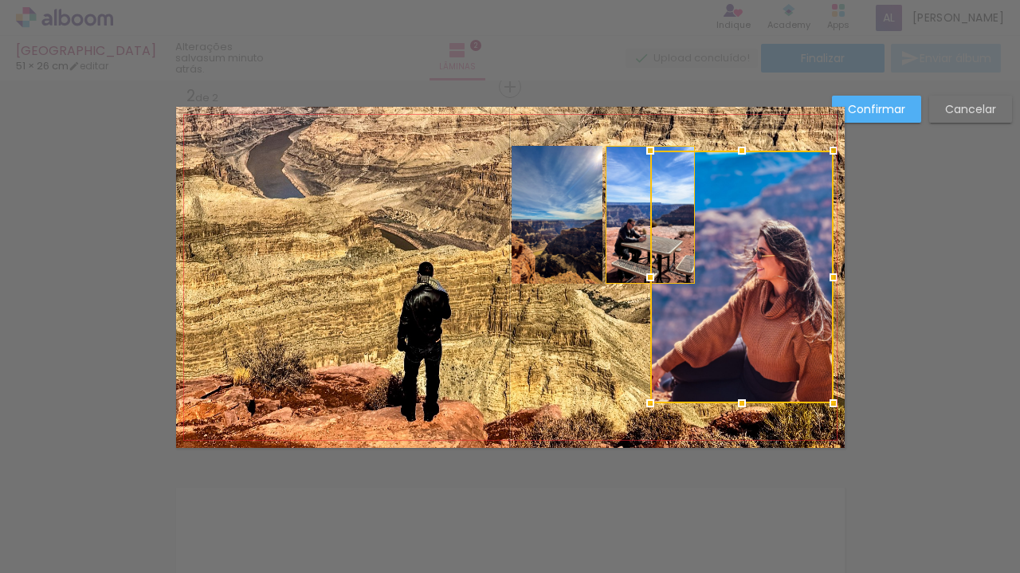
click at [664, 241] on div at bounding box center [741, 277] width 183 height 253
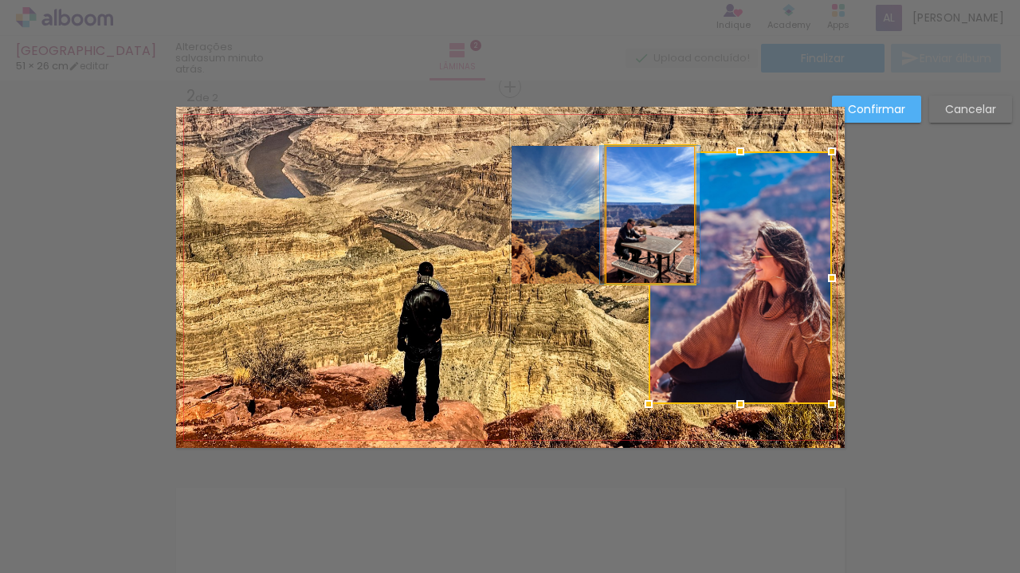
click at [618, 173] on quentale-photo at bounding box center [650, 215] width 89 height 138
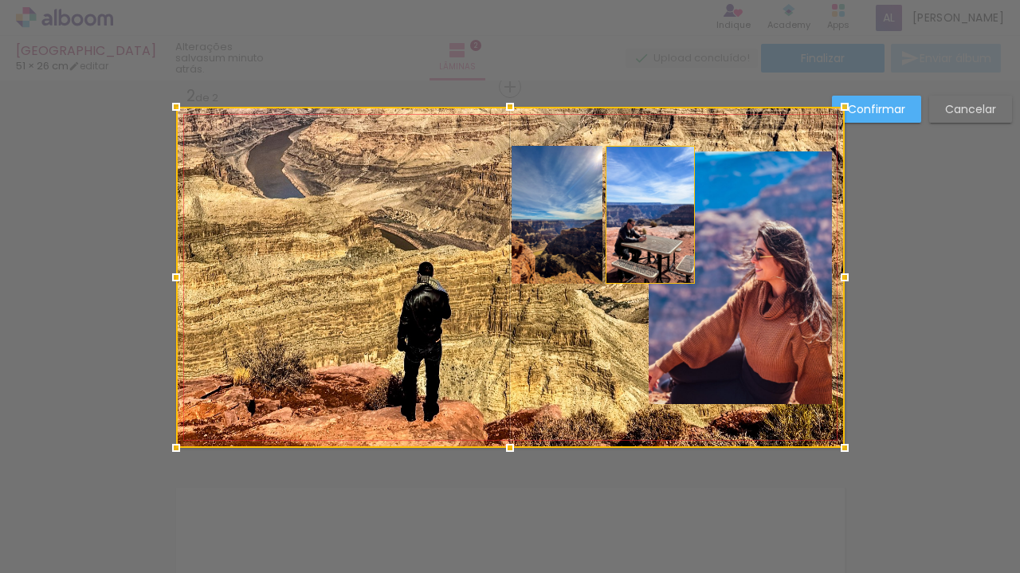
drag, startPoint x: 633, startPoint y: 174, endPoint x: 629, endPoint y: 210, distance: 36.1
click at [629, 210] on div at bounding box center [510, 277] width 669 height 341
click at [631, 179] on div at bounding box center [510, 277] width 669 height 341
click at [606, 149] on div at bounding box center [510, 277] width 669 height 341
click at [639, 182] on div at bounding box center [510, 277] width 669 height 341
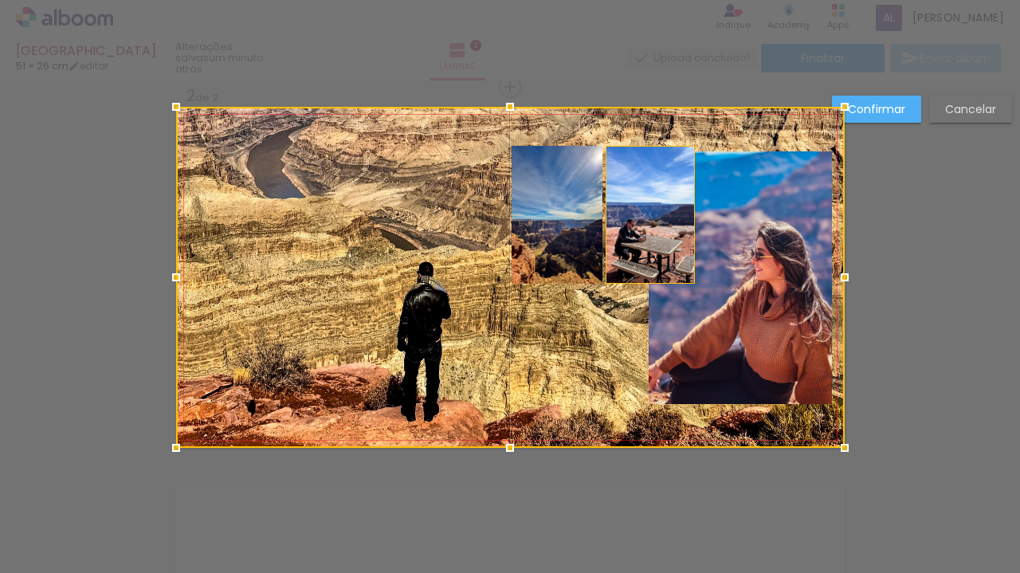
click at [640, 182] on div at bounding box center [510, 277] width 669 height 341
drag, startPoint x: 790, startPoint y: 228, endPoint x: 801, endPoint y: 210, distance: 21.5
click at [801, 210] on div at bounding box center [510, 277] width 669 height 341
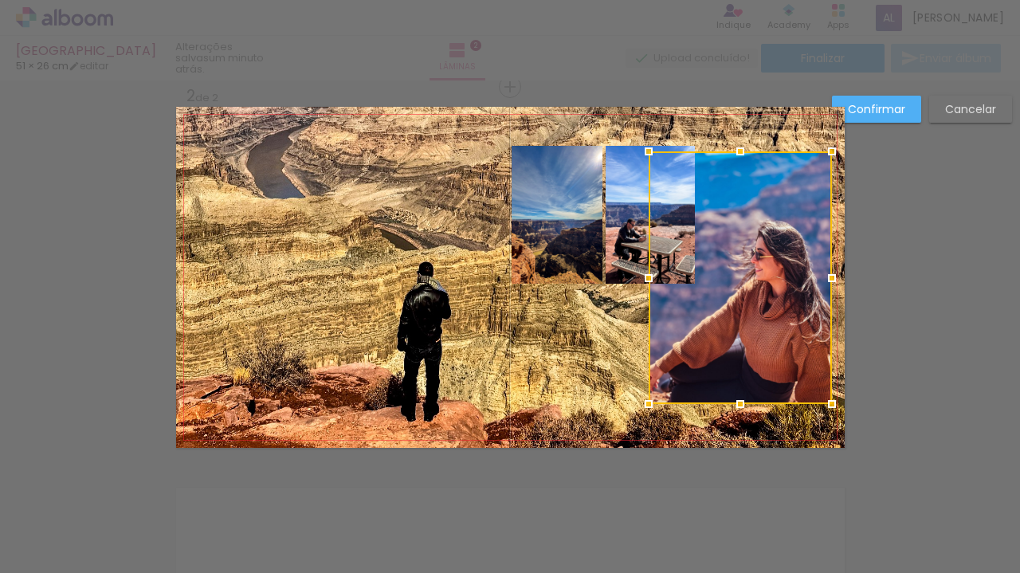
click at [636, 185] on quentale-photo at bounding box center [650, 215] width 89 height 138
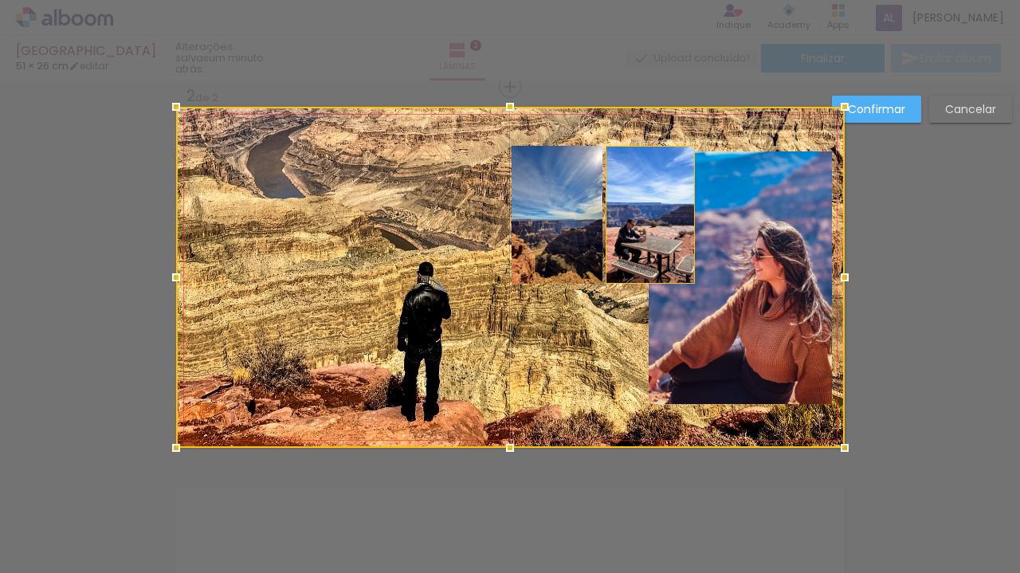
click at [665, 191] on div at bounding box center [510, 277] width 669 height 341
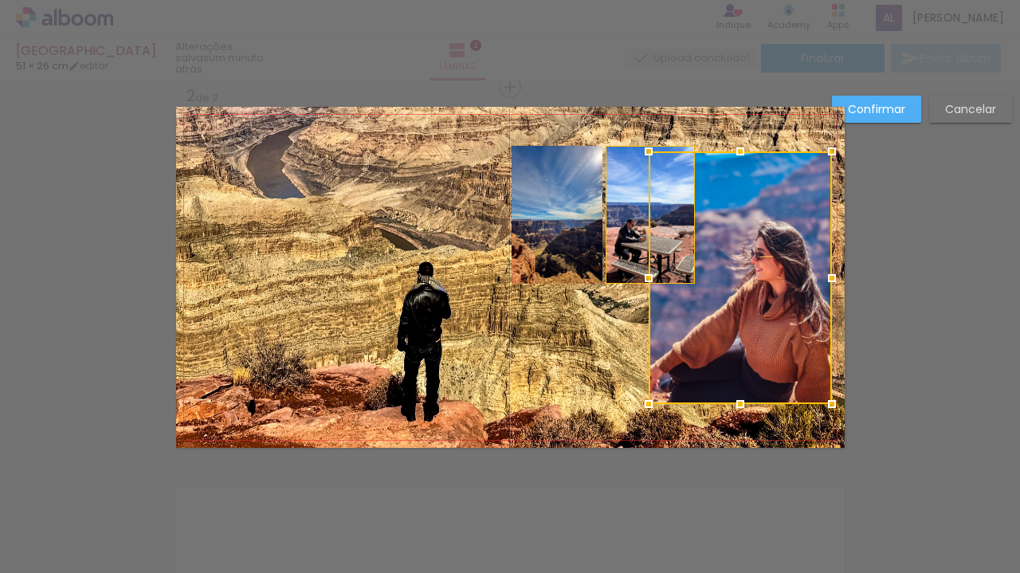
click at [665, 191] on div at bounding box center [740, 277] width 183 height 253
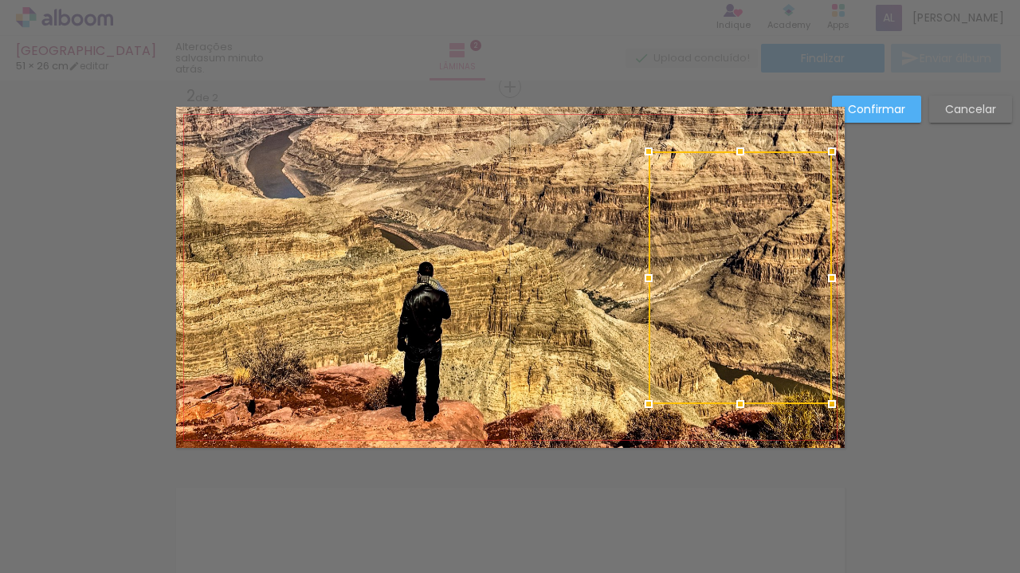
click at [607, 145] on quentale-photo at bounding box center [510, 277] width 669 height 341
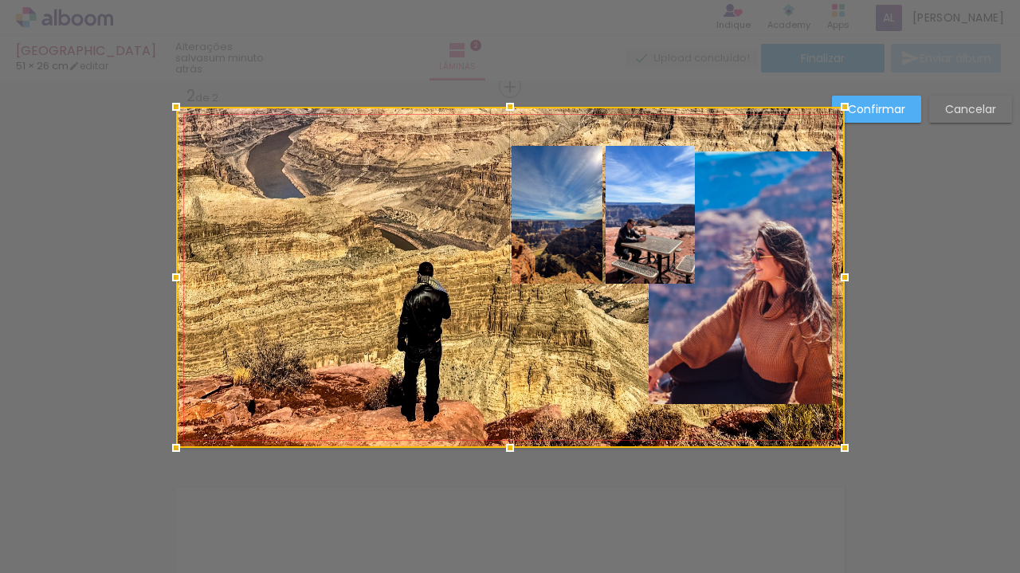
click at [604, 148] on div at bounding box center [510, 277] width 669 height 341
drag, startPoint x: 604, startPoint y: 150, endPoint x: 593, endPoint y: 327, distance: 177.3
click at [593, 327] on div at bounding box center [510, 277] width 669 height 341
click at [0, 0] on slot "Confirmar" at bounding box center [0, 0] width 0 height 0
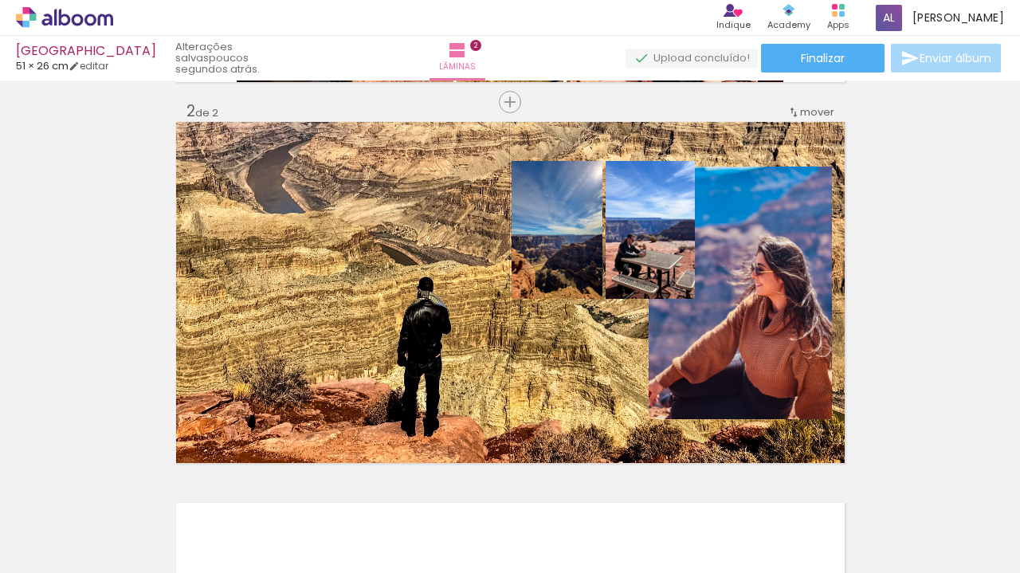
scroll to position [388, 0]
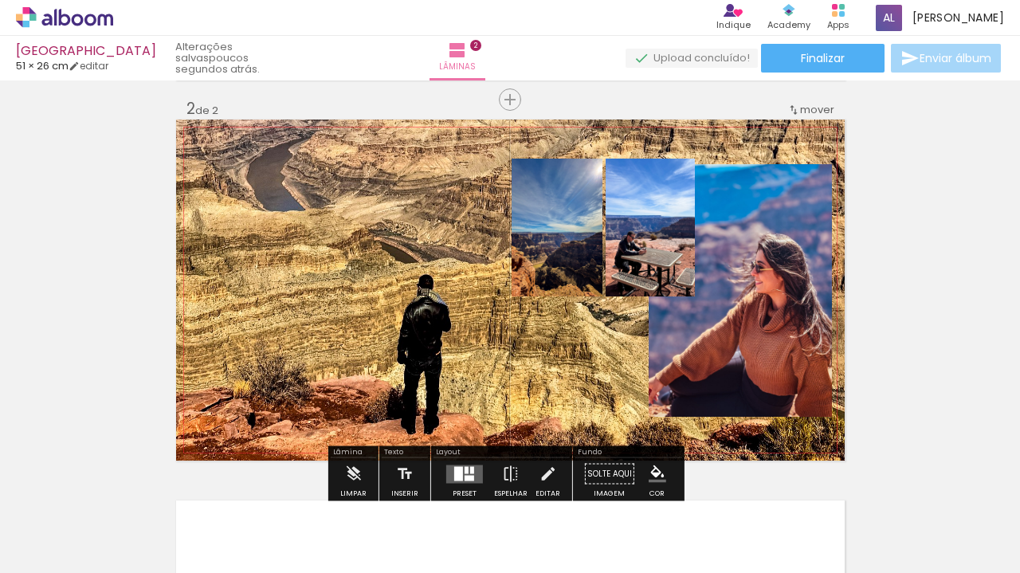
click at [0, 0] on paper-listbox at bounding box center [0, 0] width 0 height 0
click at [585, 209] on quentale-photo at bounding box center [557, 228] width 91 height 138
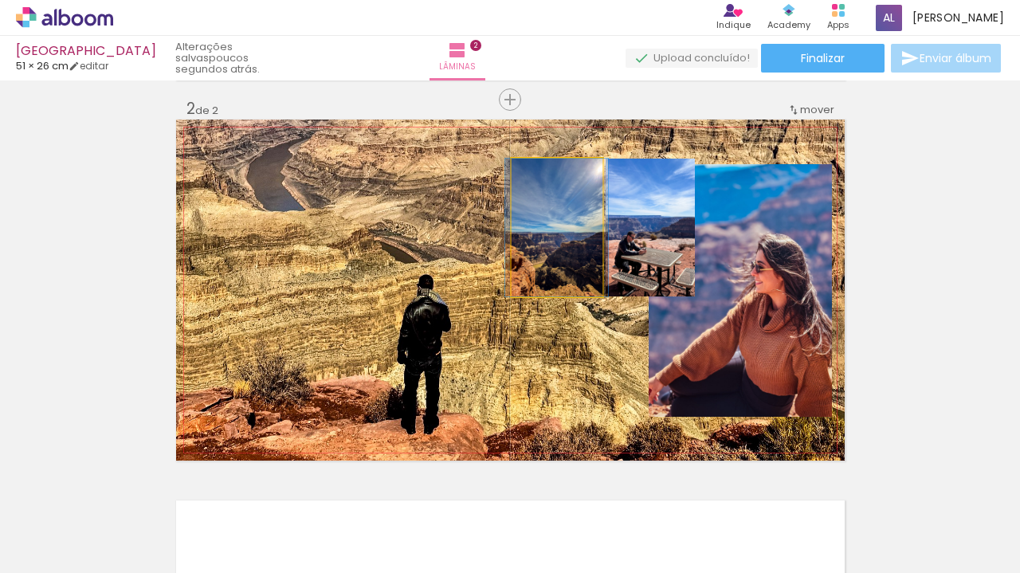
click at [590, 226] on quentale-photo at bounding box center [557, 228] width 91 height 138
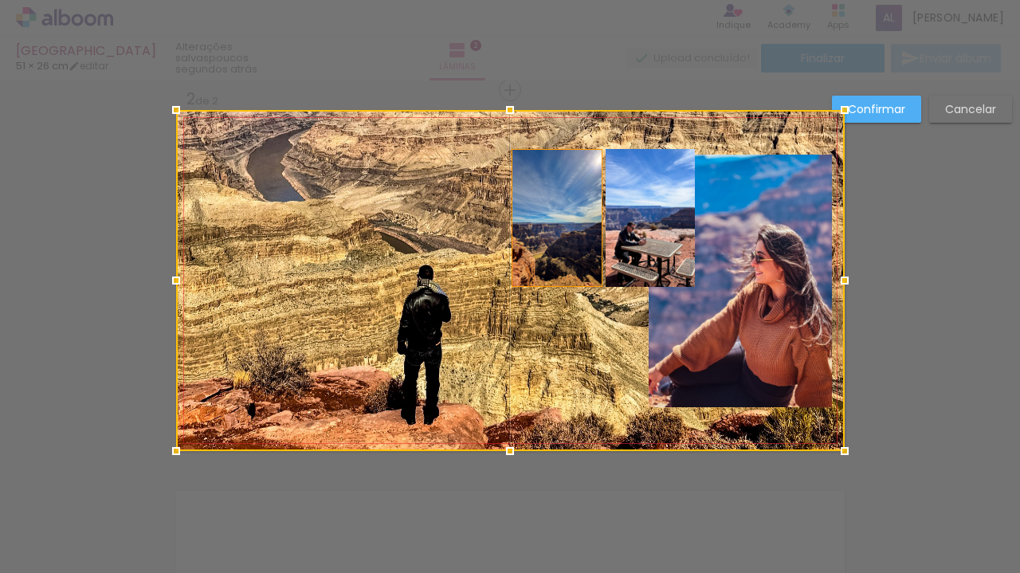
scroll to position [401, 0]
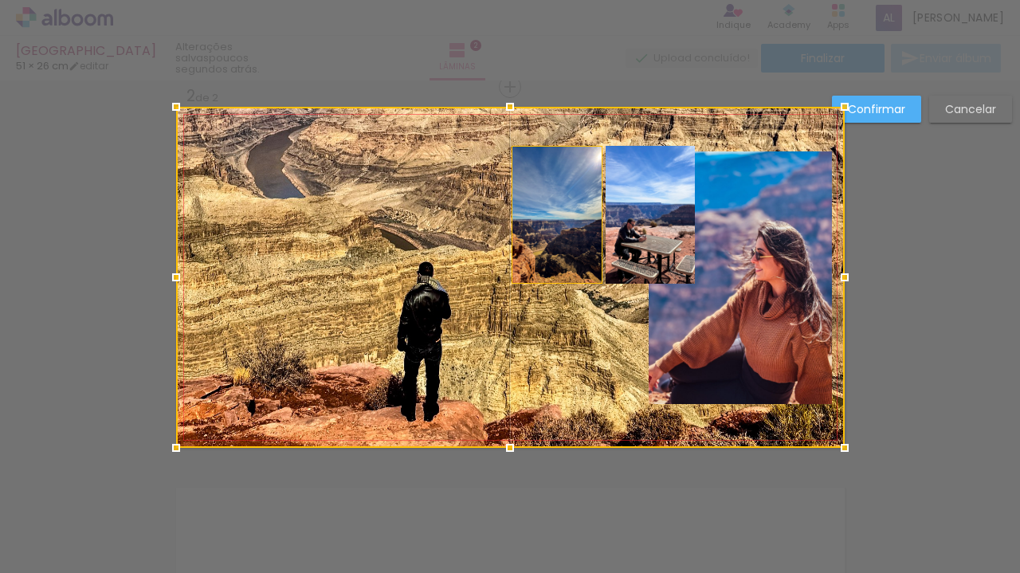
click at [531, 145] on div at bounding box center [510, 277] width 669 height 341
click at [539, 159] on div at bounding box center [510, 277] width 669 height 341
click at [535, 168] on div at bounding box center [510, 277] width 669 height 341
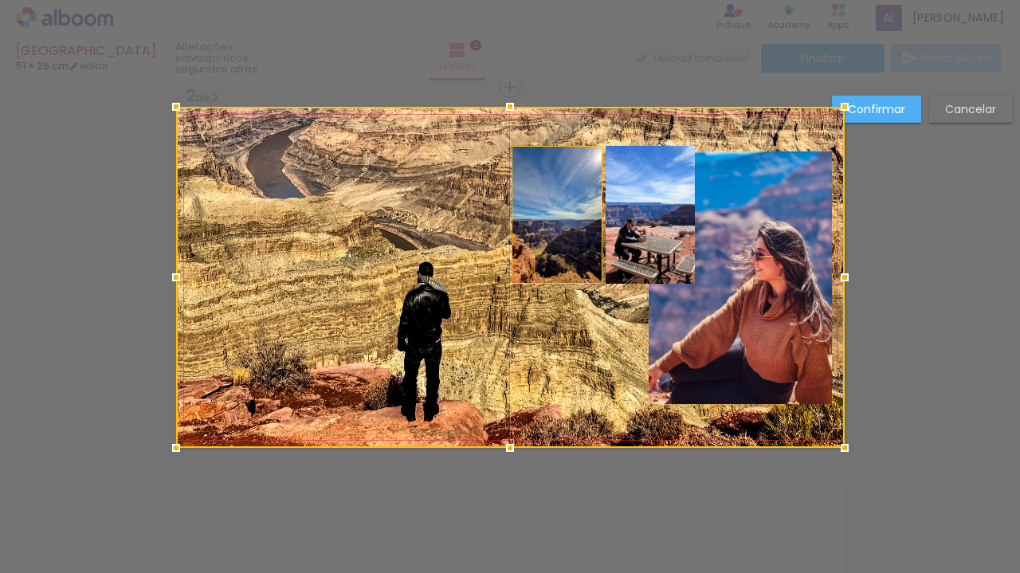
click at [535, 168] on div at bounding box center [510, 277] width 669 height 341
drag, startPoint x: 511, startPoint y: 282, endPoint x: 531, endPoint y: 296, distance: 24.8
click at [531, 296] on div at bounding box center [510, 277] width 669 height 341
click at [562, 267] on div at bounding box center [510, 277] width 669 height 341
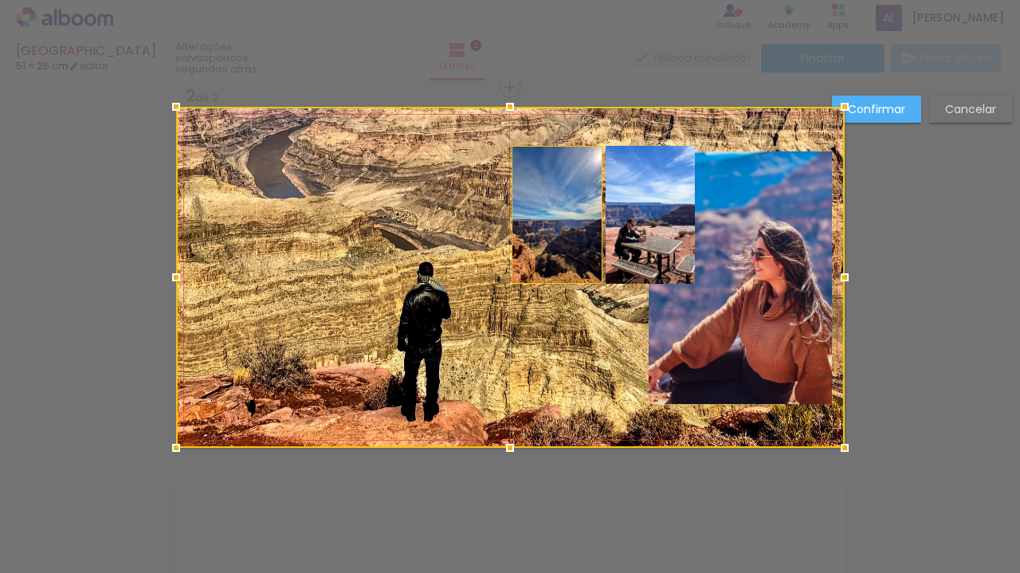
click at [646, 248] on div at bounding box center [510, 277] width 669 height 341
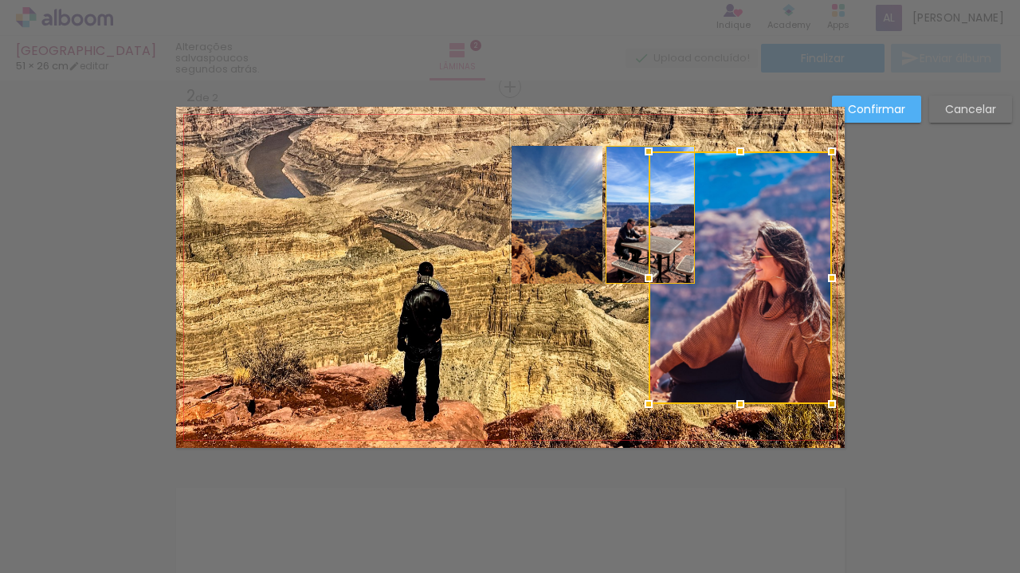
click at [649, 248] on div at bounding box center [740, 277] width 183 height 253
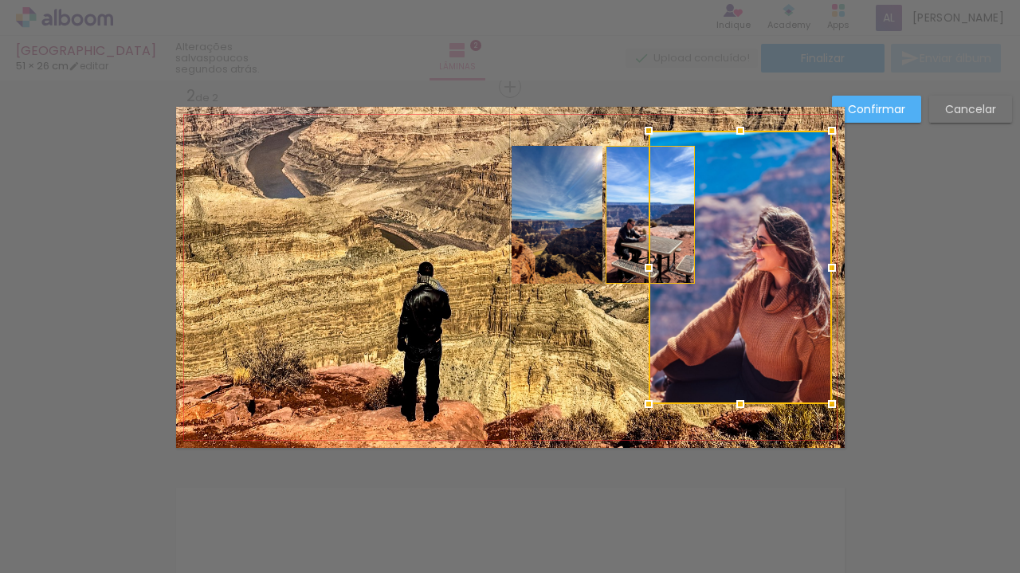
drag, startPoint x: 734, startPoint y: 153, endPoint x: 737, endPoint y: 119, distance: 34.4
click at [737, 119] on div at bounding box center [740, 131] width 32 height 32
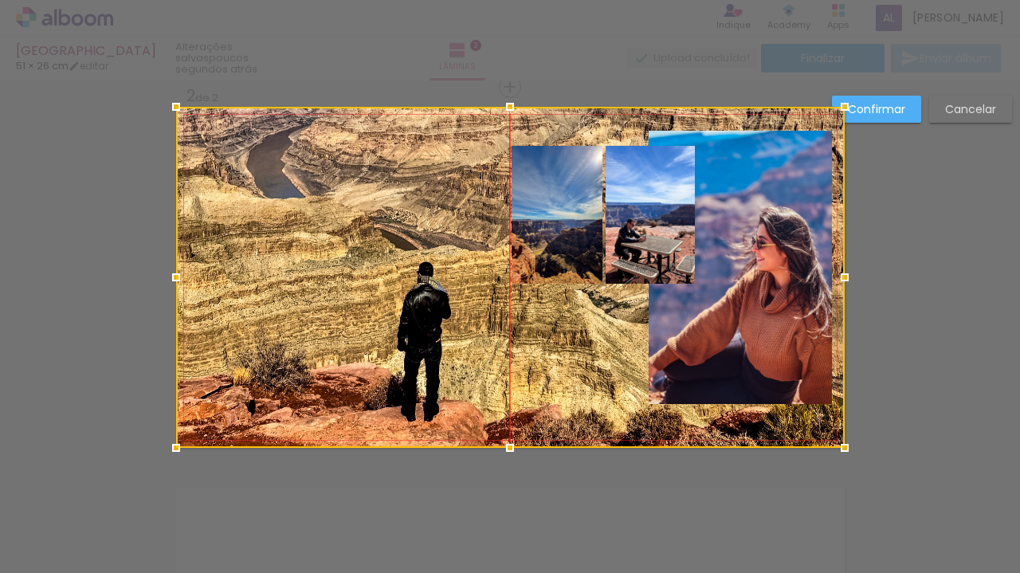
drag, startPoint x: 741, startPoint y: 261, endPoint x: 747, endPoint y: 273, distance: 12.5
click at [747, 273] on div at bounding box center [510, 277] width 669 height 341
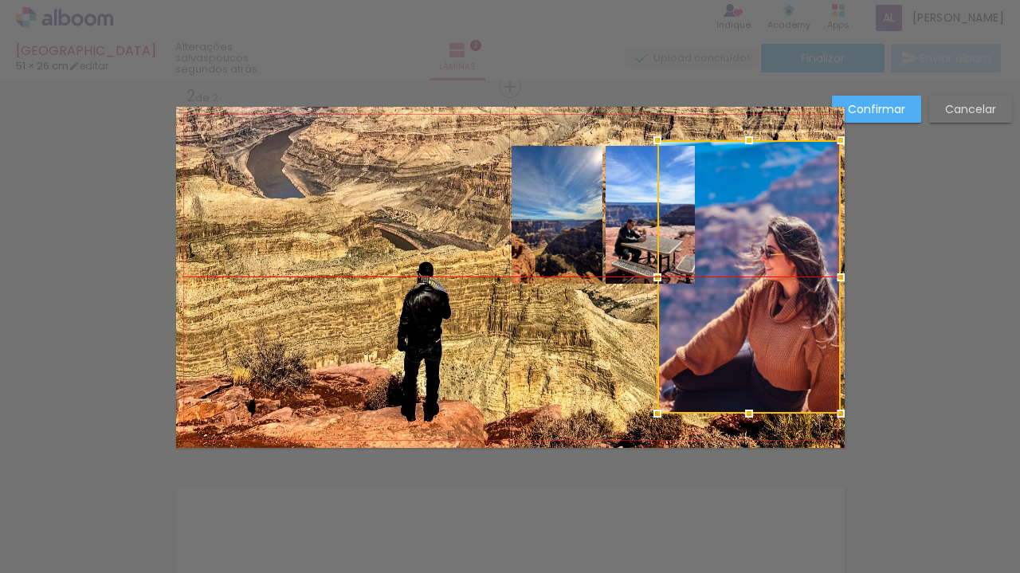
drag, startPoint x: 771, startPoint y: 261, endPoint x: 779, endPoint y: 267, distance: 10.4
click at [779, 267] on div at bounding box center [748, 276] width 183 height 273
click at [626, 219] on quentale-photo at bounding box center [650, 215] width 89 height 138
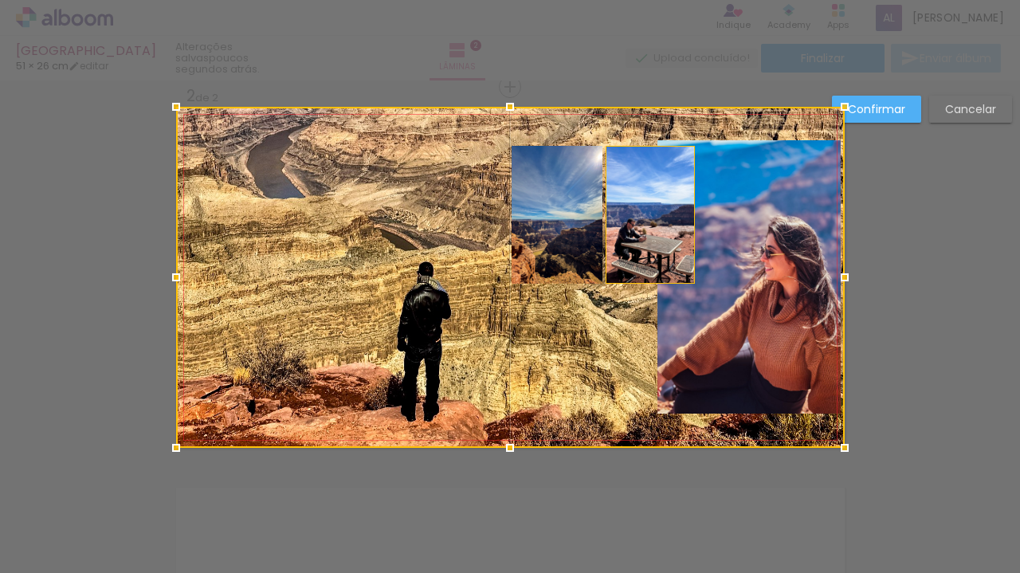
click at [639, 189] on div at bounding box center [510, 277] width 669 height 341
click at [601, 282] on div at bounding box center [510, 277] width 669 height 341
click at [0, 0] on slot "Cancelar" at bounding box center [0, 0] width 0 height 0
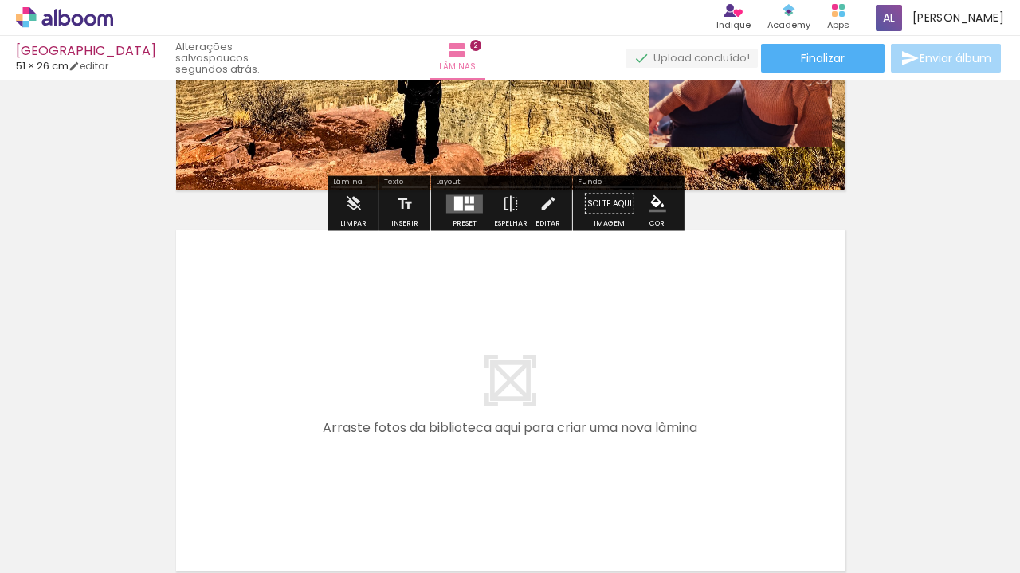
scroll to position [677, 0]
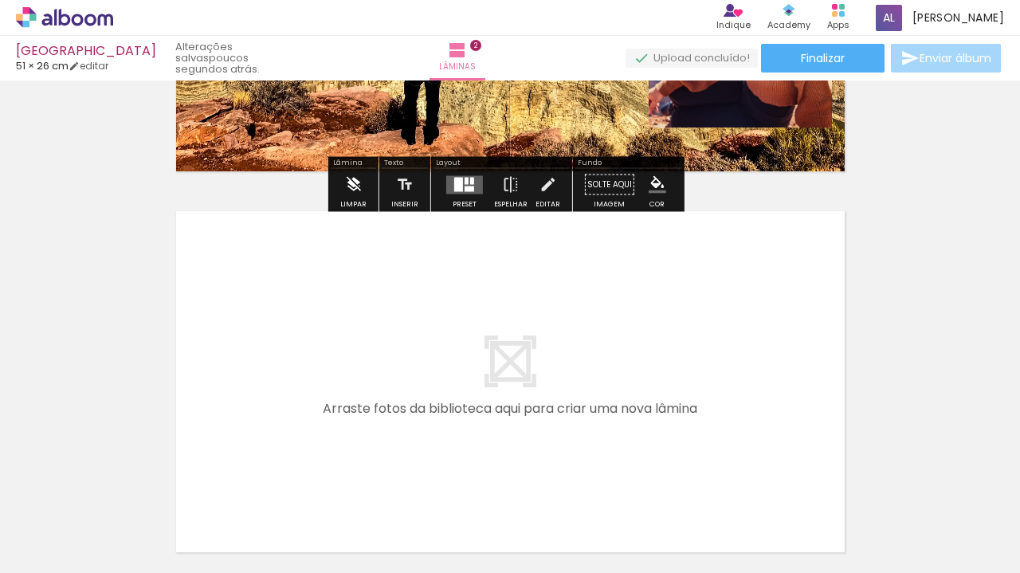
click at [360, 188] on iron-icon at bounding box center [353, 185] width 18 height 32
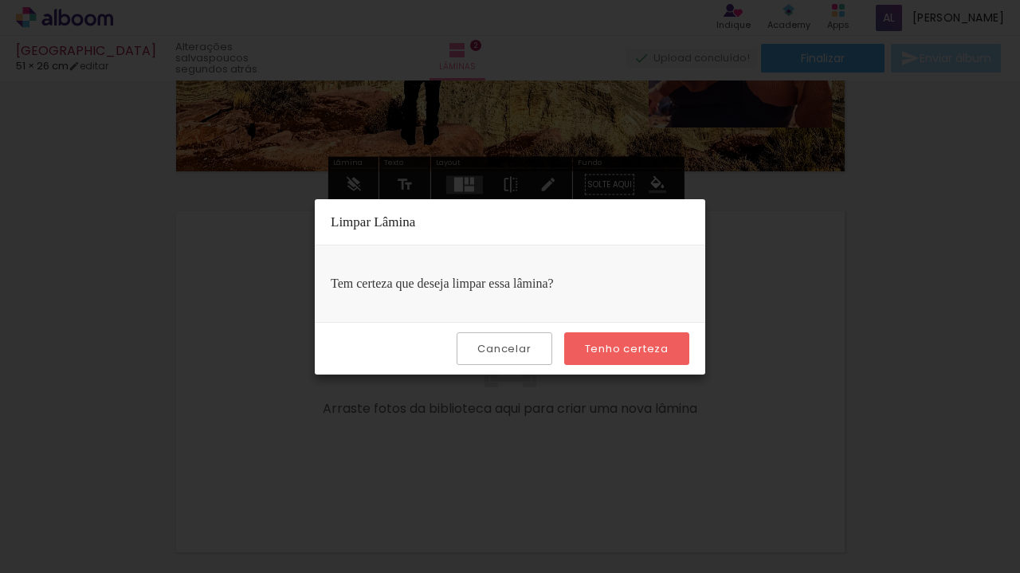
click at [0, 0] on slot "Tenho certeza" at bounding box center [0, 0] width 0 height 0
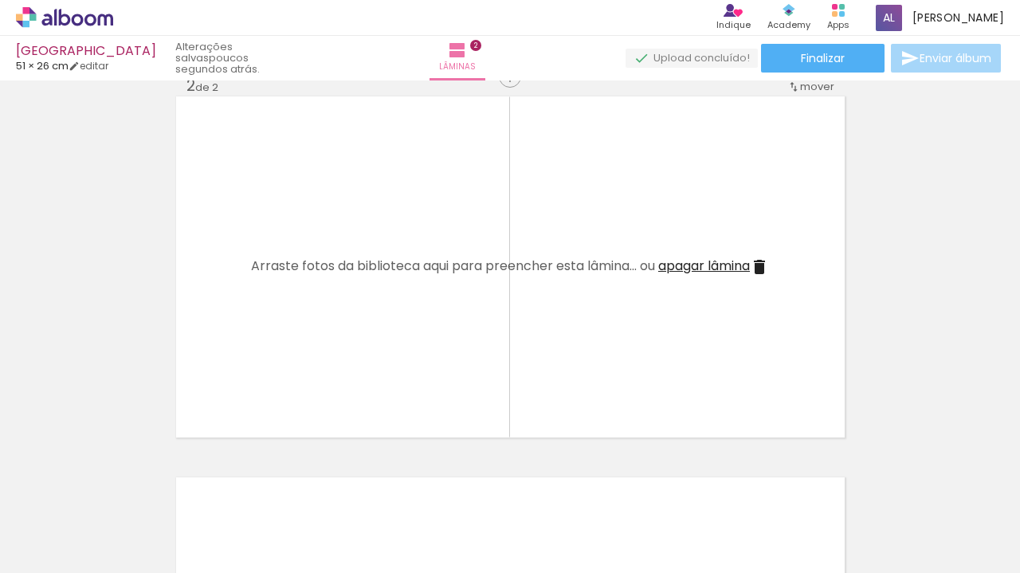
scroll to position [462, 0]
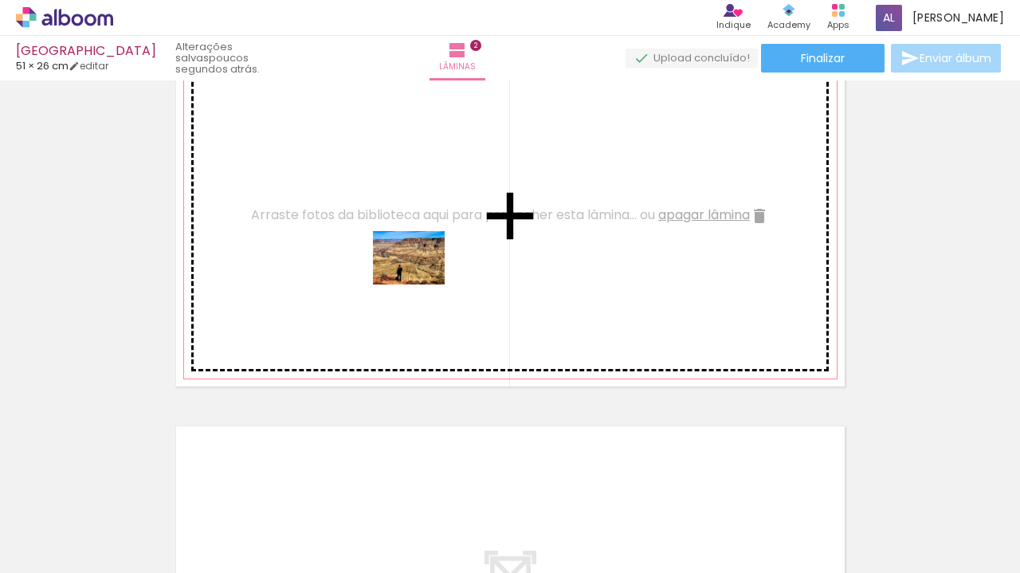
drag, startPoint x: 452, startPoint y: 506, endPoint x: 421, endPoint y: 279, distance: 229.2
click at [421, 279] on quentale-workspace at bounding box center [510, 286] width 1020 height 573
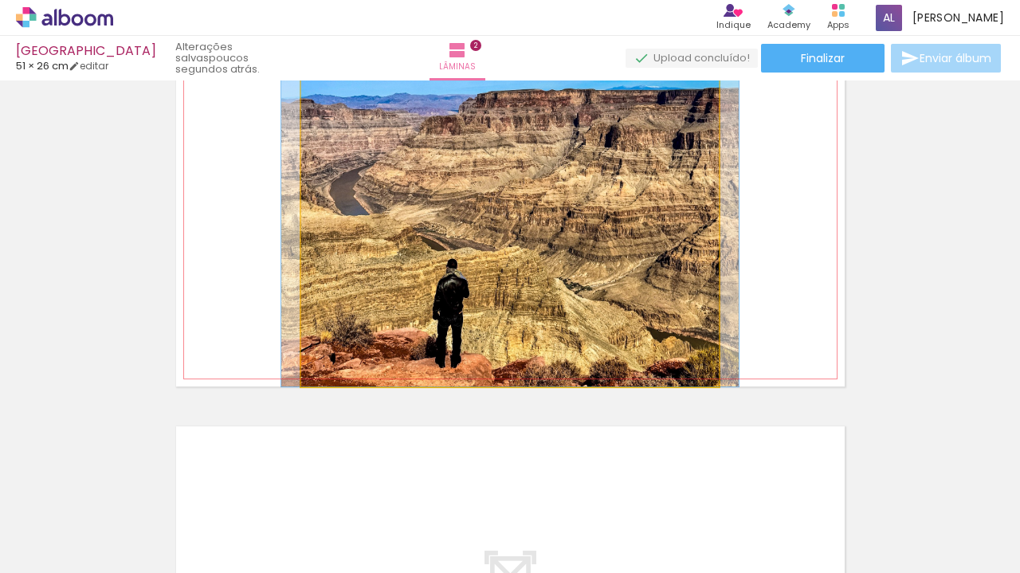
click at [477, 260] on quentale-photo at bounding box center [510, 215] width 418 height 341
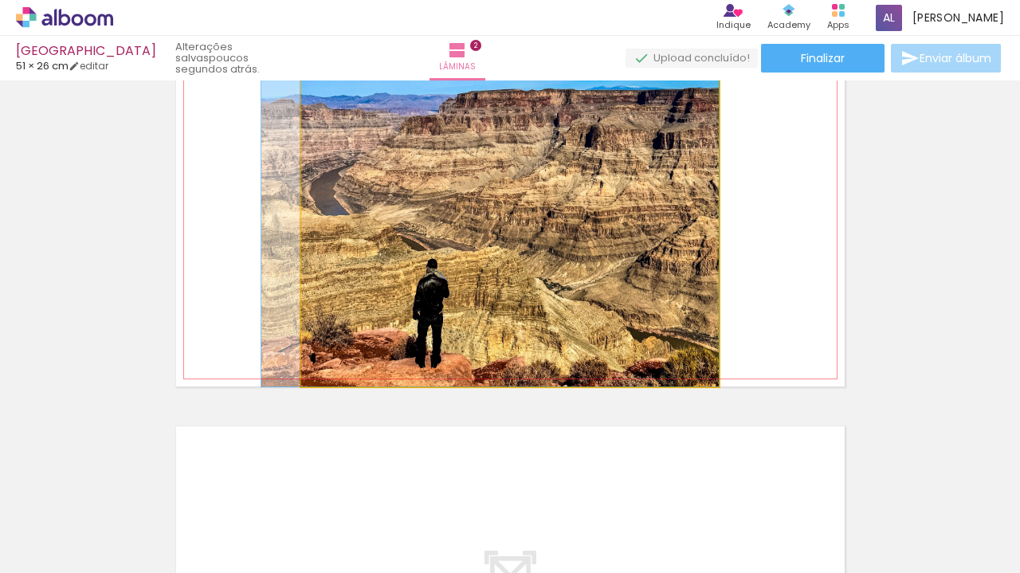
drag, startPoint x: 480, startPoint y: 254, endPoint x: 388, endPoint y: 254, distance: 92.4
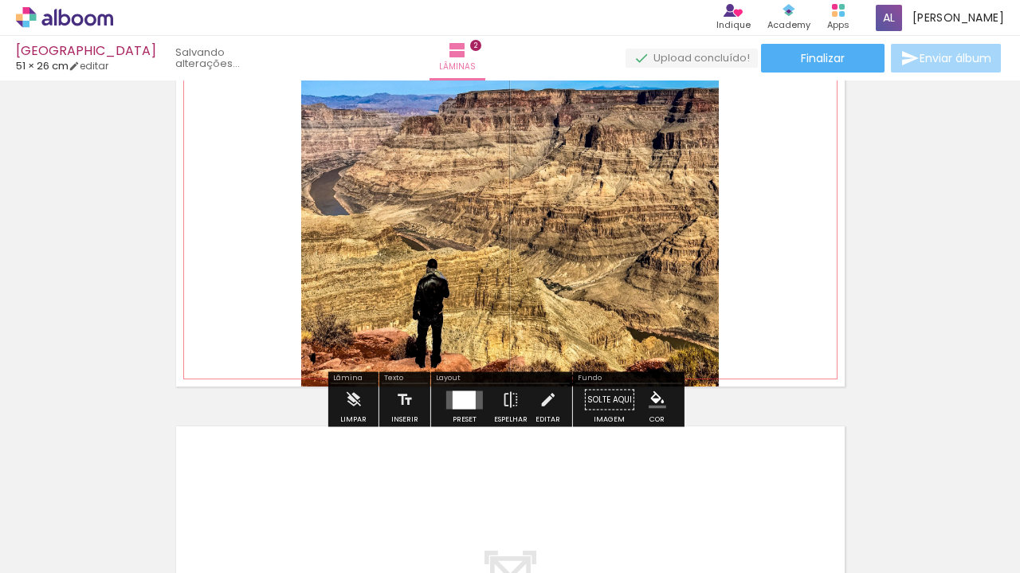
click at [401, 253] on quentale-photo at bounding box center [510, 215] width 418 height 341
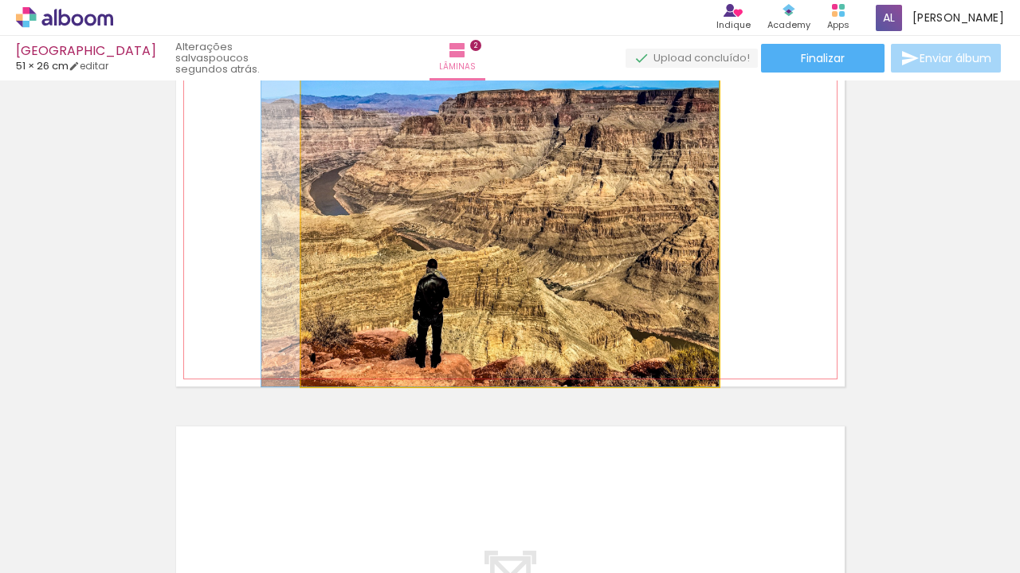
click at [400, 253] on quentale-photo at bounding box center [510, 215] width 418 height 341
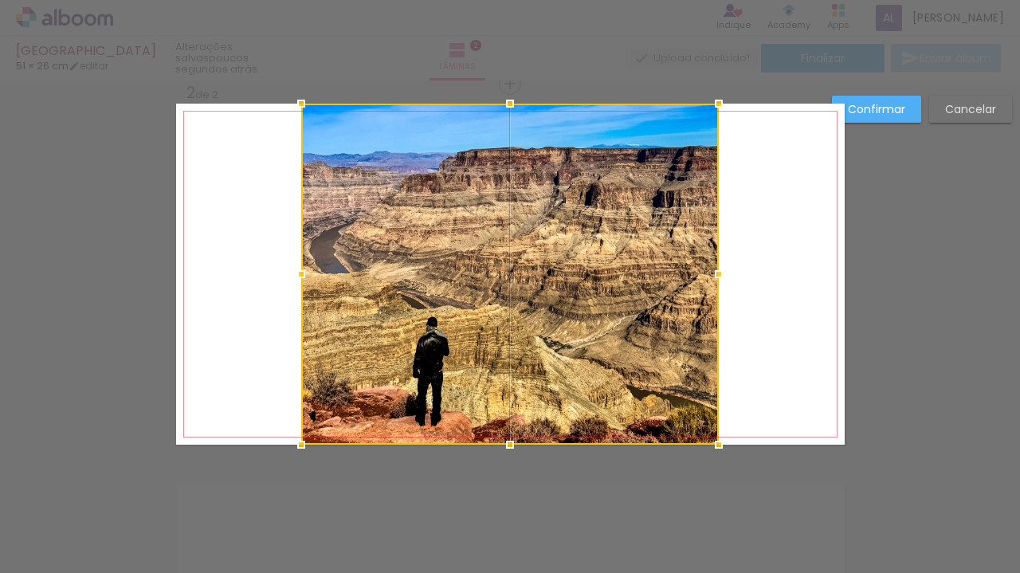
scroll to position [401, 0]
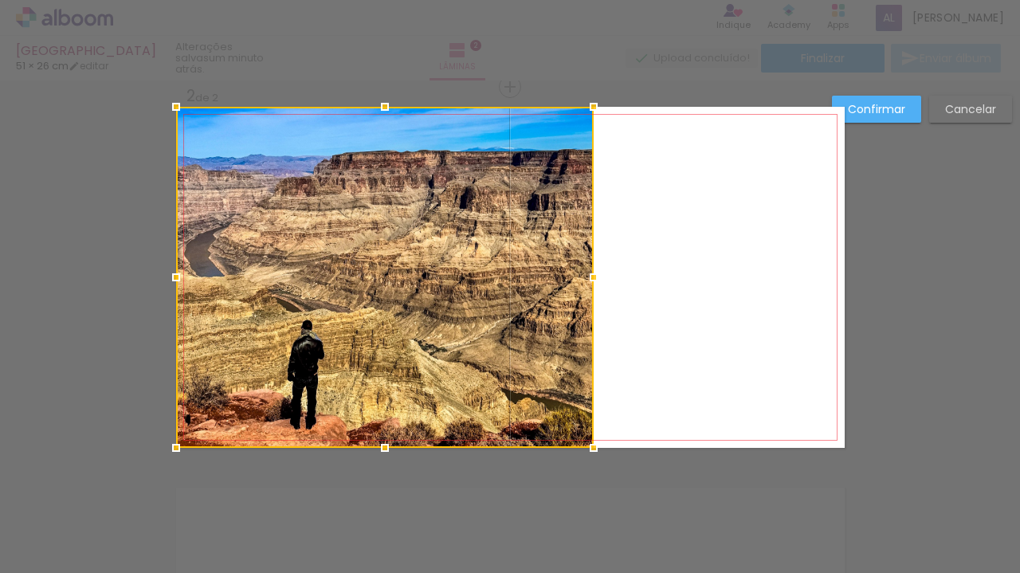
drag, startPoint x: 377, startPoint y: 253, endPoint x: 280, endPoint y: 253, distance: 96.4
click at [280, 253] on div at bounding box center [385, 277] width 418 height 341
click at [0, 0] on slot "Confirmar" at bounding box center [0, 0] width 0 height 0
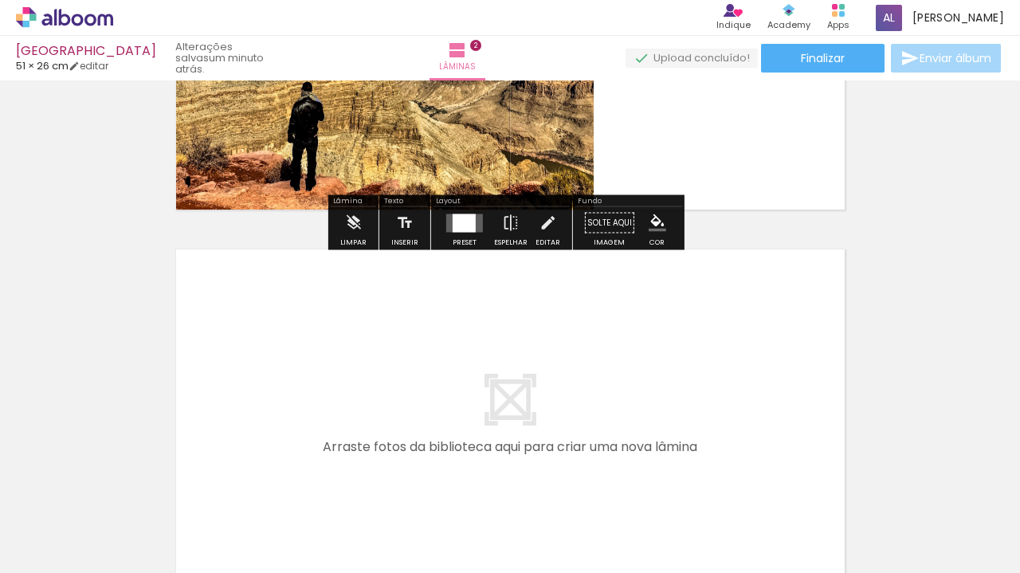
scroll to position [641, 0]
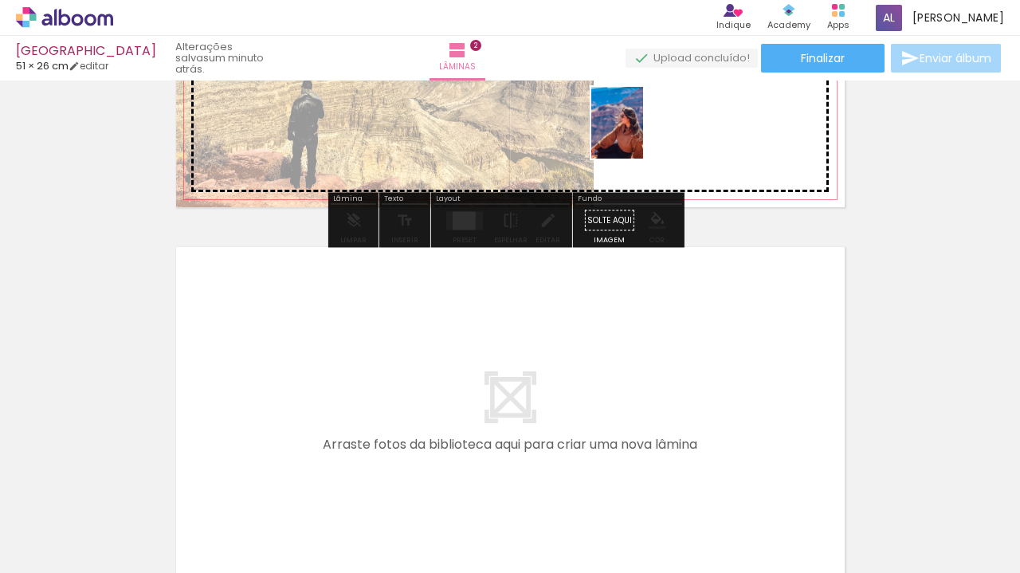
drag, startPoint x: 614, startPoint y: 524, endPoint x: 639, endPoint y: 135, distance: 389.7
click at [639, 135] on quentale-workspace at bounding box center [510, 286] width 1020 height 573
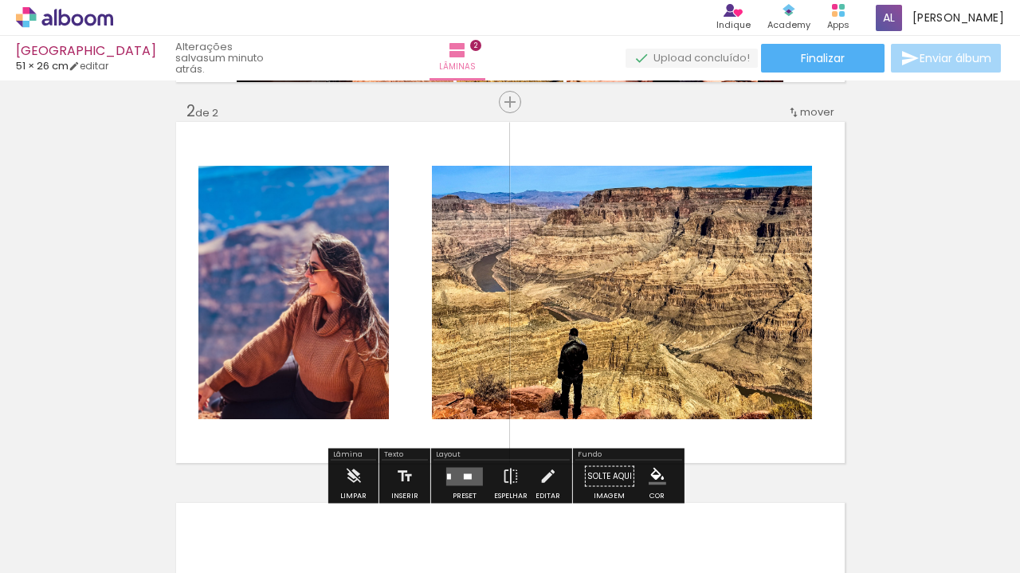
scroll to position [394, 0]
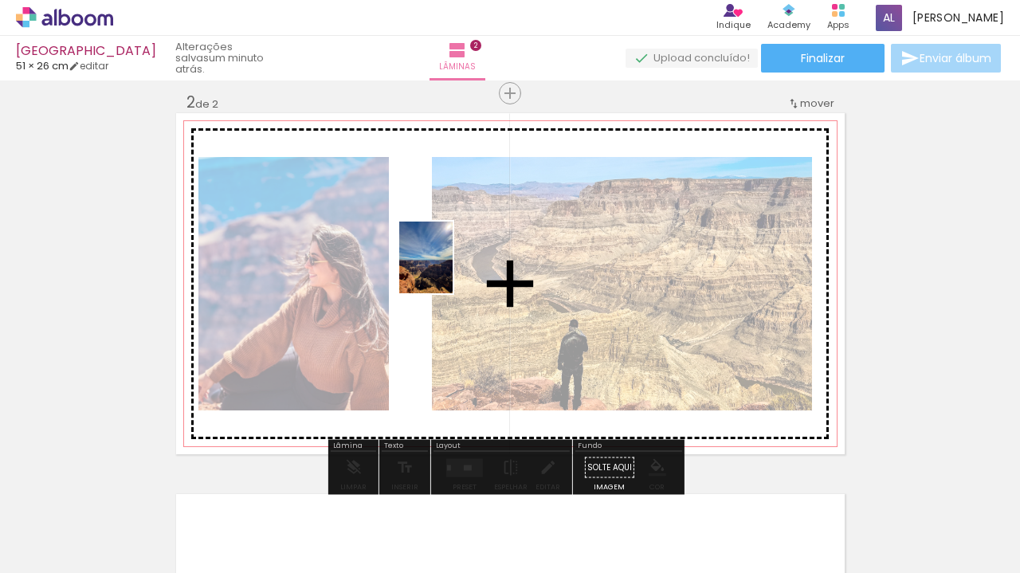
drag, startPoint x: 691, startPoint y: 508, endPoint x: 446, endPoint y: 268, distance: 343.2
click at [446, 268] on quentale-workspace at bounding box center [510, 286] width 1020 height 573
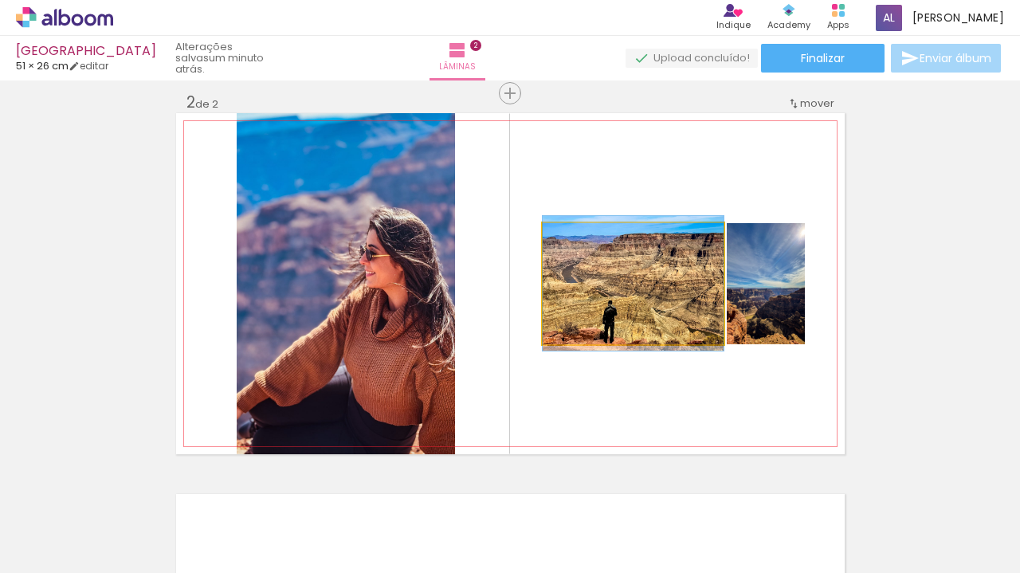
click at [644, 296] on quentale-photo at bounding box center [633, 283] width 181 height 121
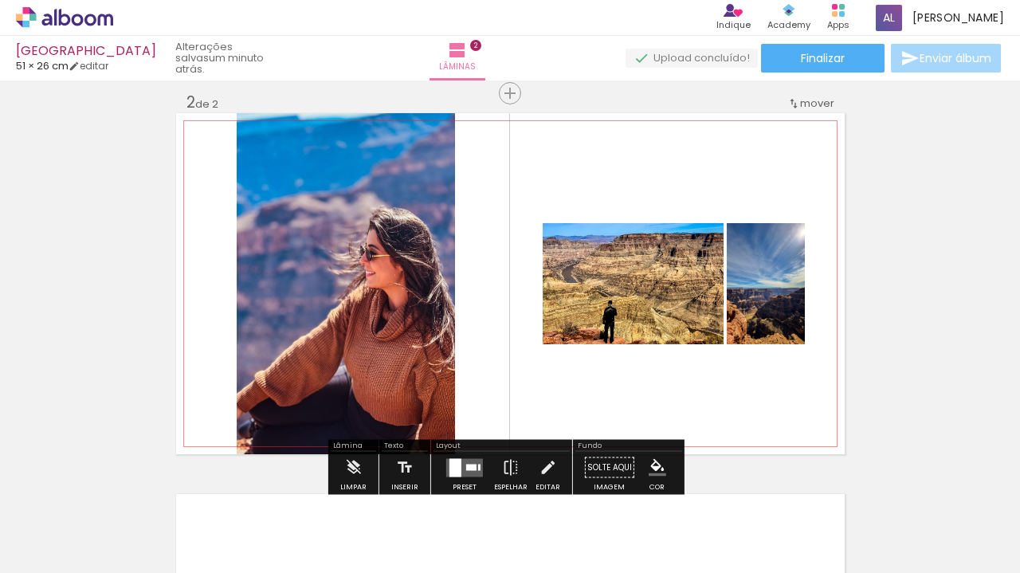
click at [662, 308] on quentale-photo at bounding box center [633, 283] width 181 height 121
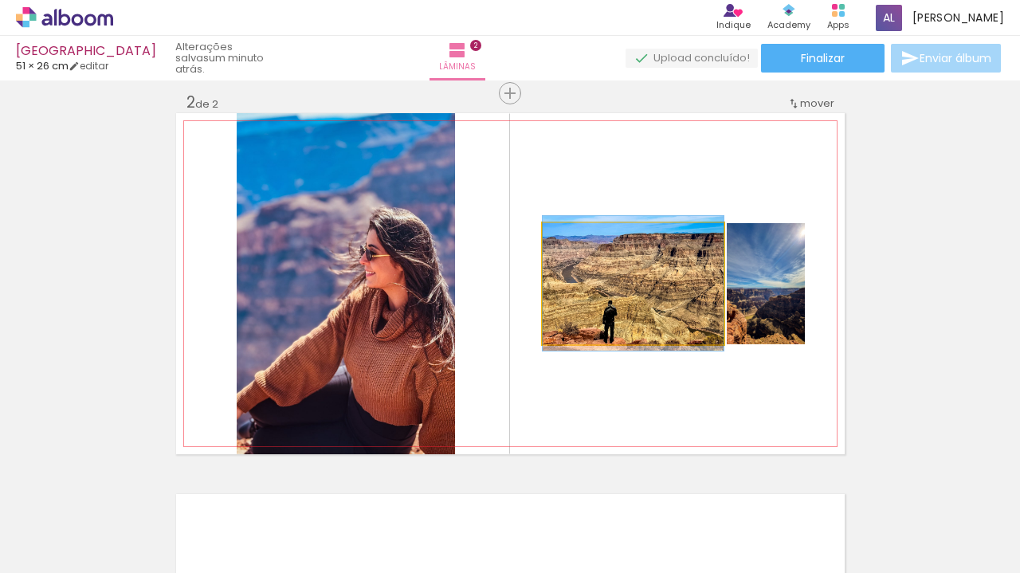
click at [662, 308] on quentale-photo at bounding box center [633, 283] width 181 height 121
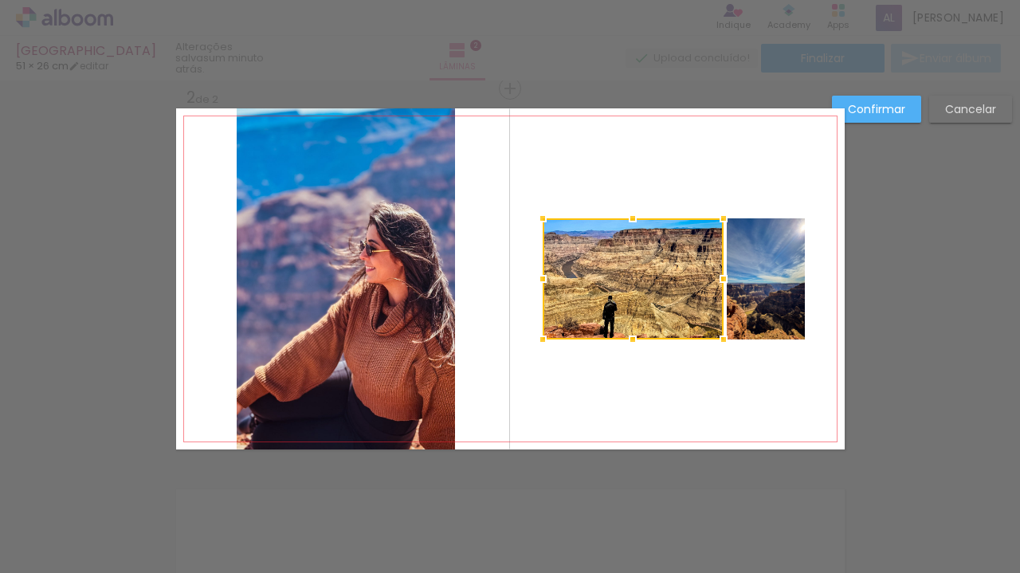
scroll to position [401, 0]
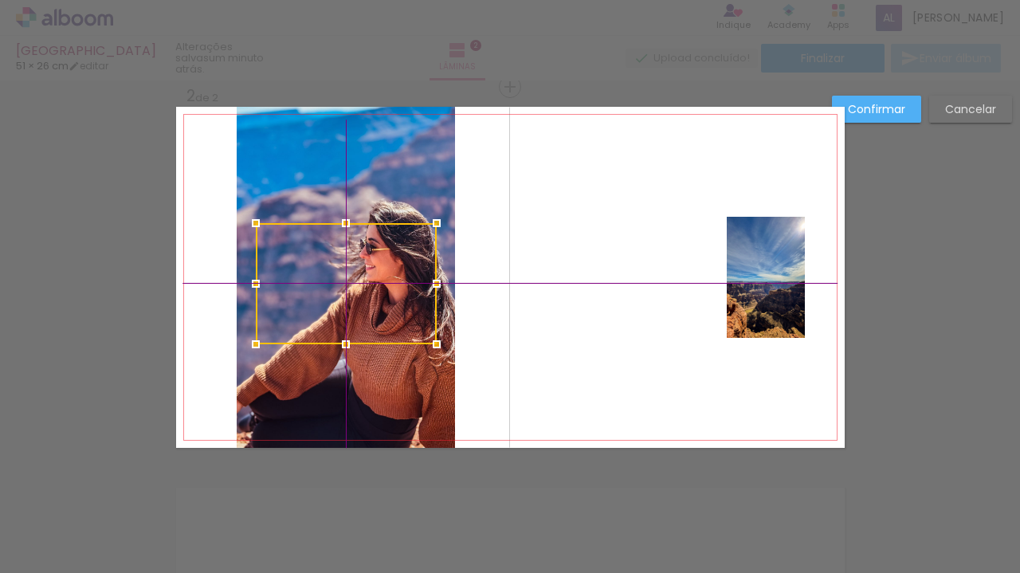
drag, startPoint x: 641, startPoint y: 296, endPoint x: 329, endPoint y: 285, distance: 311.8
click at [329, 285] on div at bounding box center [346, 283] width 181 height 121
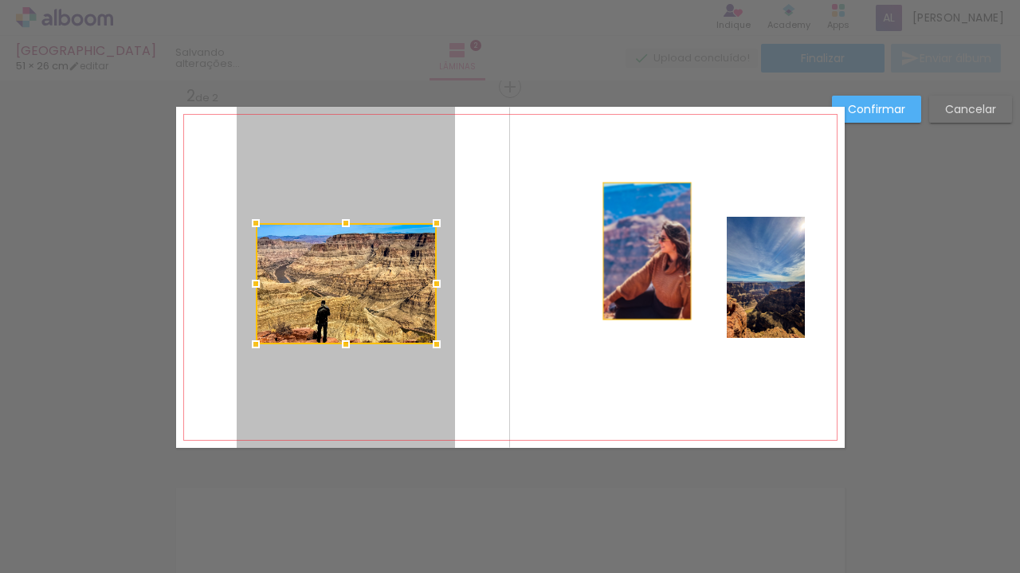
drag, startPoint x: 380, startPoint y: 184, endPoint x: 673, endPoint y: 271, distance: 305.1
click at [643, 253] on quentale-layouter at bounding box center [510, 277] width 669 height 341
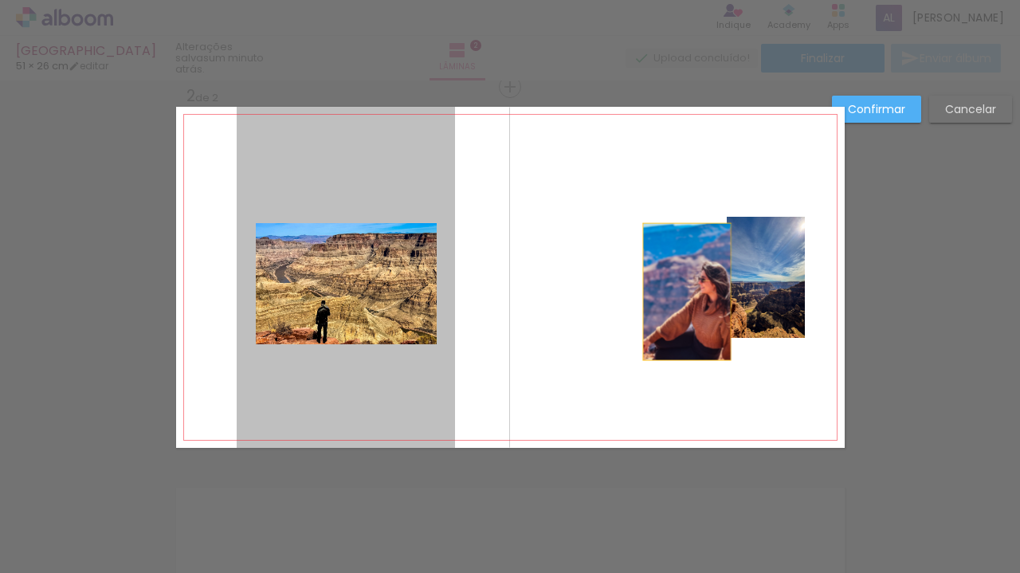
drag, startPoint x: 365, startPoint y: 206, endPoint x: 681, endPoint y: 284, distance: 324.9
click at [681, 284] on quentale-layouter at bounding box center [510, 277] width 669 height 341
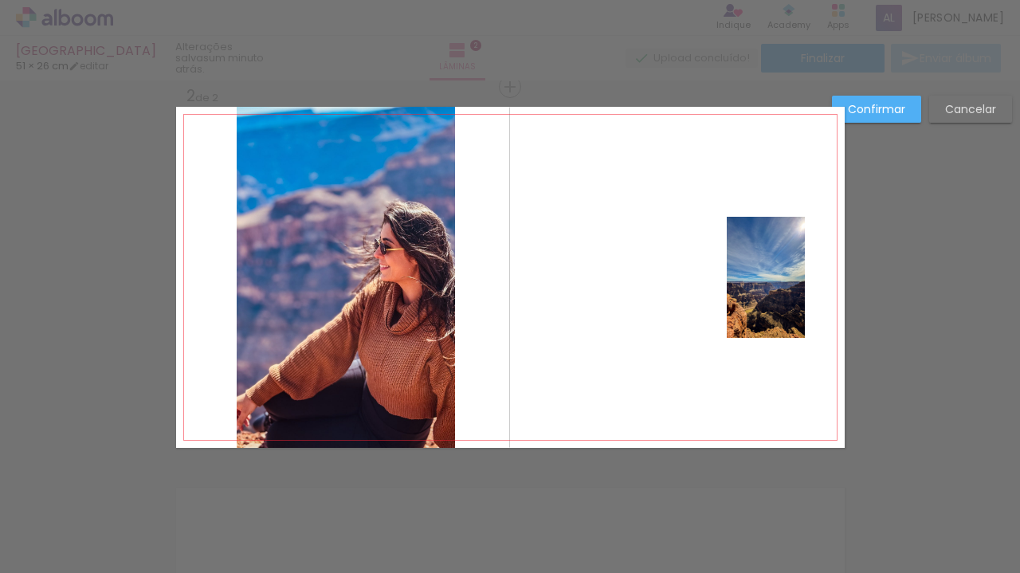
click at [328, 233] on quentale-photo at bounding box center [346, 277] width 218 height 341
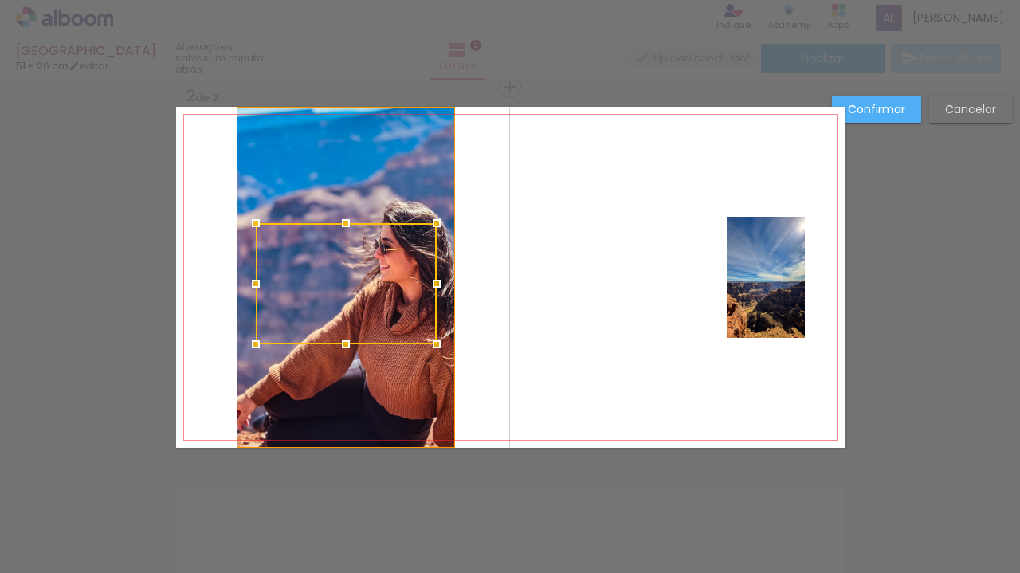
click at [330, 233] on div at bounding box center [346, 223] width 32 height 32
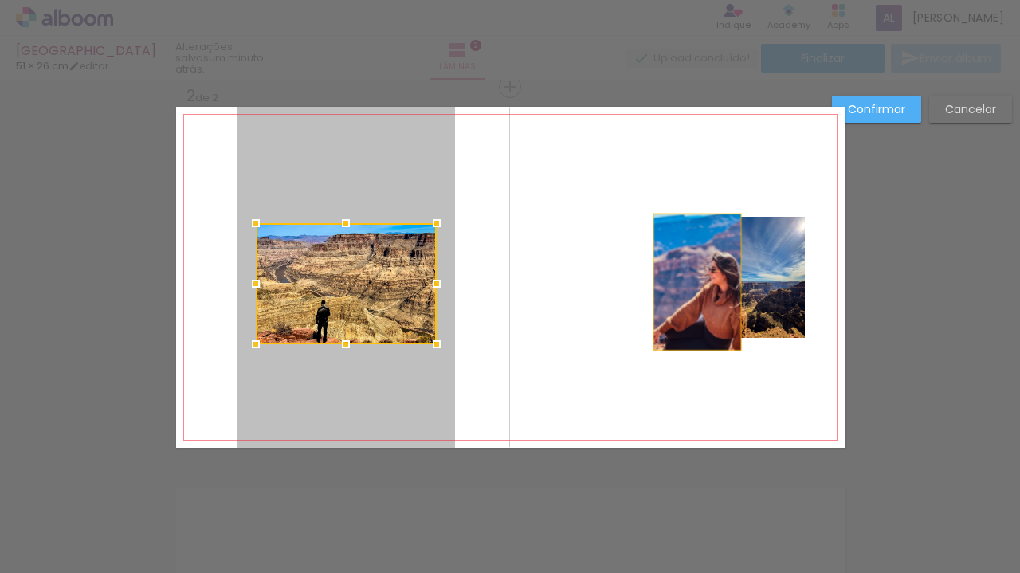
drag, startPoint x: 396, startPoint y: 192, endPoint x: 692, endPoint y: 283, distance: 309.3
click at [692, 283] on quentale-layouter at bounding box center [510, 277] width 669 height 341
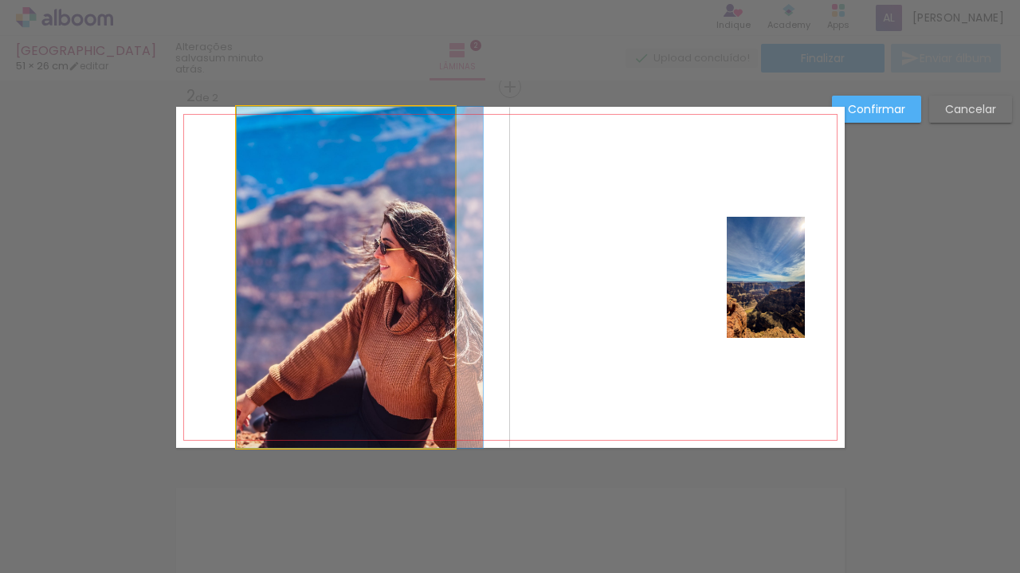
click at [343, 281] on quentale-photo at bounding box center [346, 277] width 218 height 341
click at [343, 281] on div at bounding box center [346, 283] width 181 height 121
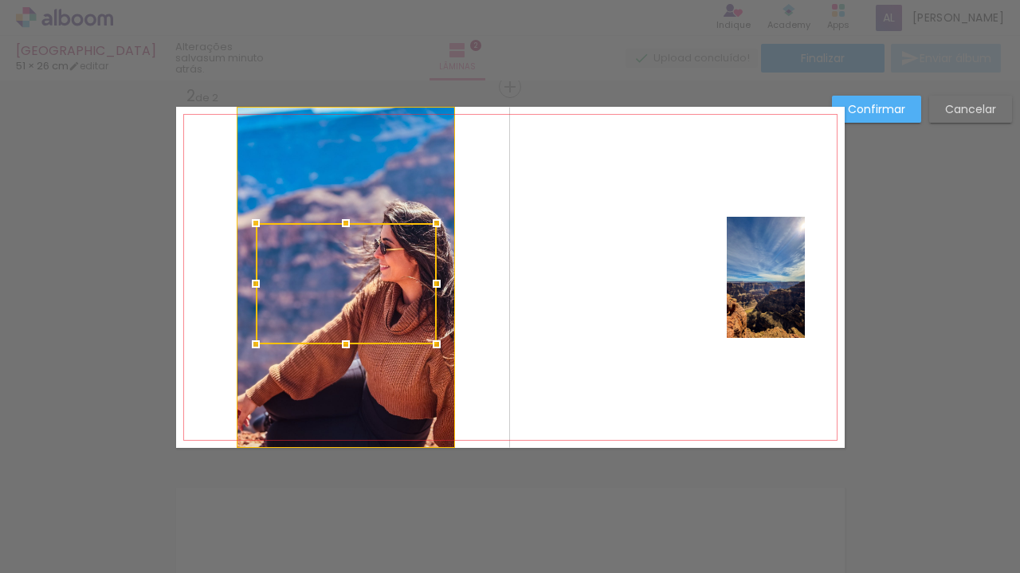
click at [394, 314] on div at bounding box center [346, 283] width 181 height 121
click at [401, 415] on quentale-photo at bounding box center [346, 277] width 218 height 341
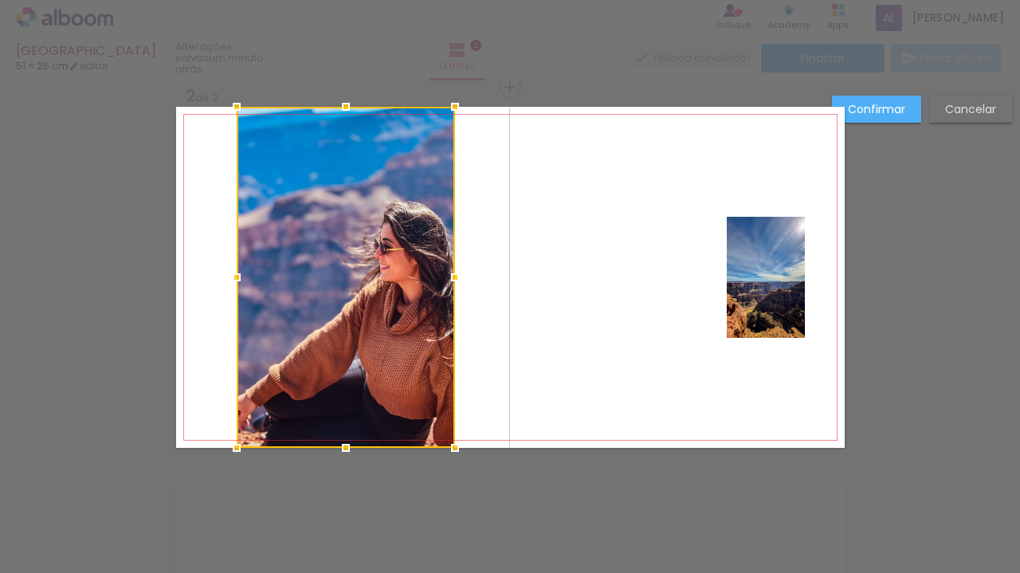
click at [401, 415] on div at bounding box center [346, 277] width 218 height 341
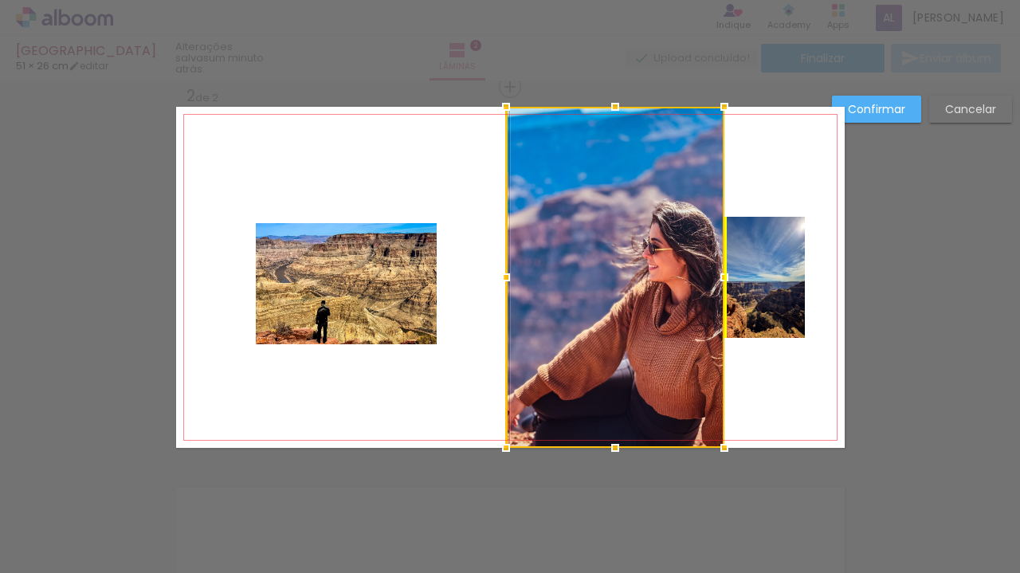
drag, startPoint x: 397, startPoint y: 393, endPoint x: 688, endPoint y: 416, distance: 291.8
click at [688, 416] on div at bounding box center [615, 277] width 218 height 341
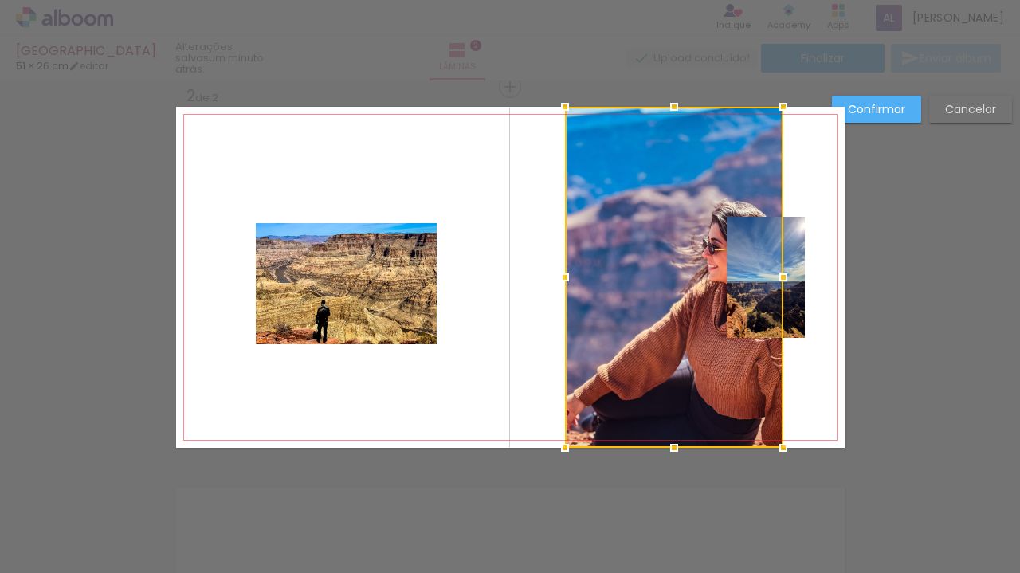
click at [355, 310] on quentale-photo at bounding box center [346, 283] width 181 height 121
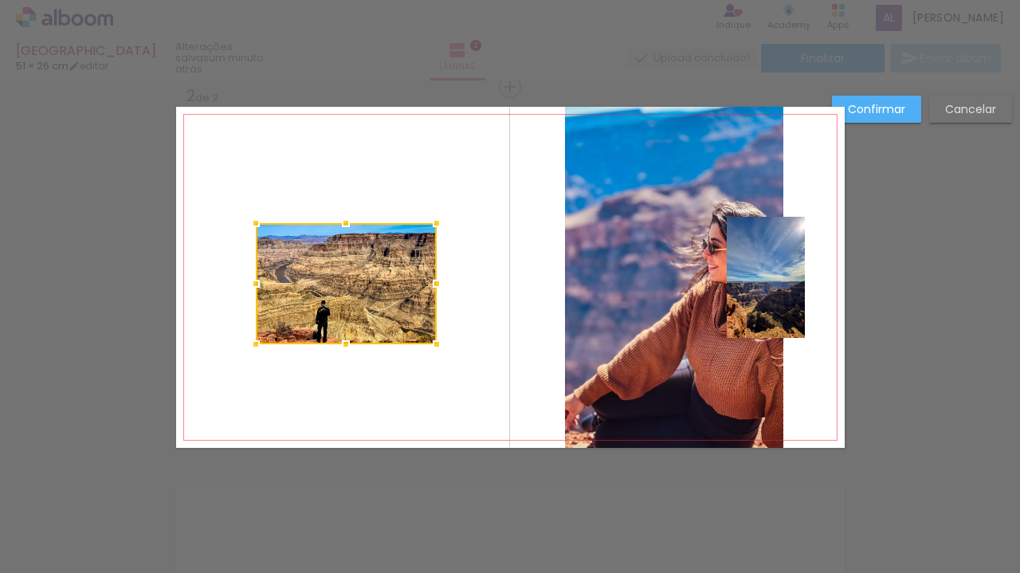
click at [355, 310] on div at bounding box center [346, 283] width 181 height 121
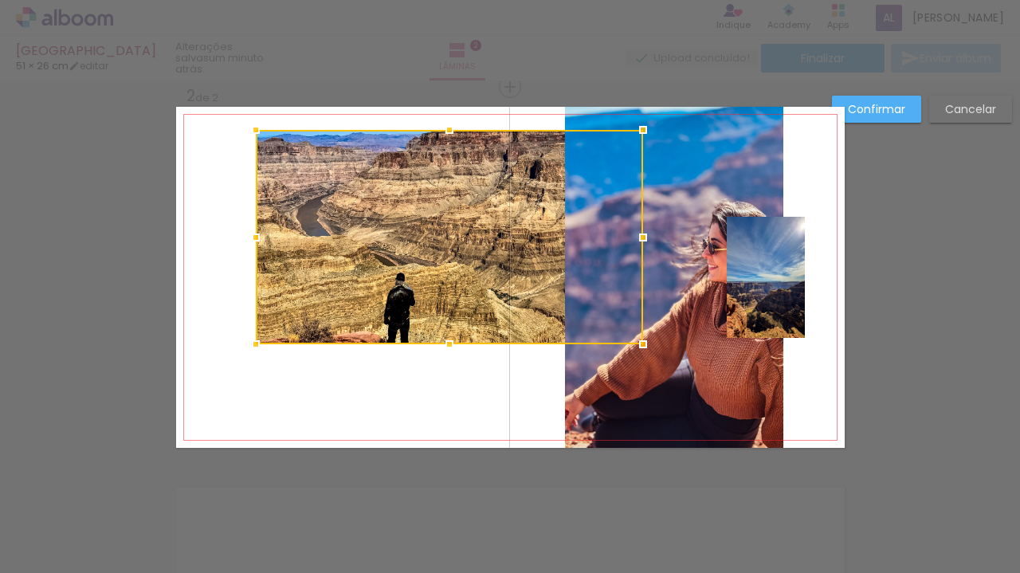
drag, startPoint x: 430, startPoint y: 223, endPoint x: 673, endPoint y: 73, distance: 285.2
click at [673, 0] on div "Las Vegas 51 × 26 cm editar um minuto atrás. Lâminas 2 Finalizar Enviar álbum I…" at bounding box center [510, 0] width 1020 height 0
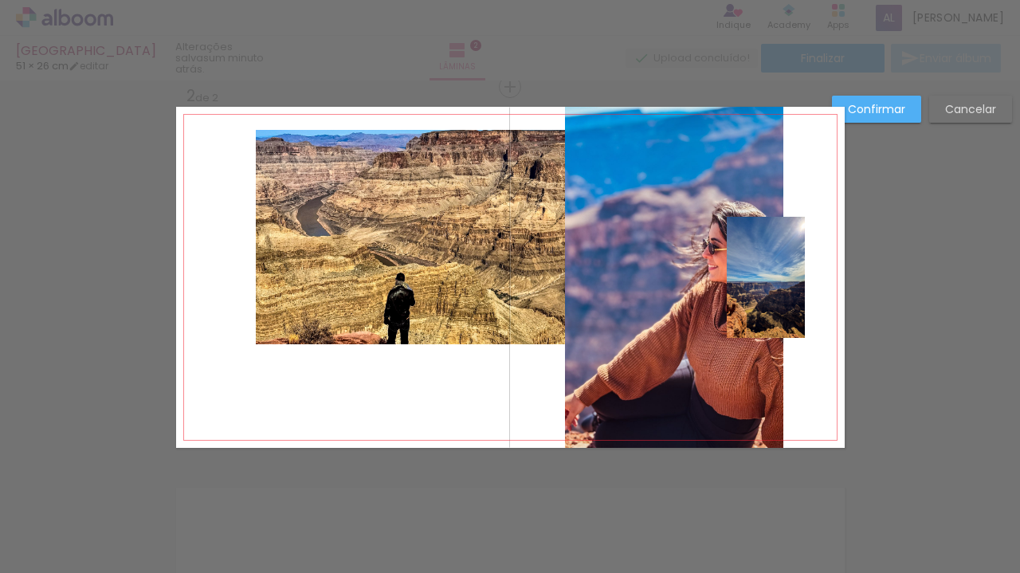
click at [257, 340] on quentale-photo at bounding box center [449, 237] width 387 height 214
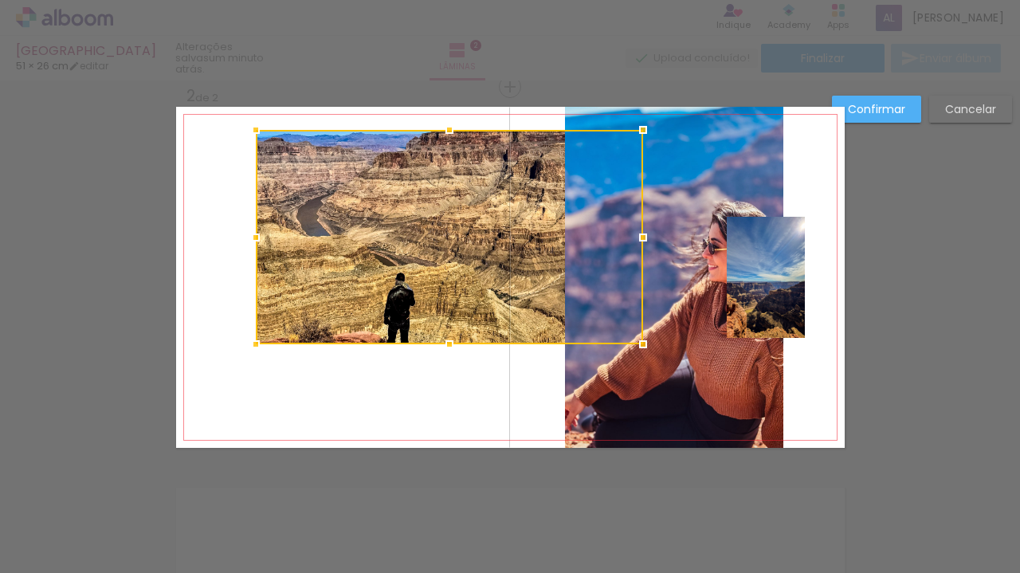
click at [262, 327] on div at bounding box center [449, 237] width 387 height 214
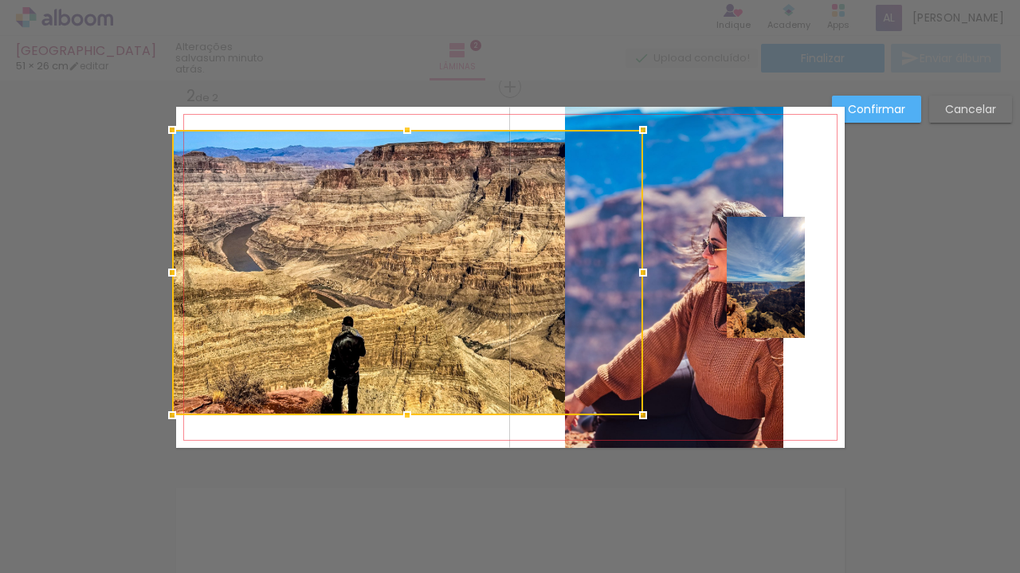
drag, startPoint x: 253, startPoint y: 343, endPoint x: 137, endPoint y: 521, distance: 213.1
click at [137, 521] on div "Inserir lâmina 1 de 2 Inserir lâmina 2 de 2 Confirmar Cancelar" at bounding box center [510, 270] width 1020 height 1181
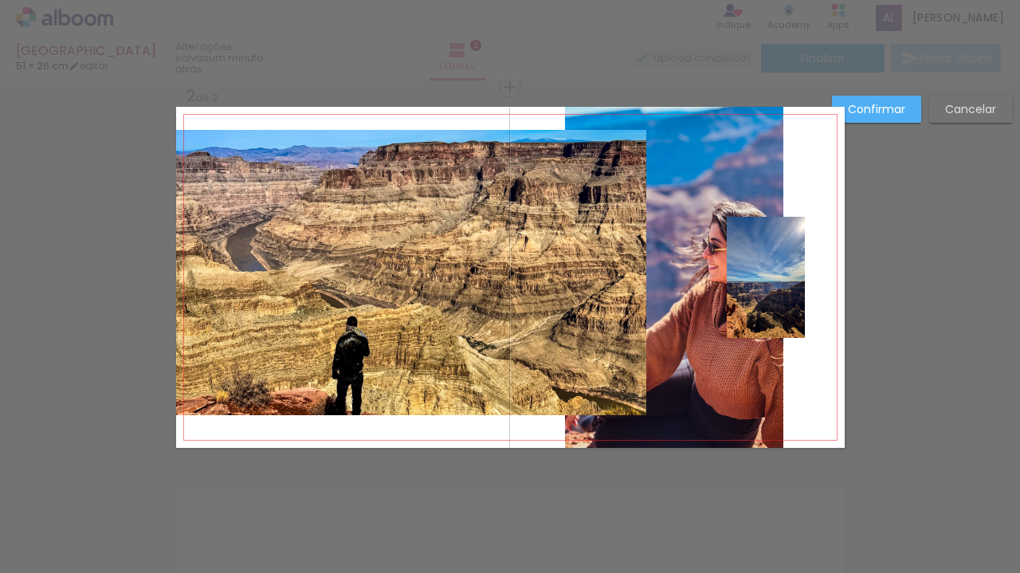
click at [376, 176] on quentale-photo at bounding box center [411, 272] width 471 height 285
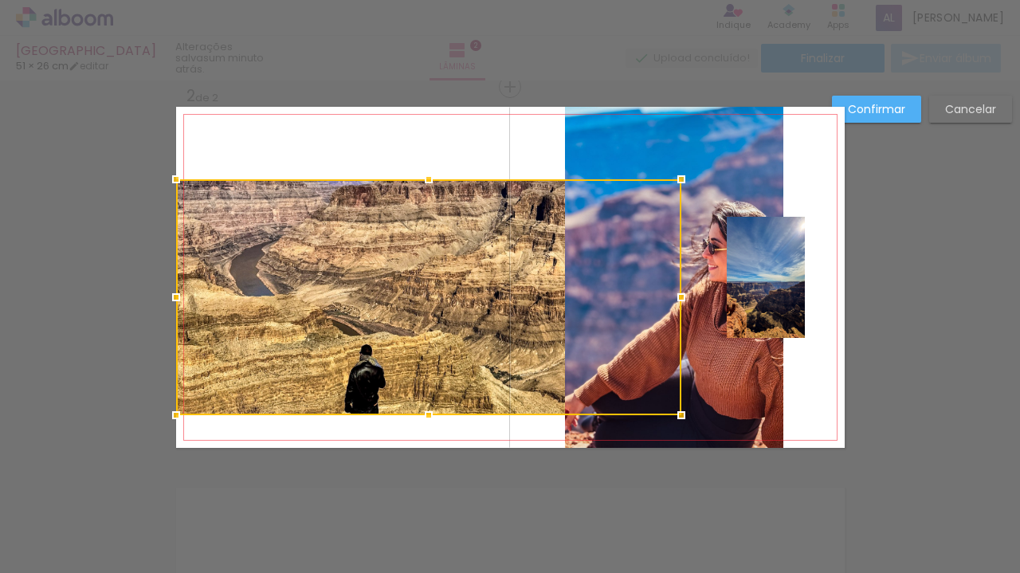
drag, startPoint x: 405, startPoint y: 112, endPoint x: 405, endPoint y: 95, distance: 16.7
click at [405, 95] on div "Inserir lâmina 1 de 2 Inserir lâmina 2 de 2 Confirmar Cancelar" at bounding box center [510, 270] width 1020 height 1181
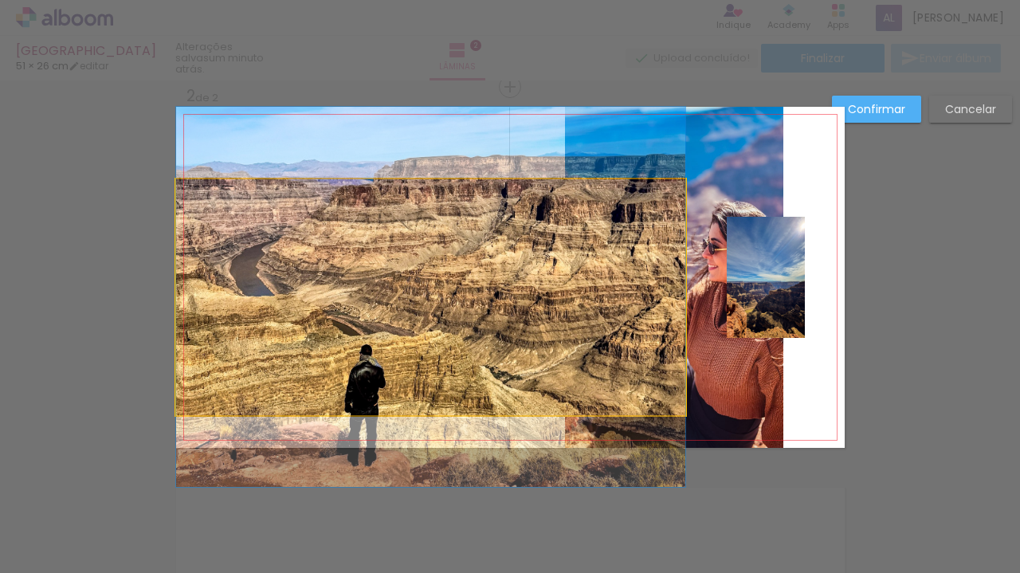
click at [421, 200] on quentale-photo at bounding box center [430, 297] width 509 height 236
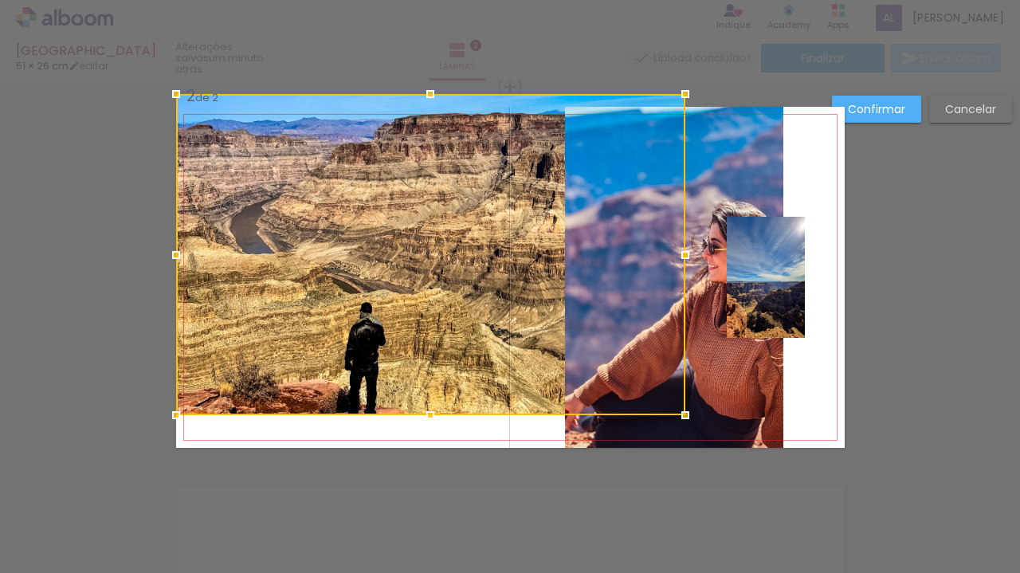
drag, startPoint x: 423, startPoint y: 175, endPoint x: 421, endPoint y: 106, distance: 68.6
click at [421, 106] on div at bounding box center [430, 94] width 32 height 32
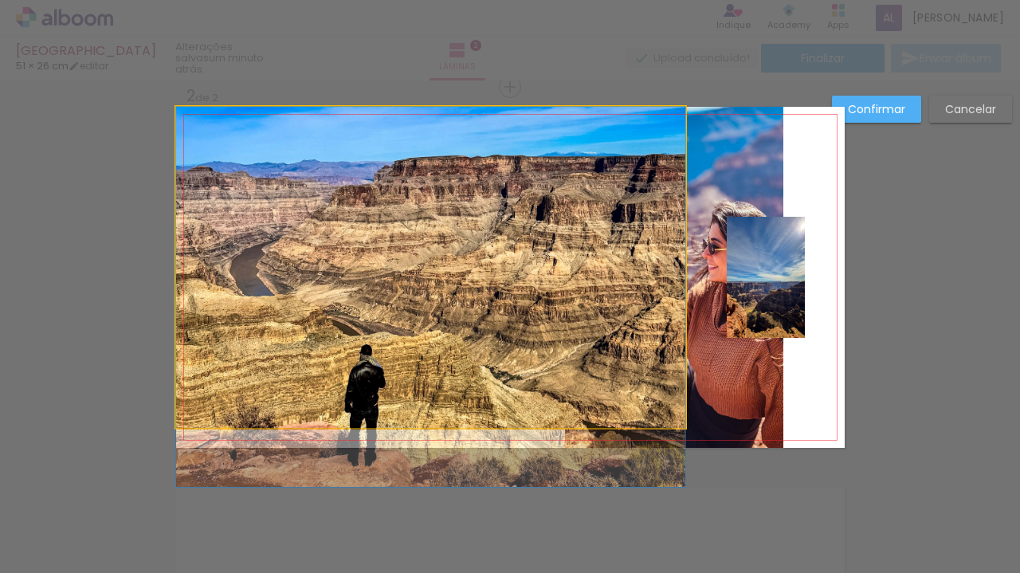
drag, startPoint x: 414, startPoint y: 329, endPoint x: 418, endPoint y: 355, distance: 25.8
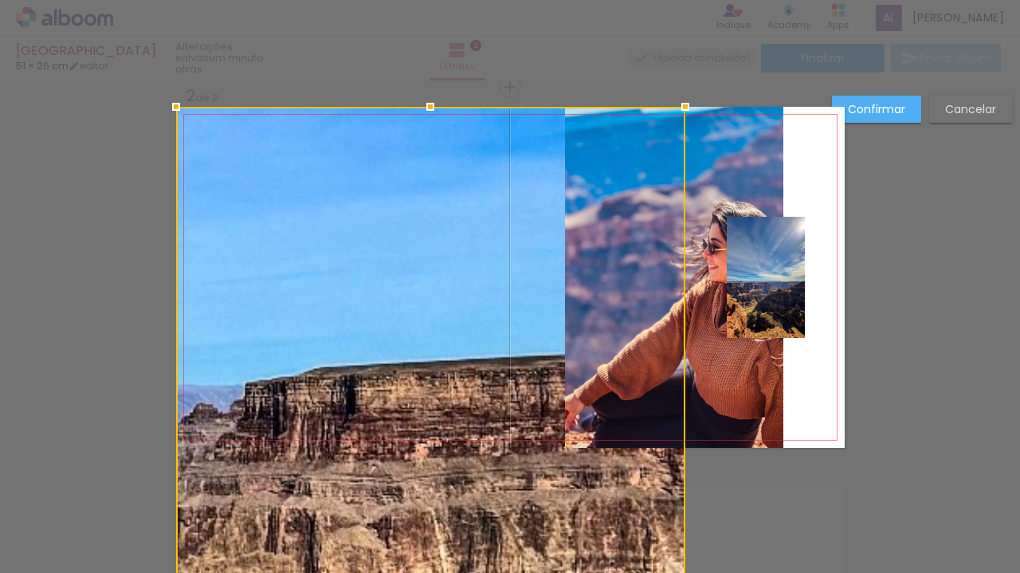
drag, startPoint x: 423, startPoint y: 414, endPoint x: 425, endPoint y: 389, distance: 25.5
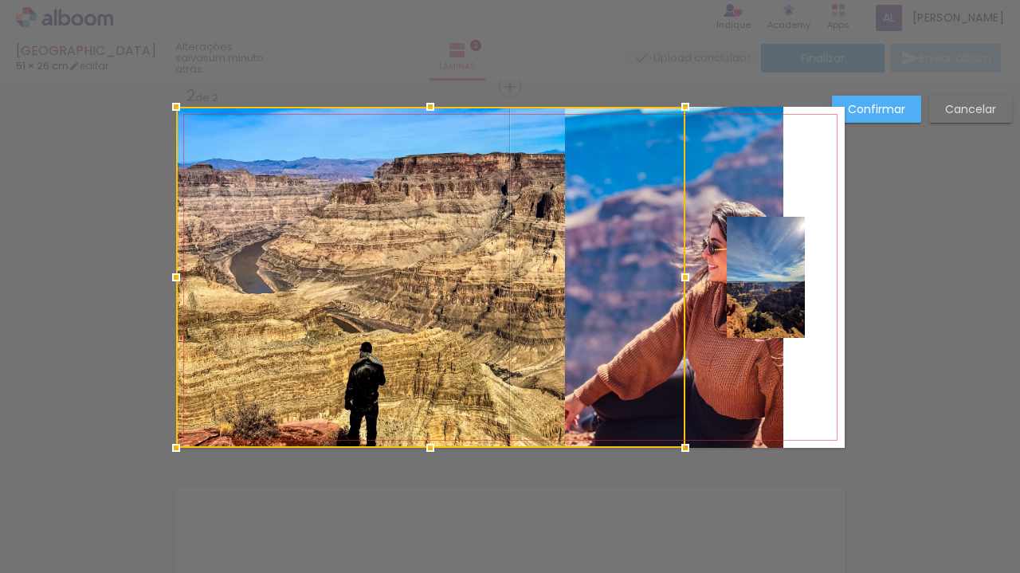
click at [610, 268] on div at bounding box center [430, 277] width 509 height 341
click at [640, 213] on div at bounding box center [430, 277] width 509 height 341
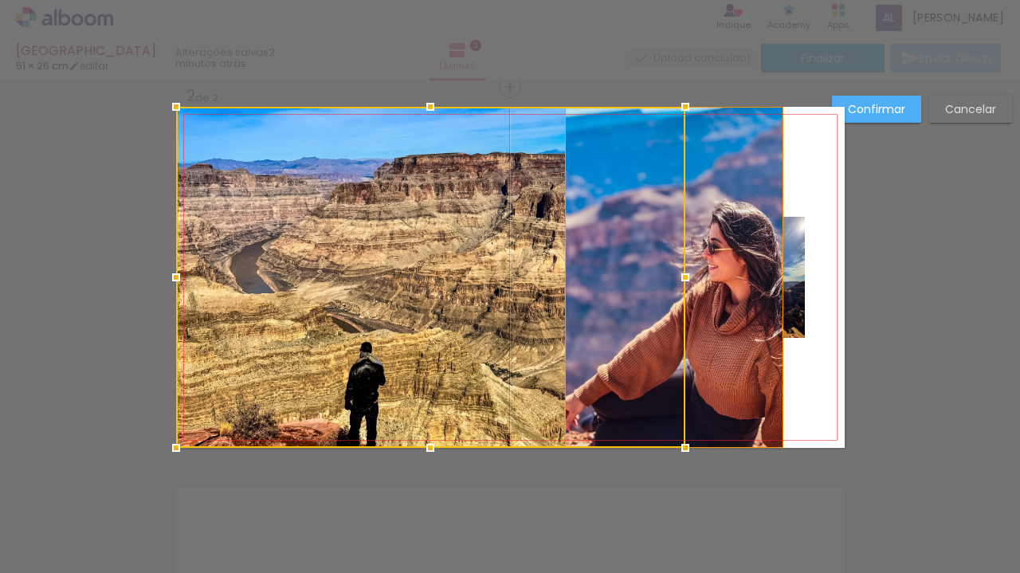
click at [766, 123] on quentale-photo at bounding box center [674, 277] width 218 height 341
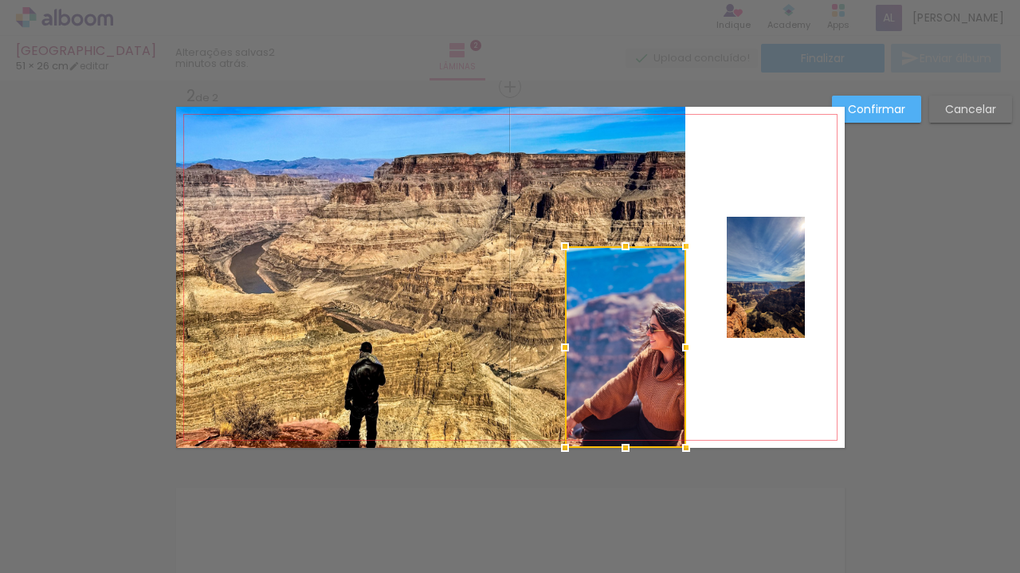
drag, startPoint x: 775, startPoint y: 108, endPoint x: 678, endPoint y: 247, distance: 170.0
click at [678, 247] on div at bounding box center [686, 246] width 32 height 32
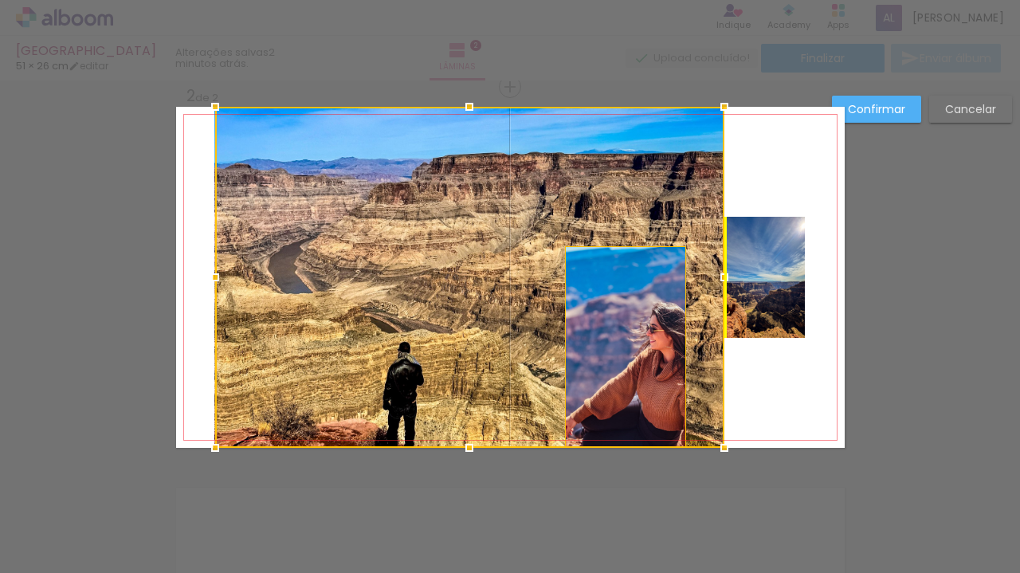
drag, startPoint x: 596, startPoint y: 304, endPoint x: 633, endPoint y: 218, distance: 94.6
click at [633, 218] on div at bounding box center [469, 277] width 509 height 341
click at [0, 0] on slot "Cancelar" at bounding box center [0, 0] width 0 height 0
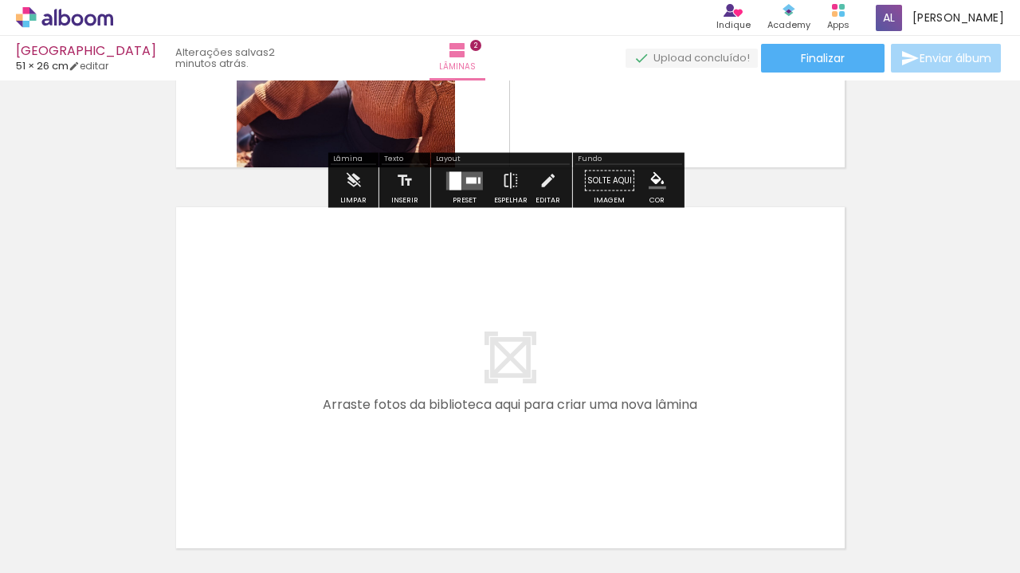
scroll to position [684, 0]
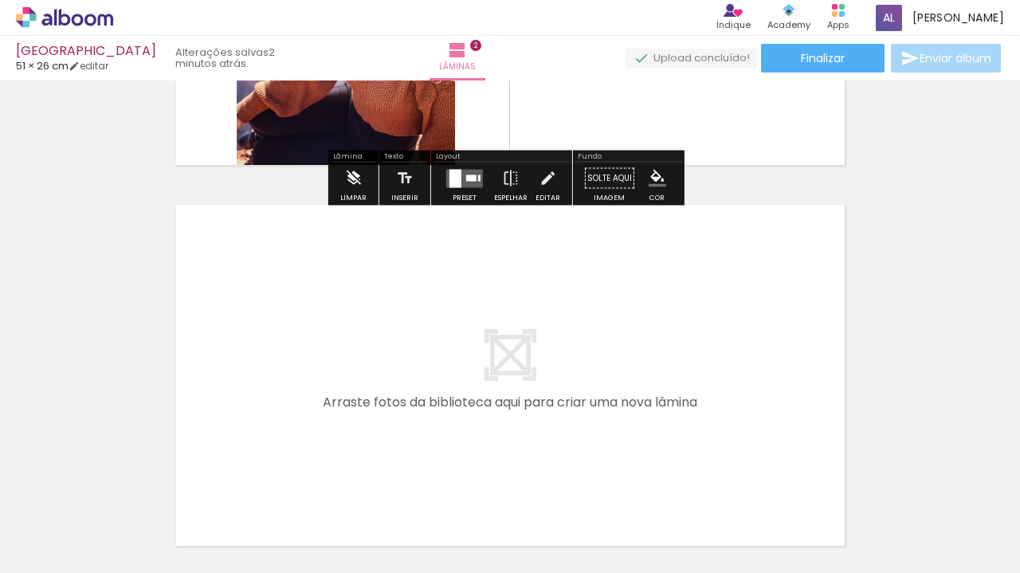
click at [354, 183] on iron-icon at bounding box center [353, 179] width 18 height 32
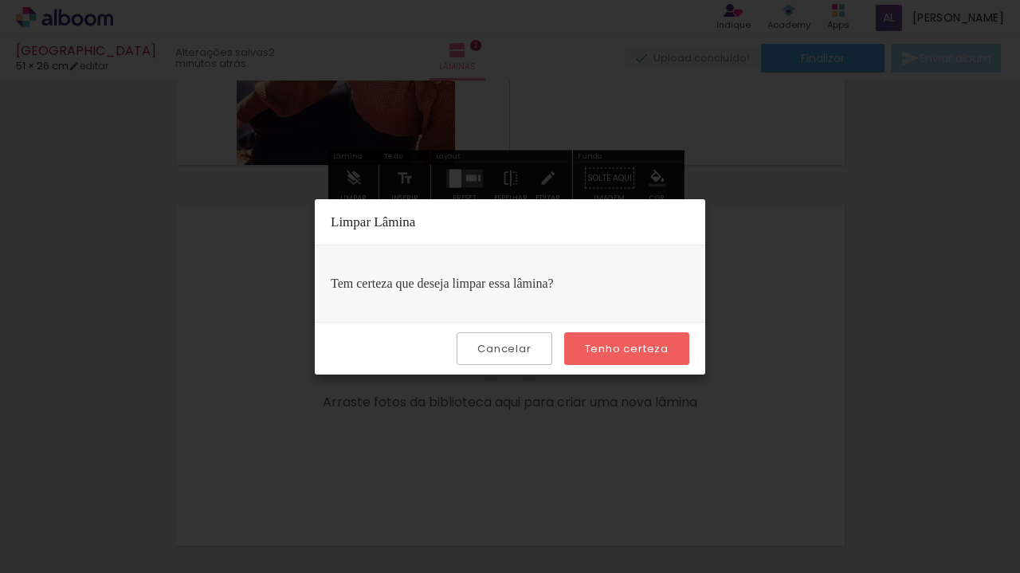
click at [0, 0] on slot "Tenho certeza" at bounding box center [0, 0] width 0 height 0
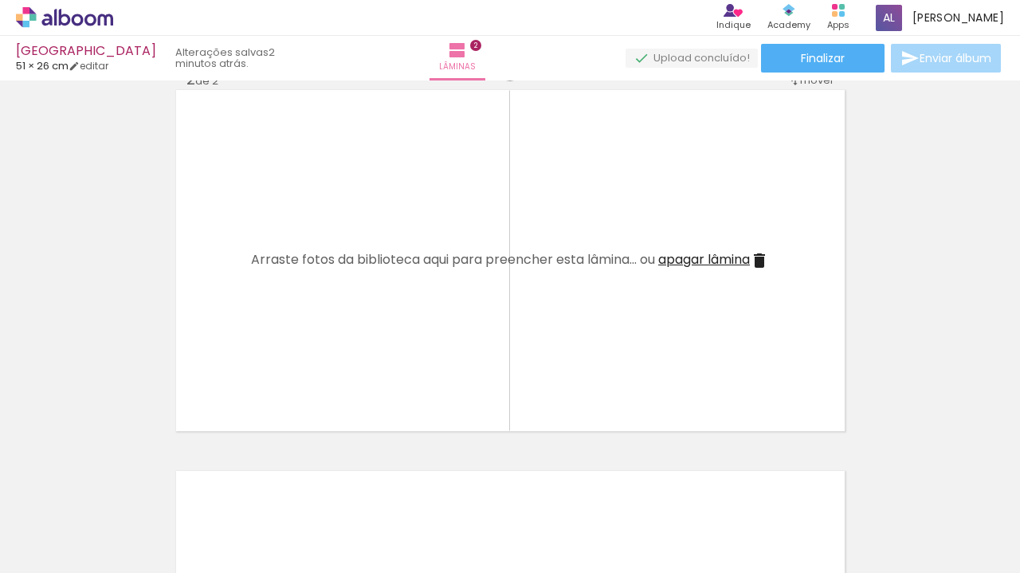
scroll to position [479, 0]
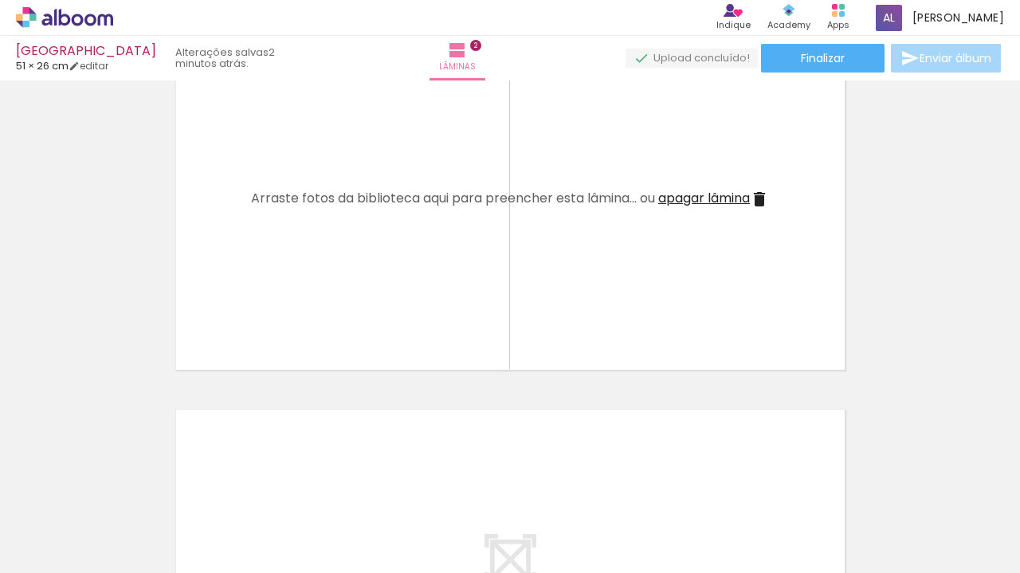
click at [186, 544] on div at bounding box center [160, 520] width 52 height 72
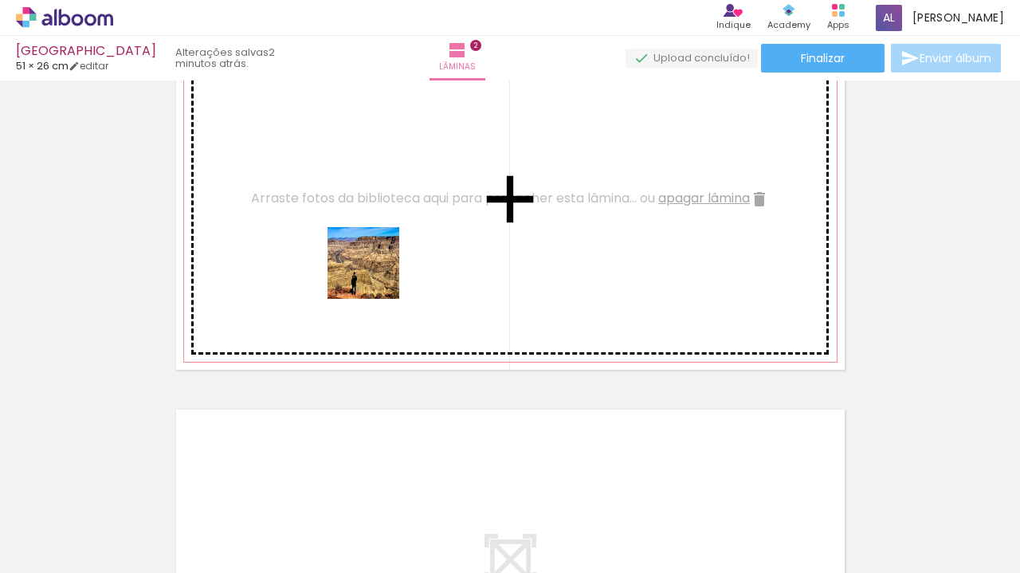
drag, startPoint x: 437, startPoint y: 530, endPoint x: 375, endPoint y: 275, distance: 262.3
click at [375, 275] on quentale-workspace at bounding box center [510, 286] width 1020 height 573
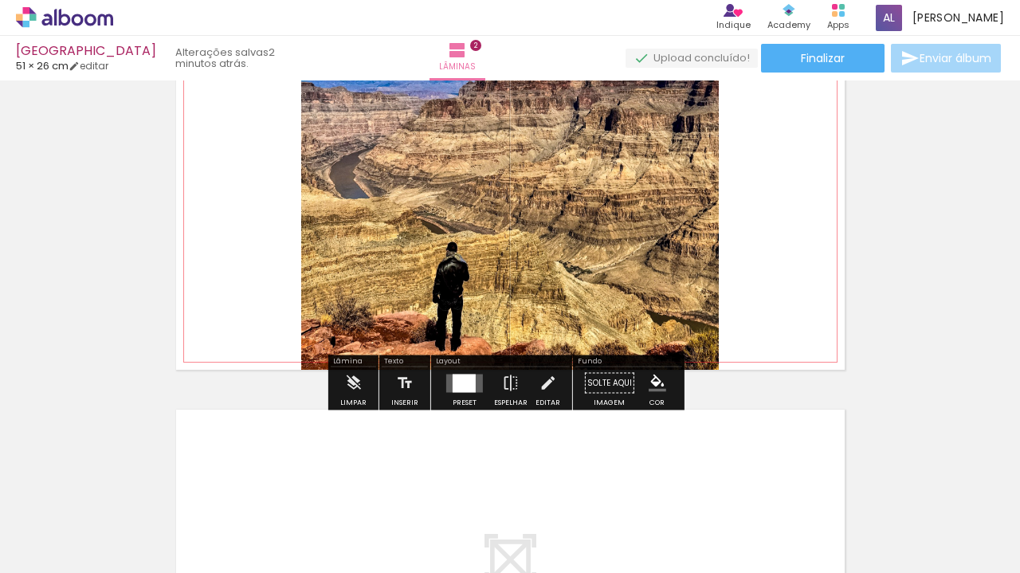
click at [473, 232] on quentale-photo at bounding box center [510, 199] width 418 height 341
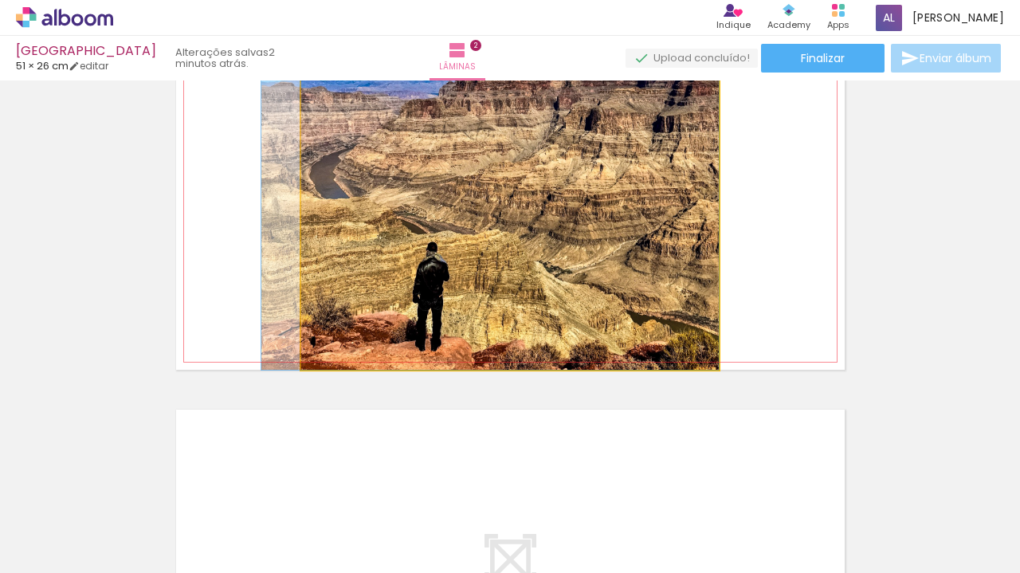
drag, startPoint x: 457, startPoint y: 232, endPoint x: 277, endPoint y: 232, distance: 180.1
click at [277, 232] on quentale-layouter at bounding box center [510, 199] width 669 height 341
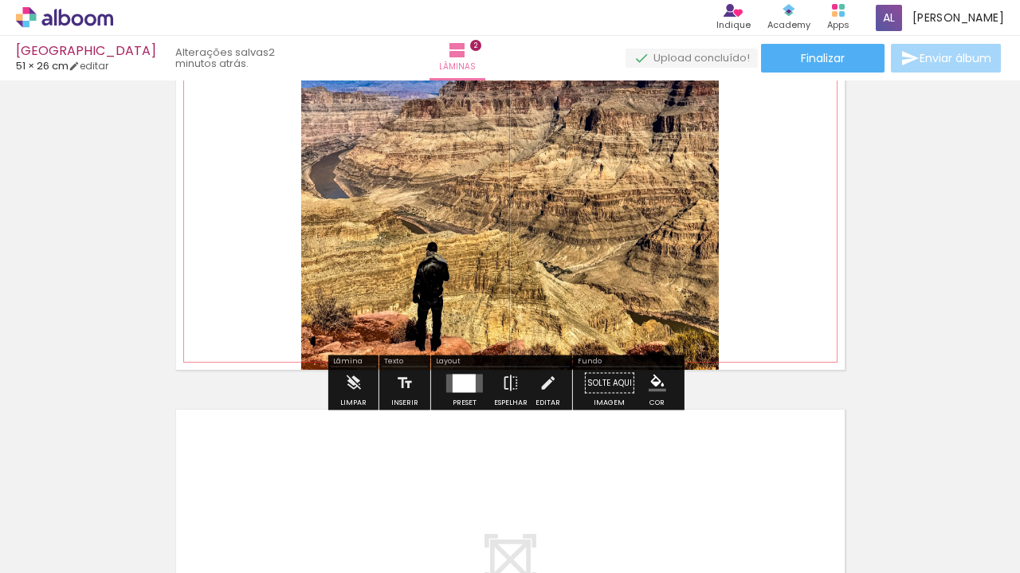
click at [335, 222] on quentale-photo at bounding box center [510, 199] width 418 height 341
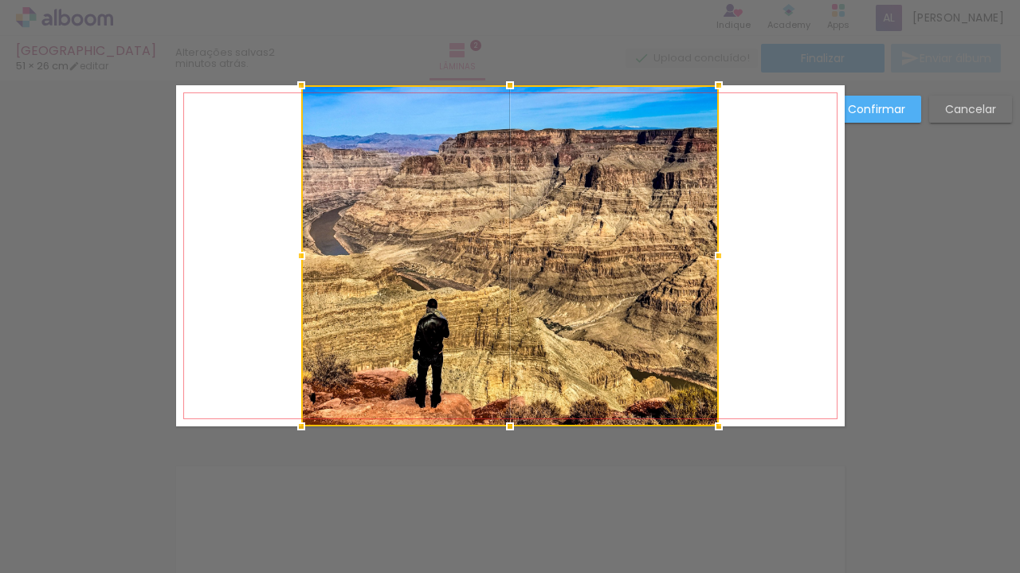
scroll to position [401, 0]
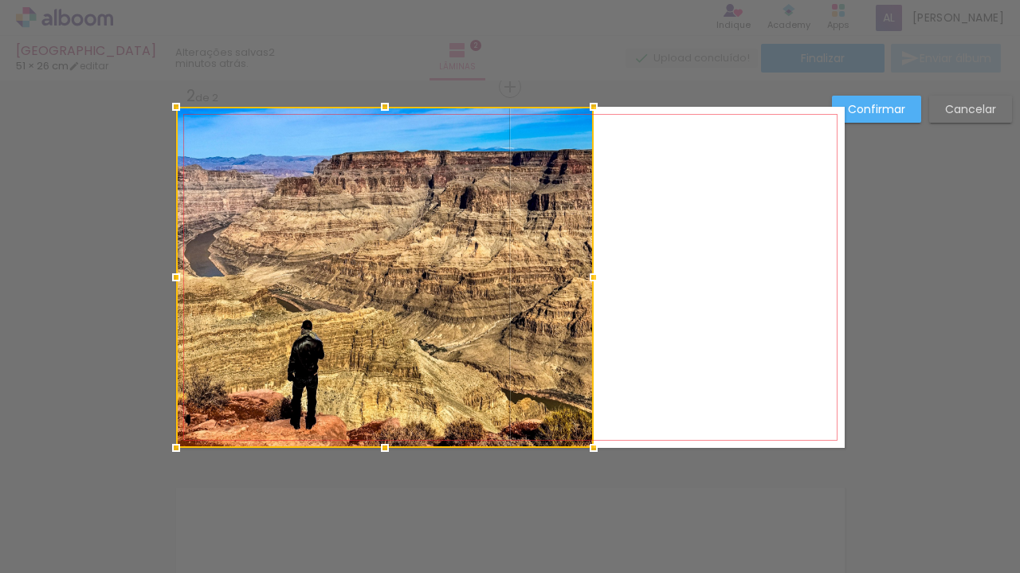
drag, startPoint x: 420, startPoint y: 233, endPoint x: 291, endPoint y: 235, distance: 129.1
click at [291, 235] on div at bounding box center [385, 277] width 418 height 341
click at [908, 106] on paper-button "Confirmar" at bounding box center [876, 109] width 89 height 27
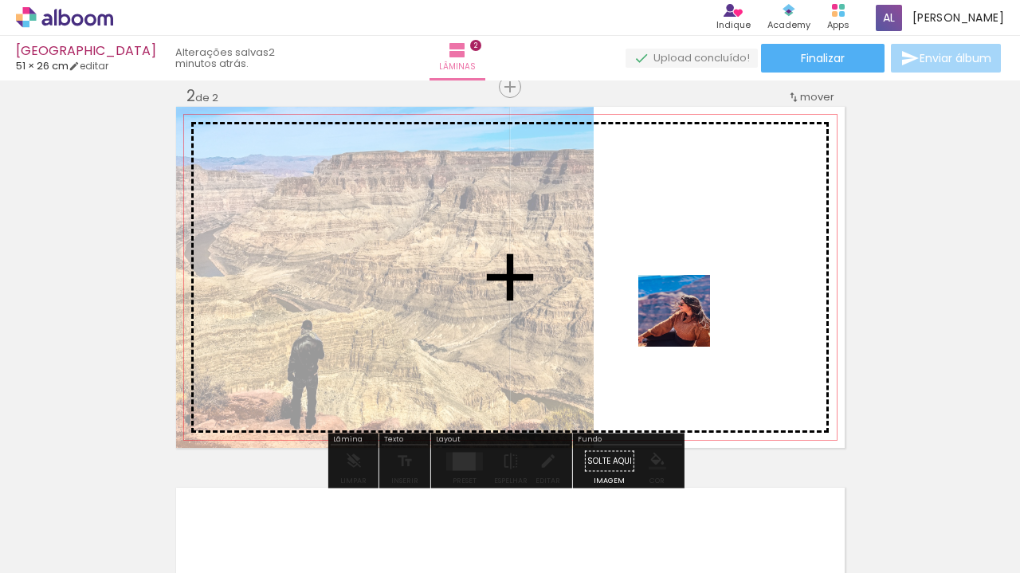
drag, startPoint x: 643, startPoint y: 483, endPoint x: 686, endPoint y: 323, distance: 165.8
click at [686, 323] on quentale-workspace at bounding box center [510, 286] width 1020 height 573
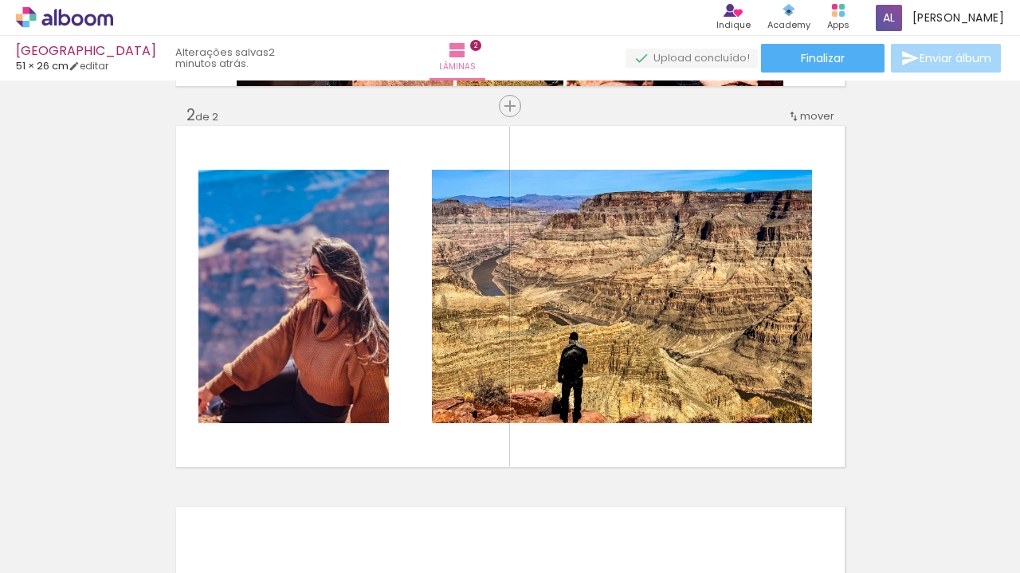
scroll to position [403, 0]
